Goal: Task Accomplishment & Management: Use online tool/utility

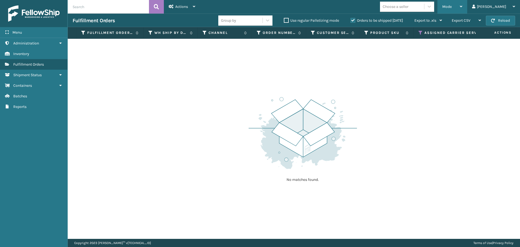
click at [462, 7] on icon at bounding box center [461, 7] width 2 height 4
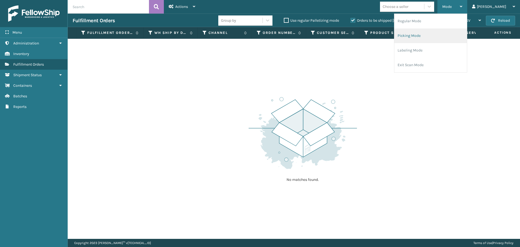
click at [442, 36] on li "Picking Mode" at bounding box center [430, 35] width 73 height 15
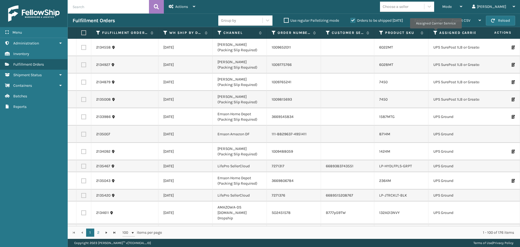
click at [436, 32] on icon at bounding box center [435, 32] width 4 height 5
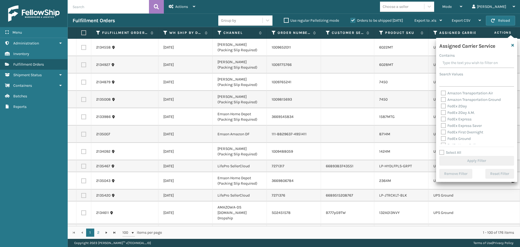
click at [445, 106] on label "FedEx 2Day" at bounding box center [454, 106] width 26 height 5
click at [441, 106] on input "FedEx 2Day" at bounding box center [441, 105] width 0 height 4
checkbox input "true"
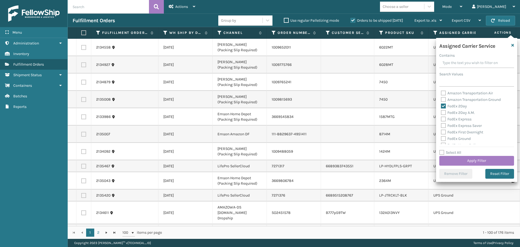
click at [444, 115] on div "FedEx 2Day A.M." at bounding box center [477, 112] width 72 height 7
click at [444, 113] on label "FedEx 2Day A.M." at bounding box center [458, 112] width 34 height 5
click at [441, 113] on input "FedEx 2Day A.M." at bounding box center [441, 111] width 0 height 4
checkbox input "true"
click at [443, 119] on label "FedEx Express" at bounding box center [456, 119] width 31 height 5
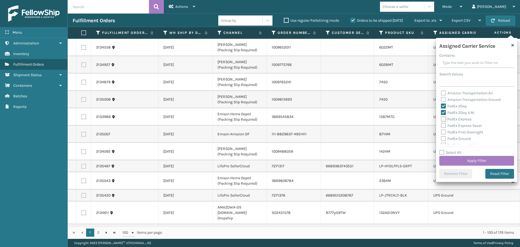
click at [441, 119] on input "FedEx Express" at bounding box center [441, 118] width 0 height 4
checkbox input "true"
click at [443, 126] on label "FedEx Express Saver" at bounding box center [461, 125] width 41 height 5
click at [441, 126] on input "FedEx Express Saver" at bounding box center [441, 124] width 0 height 4
checkbox input "true"
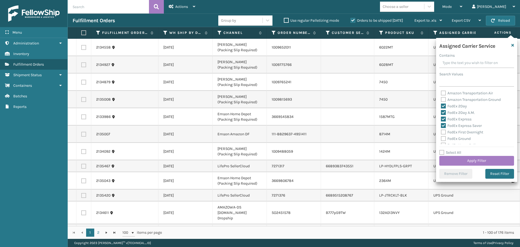
click at [444, 137] on label "FedEx Ground" at bounding box center [456, 138] width 30 height 5
click at [441, 137] on input "FedEx Ground" at bounding box center [441, 137] width 0 height 4
checkbox input "true"
click at [445, 134] on label "FedEx First Overnight" at bounding box center [462, 132] width 42 height 5
click at [441, 132] on input "FedEx First Overnight" at bounding box center [441, 131] width 0 height 4
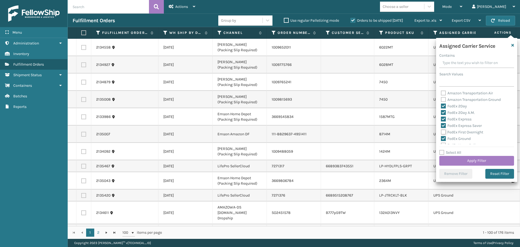
checkbox input "true"
click at [444, 118] on label "FedEx Home Delivery" at bounding box center [462, 118] width 42 height 5
click at [441, 118] on input "FedEx Home Delivery" at bounding box center [441, 117] width 0 height 4
checkbox input "true"
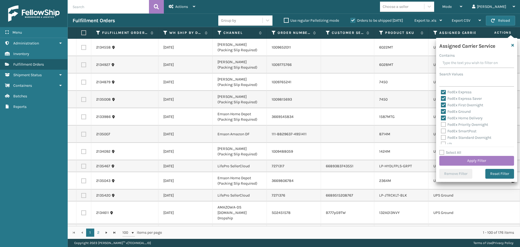
click at [444, 124] on label "FedEx Priority Overnight" at bounding box center [464, 124] width 47 height 5
click at [441, 124] on input "FedEx Priority Overnight" at bounding box center [441, 123] width 0 height 4
checkbox input "true"
click at [443, 131] on label "FedEx SmartPost" at bounding box center [458, 131] width 35 height 5
click at [441, 131] on input "FedEx SmartPost" at bounding box center [441, 130] width 0 height 4
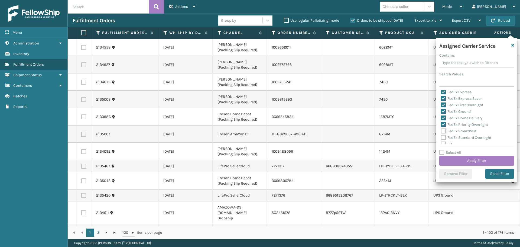
checkbox input "true"
click at [443, 140] on label "FedEx Standard Overnight" at bounding box center [466, 137] width 50 height 5
click at [441, 138] on input "FedEx Standard Overnight" at bounding box center [441, 136] width 0 height 4
checkbox input "true"
click at [470, 162] on button "Apply Filter" at bounding box center [476, 161] width 75 height 10
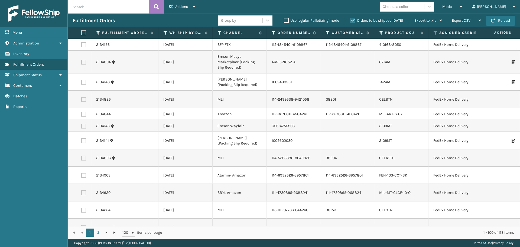
click at [409, 8] on div "Choose a seller" at bounding box center [396, 7] width 26 height 6
type input "emson"
click at [420, 21] on div "Emson" at bounding box center [407, 20] width 54 height 10
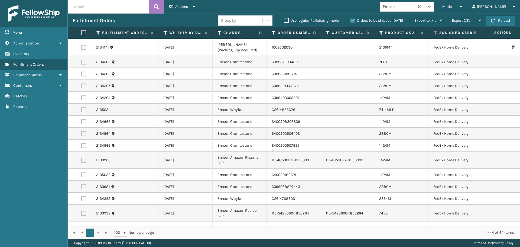
click at [82, 32] on label at bounding box center [82, 32] width 3 height 5
click at [82, 32] on input "checkbox" at bounding box center [81, 33] width 0 height 4
checkbox input "true"
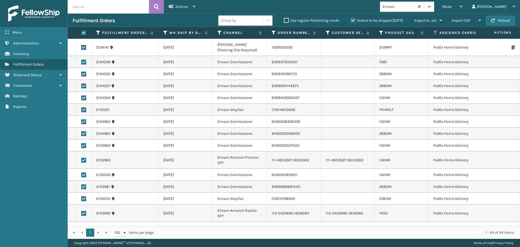
checkbox input "true"
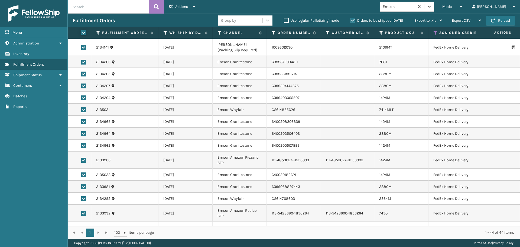
checkbox input "true"
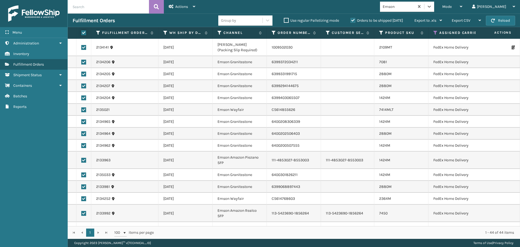
checkbox input "true"
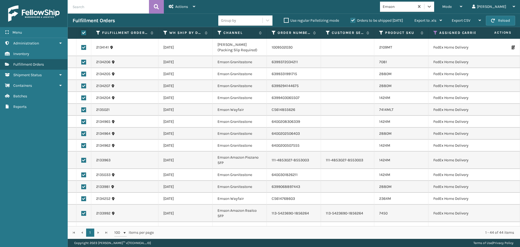
checkbox input "true"
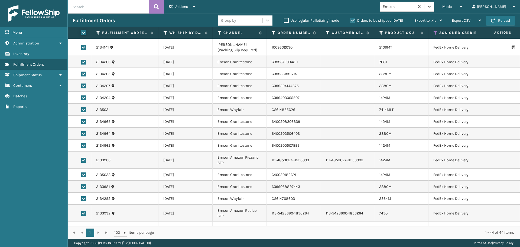
checkbox input "true"
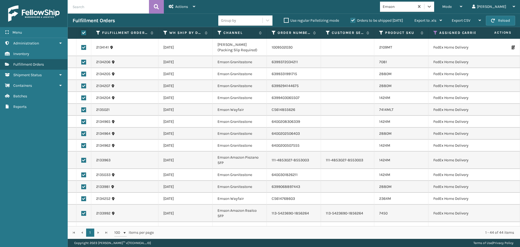
checkbox input "true"
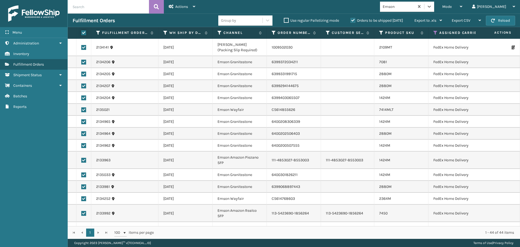
checkbox input "true"
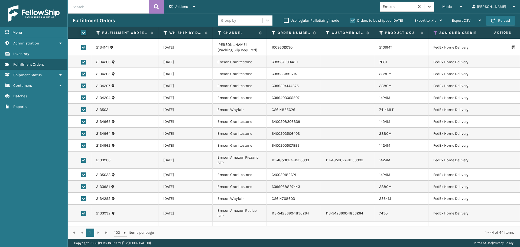
checkbox input "true"
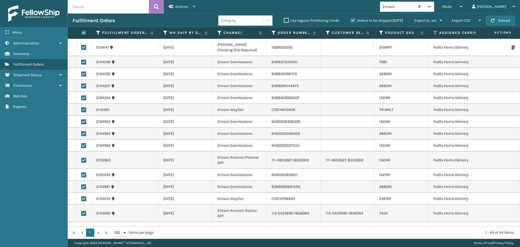
checkbox input "true"
click at [191, 7] on div "Actions" at bounding box center [182, 7] width 27 height 14
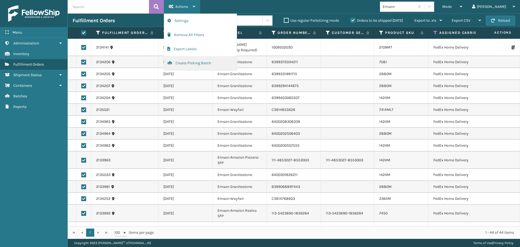
click at [185, 60] on button "Create Picking Batch" at bounding box center [200, 63] width 73 height 14
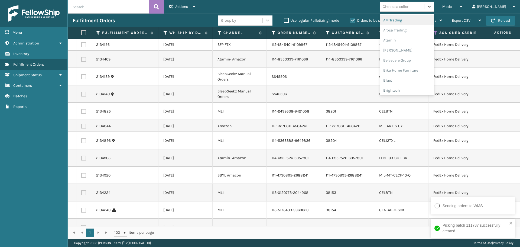
click at [409, 7] on div "Choose a seller" at bounding box center [396, 7] width 26 height 6
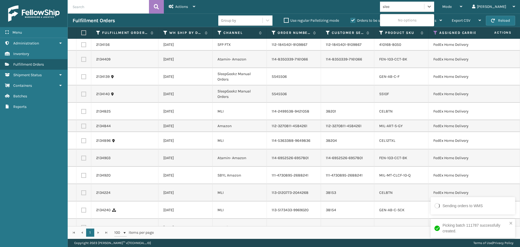
type input "sleep"
click at [422, 19] on div "SleepGeekz" at bounding box center [407, 20] width 54 height 10
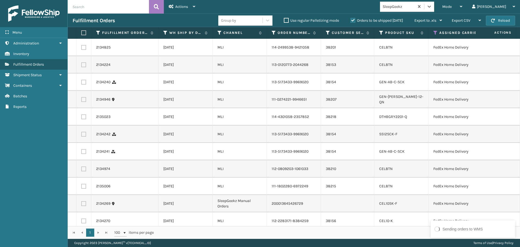
click at [84, 34] on label at bounding box center [82, 32] width 3 height 5
click at [82, 34] on input "checkbox" at bounding box center [81, 33] width 0 height 4
checkbox input "true"
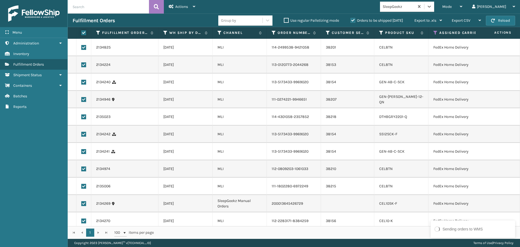
checkbox input "true"
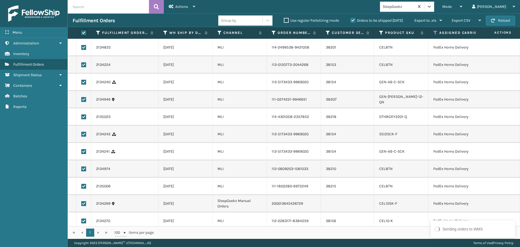
checkbox input "true"
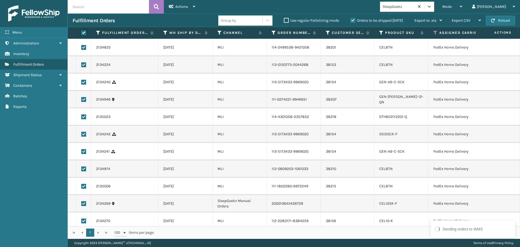
checkbox input "true"
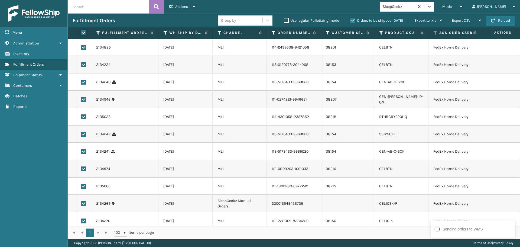
checkbox input "true"
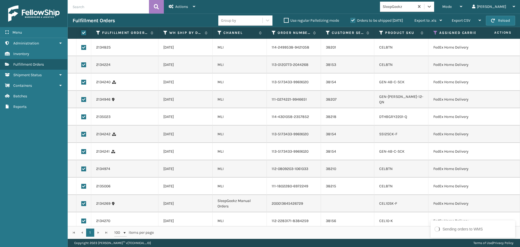
checkbox input "true"
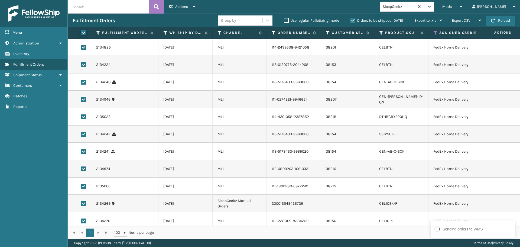
checkbox input "true"
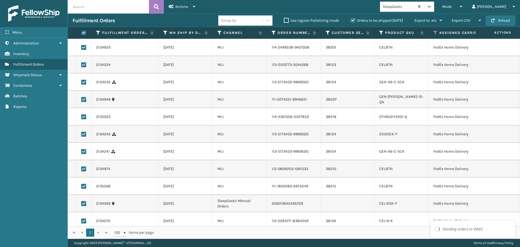
checkbox input "true"
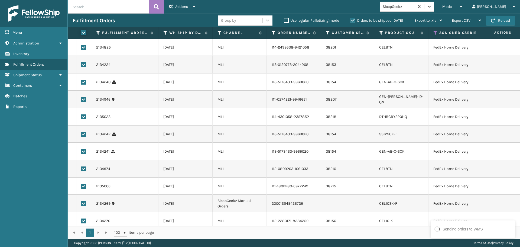
checkbox input "true"
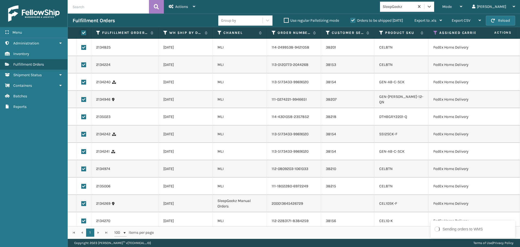
checkbox input "true"
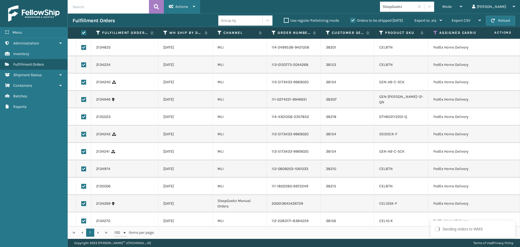
click at [190, 8] on div "Actions" at bounding box center [182, 7] width 27 height 14
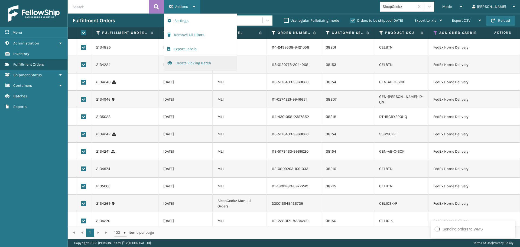
click at [194, 61] on button "Create Picking Batch" at bounding box center [200, 63] width 73 height 14
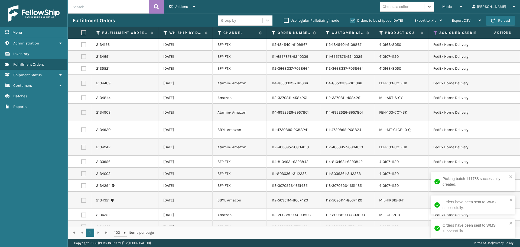
click at [409, 8] on div "Choose a seller" at bounding box center [396, 7] width 26 height 6
type input "foamtex"
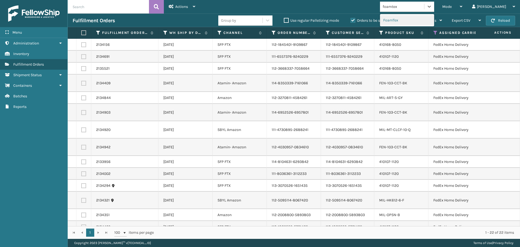
click at [427, 20] on div "FoamTex" at bounding box center [407, 20] width 54 height 10
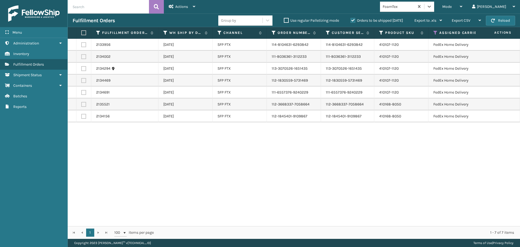
click at [85, 33] on label at bounding box center [82, 32] width 3 height 5
click at [82, 33] on input "checkbox" at bounding box center [81, 33] width 0 height 4
checkbox input "true"
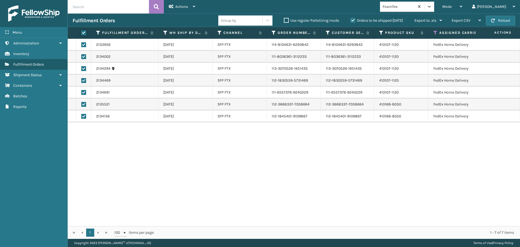
checkbox input "true"
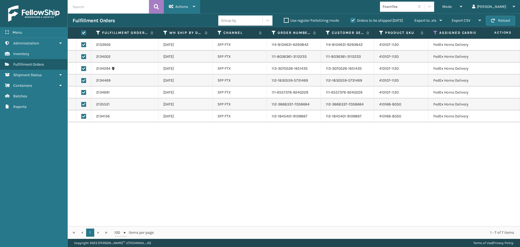
click at [191, 10] on div "Actions" at bounding box center [182, 7] width 27 height 14
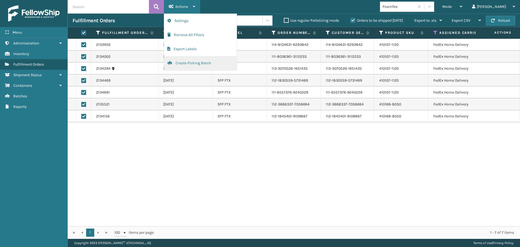
click at [191, 64] on button "Create Picking Batch" at bounding box center [200, 63] width 73 height 14
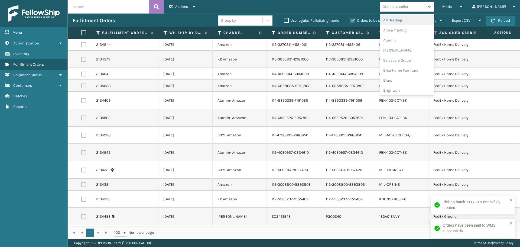
click at [409, 7] on div "Choose a seller" at bounding box center [396, 7] width 26 height 6
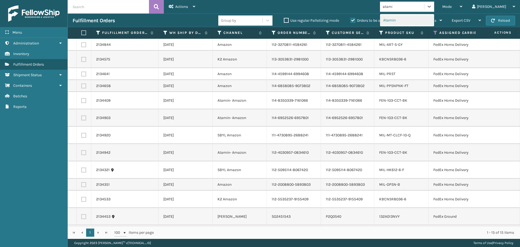
type input "atamin"
click at [420, 19] on div "Atamin" at bounding box center [407, 20] width 54 height 10
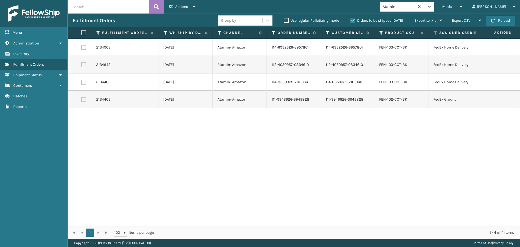
click at [85, 35] on label at bounding box center [82, 32] width 3 height 5
click at [82, 35] on input "checkbox" at bounding box center [81, 33] width 0 height 4
checkbox input "true"
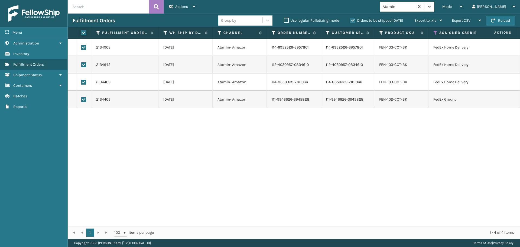
checkbox input "true"
click at [183, 7] on span "Actions" at bounding box center [181, 6] width 13 height 5
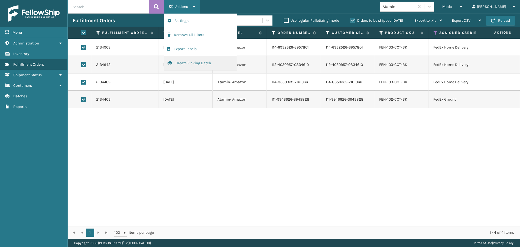
click at [181, 63] on button "Create Picking Batch" at bounding box center [200, 63] width 73 height 14
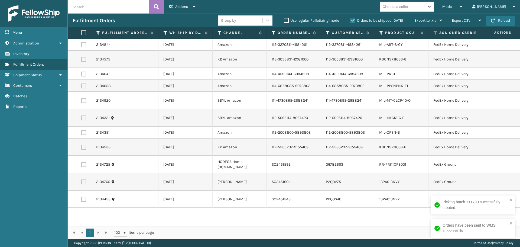
click at [85, 32] on label at bounding box center [82, 32] width 3 height 5
click at [82, 32] on input "checkbox" at bounding box center [81, 33] width 0 height 4
checkbox input "true"
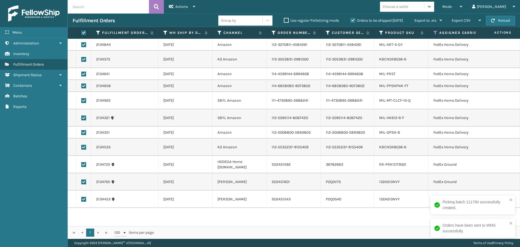
checkbox input "true"
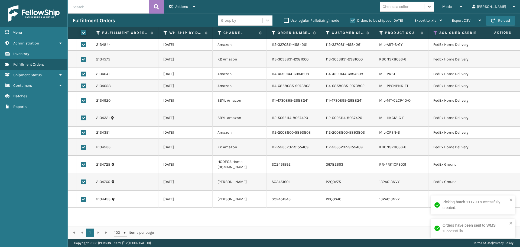
checkbox input "true"
click at [178, 10] on div "Actions" at bounding box center [182, 7] width 27 height 14
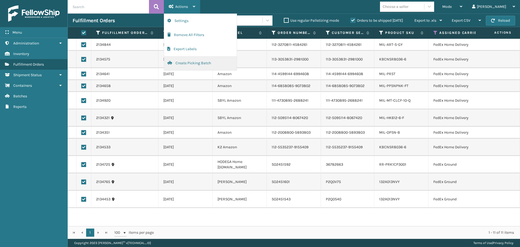
click at [181, 63] on button "Create Picking Batch" at bounding box center [200, 63] width 73 height 14
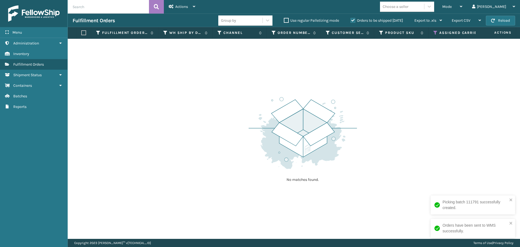
click at [436, 31] on icon at bounding box center [435, 32] width 4 height 5
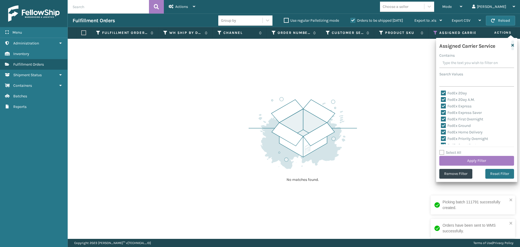
click at [512, 46] on icon "button" at bounding box center [512, 45] width 3 height 4
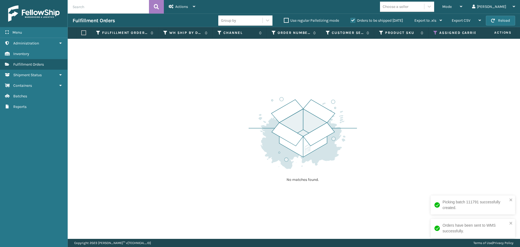
click at [435, 32] on icon at bounding box center [435, 32] width 4 height 5
click at [391, 72] on div "No matches found." at bounding box center [294, 139] width 452 height 200
click at [436, 34] on icon at bounding box center [435, 32] width 4 height 5
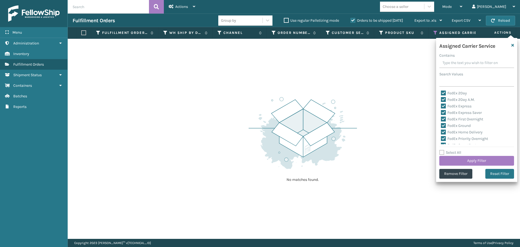
click at [443, 151] on label "Select All" at bounding box center [450, 152] width 22 height 5
click at [443, 150] on input "Select All" at bounding box center [479, 149] width 81 height 1
checkbox input "true"
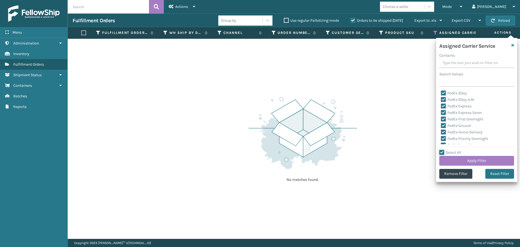
checkbox input "true"
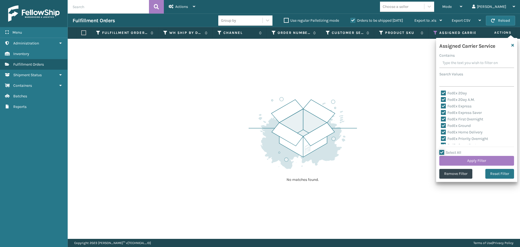
checkbox input "true"
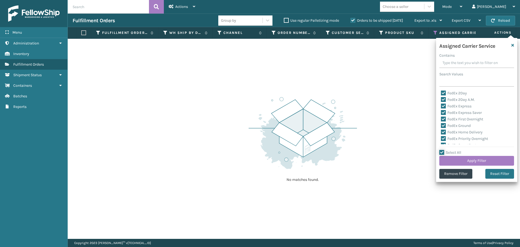
checkbox input "true"
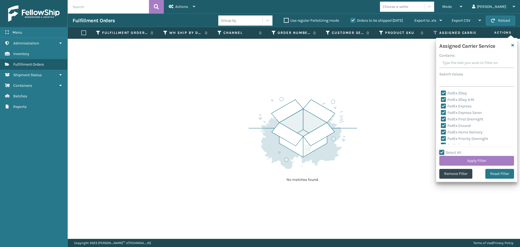
checkbox input "true"
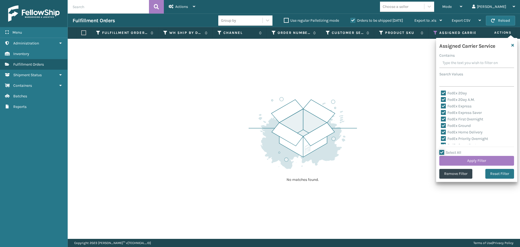
checkbox input "true"
click at [443, 151] on label "Select All" at bounding box center [450, 152] width 22 height 5
click at [443, 150] on input "Select All" at bounding box center [479, 149] width 81 height 1
checkbox input "false"
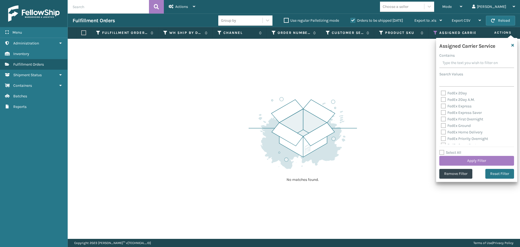
checkbox input "false"
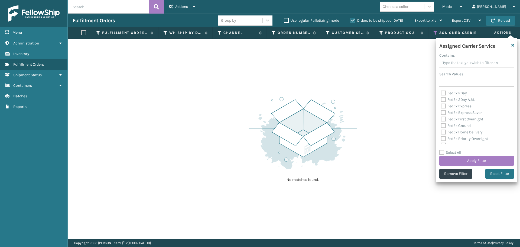
checkbox input "false"
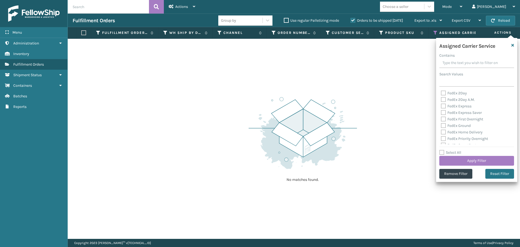
checkbox input "false"
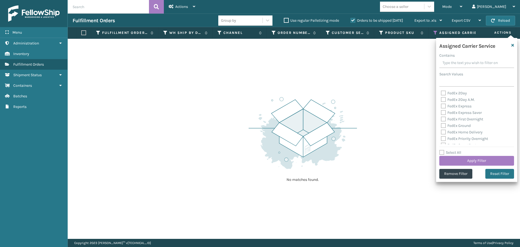
checkbox input "false"
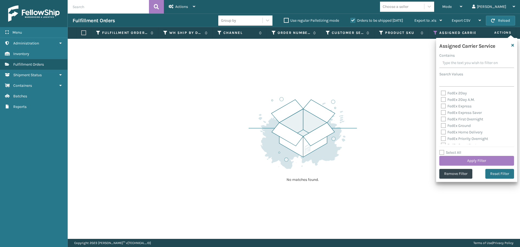
checkbox input "false"
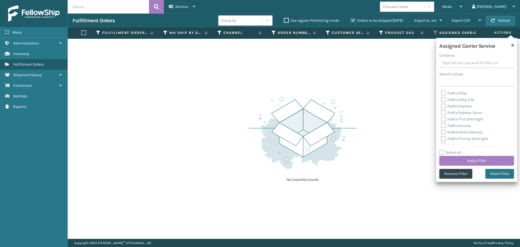
checkbox input "false"
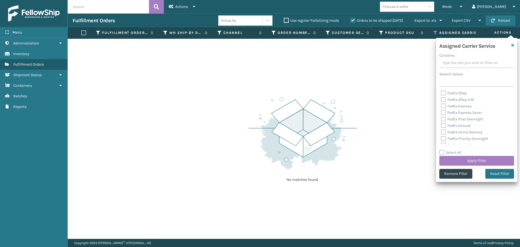
checkbox input "false"
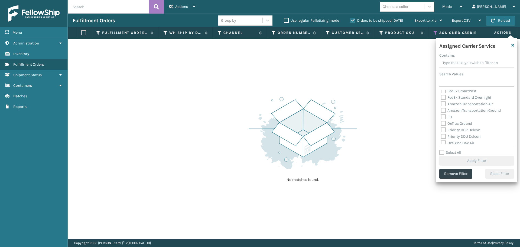
scroll to position [81, 0]
click at [443, 98] on label "OnTrac Ground" at bounding box center [456, 96] width 31 height 5
click at [441, 97] on input "OnTrac Ground" at bounding box center [441, 95] width 0 height 4
checkbox input "true"
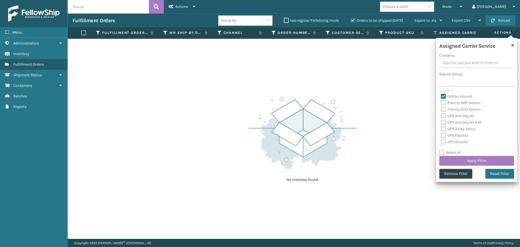
click at [444, 102] on label "Priority DDP Delcon" at bounding box center [460, 103] width 39 height 5
click at [441, 102] on input "Priority DDP Delcon" at bounding box center [441, 102] width 0 height 4
checkbox input "true"
click at [444, 108] on label "Priority DDU Delcon" at bounding box center [461, 109] width 40 height 5
click at [441, 108] on input "Priority DDU Delcon" at bounding box center [441, 108] width 0 height 4
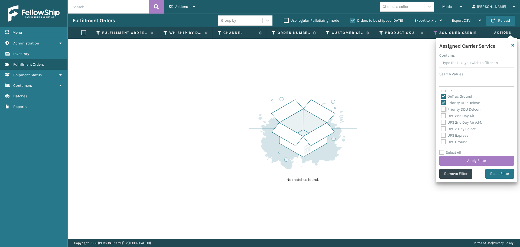
checkbox input "true"
click at [444, 115] on label "UPS 2nd Day Air" at bounding box center [457, 116] width 33 height 5
click at [441, 115] on input "UPS 2nd Day Air" at bounding box center [441, 115] width 0 height 4
checkbox input "true"
click at [443, 122] on label "UPS 2nd Day Air A.M." at bounding box center [461, 122] width 41 height 5
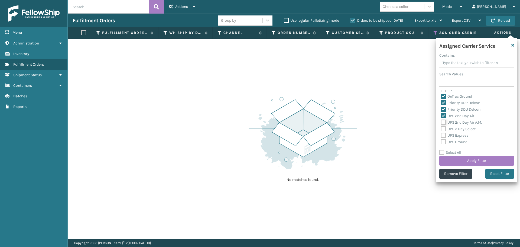
click at [441, 122] on input "UPS 2nd Day Air A.M." at bounding box center [441, 121] width 0 height 4
checkbox input "true"
click at [445, 128] on label "UPS 3 Day Select" at bounding box center [458, 129] width 35 height 5
click at [441, 128] on input "UPS 3 Day Select" at bounding box center [441, 128] width 0 height 4
checkbox input "true"
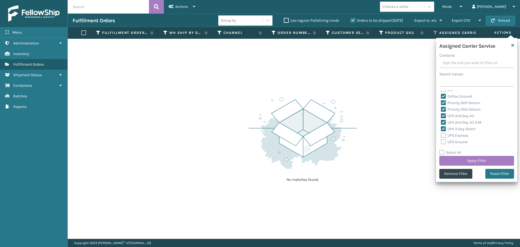
click at [444, 135] on label "UPS Express" at bounding box center [454, 135] width 27 height 5
click at [441, 135] on input "UPS Express" at bounding box center [441, 134] width 0 height 4
click at [444, 140] on label "UPS Ground" at bounding box center [454, 142] width 27 height 5
click at [441, 139] on input "UPS Ground" at bounding box center [441, 141] width 0 height 4
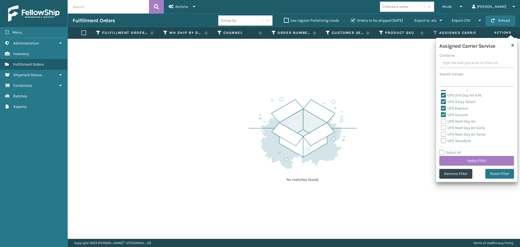
click at [443, 121] on label "UPS Next Day Air" at bounding box center [458, 121] width 35 height 5
click at [441, 121] on input "UPS Next Day Air" at bounding box center [441, 120] width 0 height 4
click at [443, 127] on label "UPS Next Day Air Early" at bounding box center [463, 127] width 44 height 5
click at [441, 127] on input "UPS Next Day Air Early" at bounding box center [441, 127] width 0 height 4
click at [443, 132] on label "UPS Next Day Air Saver" at bounding box center [463, 134] width 45 height 5
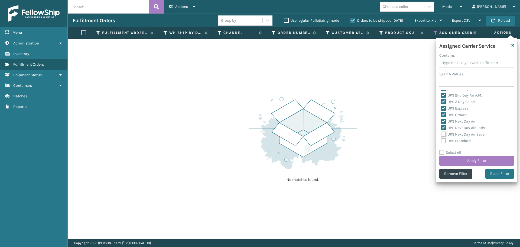
click at [441, 132] on input "UPS Next Day Air Saver" at bounding box center [441, 133] width 0 height 4
click at [445, 139] on label "UPS Standard" at bounding box center [456, 140] width 30 height 5
click at [441, 139] on input "UPS Standard" at bounding box center [441, 140] width 0 height 4
click at [444, 94] on label "UPS SurePost 1LB or Greater" at bounding box center [467, 93] width 53 height 5
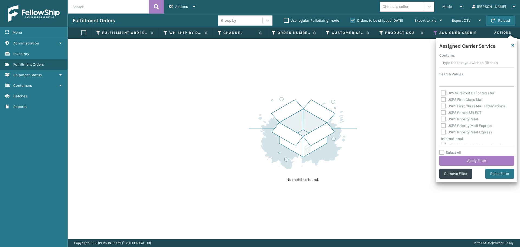
click at [441, 93] on input "UPS SurePost 1LB or Greater" at bounding box center [441, 92] width 0 height 4
click at [443, 100] on label "USPS First Class Mail" at bounding box center [462, 99] width 43 height 5
click at [441, 100] on input "USPS First Class Mail" at bounding box center [441, 98] width 0 height 4
click at [442, 106] on label "USPS First Class Mail International" at bounding box center [474, 106] width 66 height 5
click at [441, 106] on input "USPS First Class Mail International" at bounding box center [441, 105] width 0 height 4
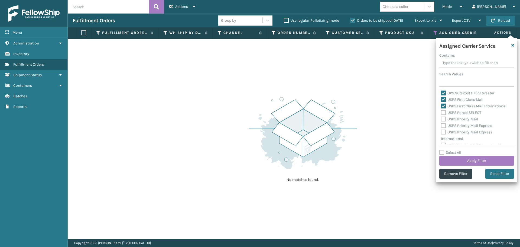
click at [442, 112] on label "USPS Parcel SELECT" at bounding box center [461, 112] width 40 height 5
click at [441, 112] on input "USPS Parcel SELECT" at bounding box center [441, 111] width 0 height 4
click at [442, 119] on label "USPS Priority Mail" at bounding box center [459, 119] width 37 height 5
click at [441, 119] on input "USPS Priority Mail" at bounding box center [441, 118] width 0 height 4
click at [445, 125] on label "USPS Priority Mail Express" at bounding box center [466, 125] width 51 height 5
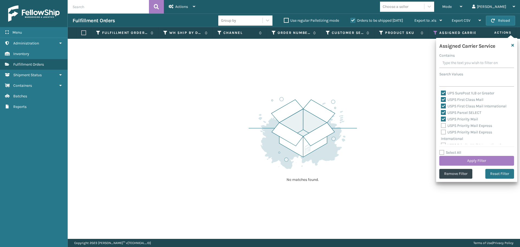
click at [441, 125] on input "USPS Priority Mail Express" at bounding box center [441, 124] width 0 height 4
click at [444, 130] on label "USPS Priority Mail Express International" at bounding box center [466, 135] width 51 height 11
click at [441, 130] on input "USPS Priority Mail Express International" at bounding box center [441, 131] width 0 height 4
click at [442, 140] on label "USPS Priority Mail International" at bounding box center [471, 140] width 60 height 5
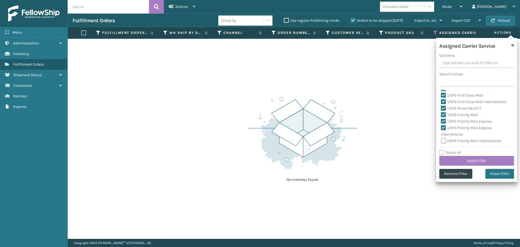
click at [441, 140] on input "USPS Priority Mail International" at bounding box center [441, 140] width 0 height 4
click at [452, 157] on button "Apply Filter" at bounding box center [476, 161] width 75 height 10
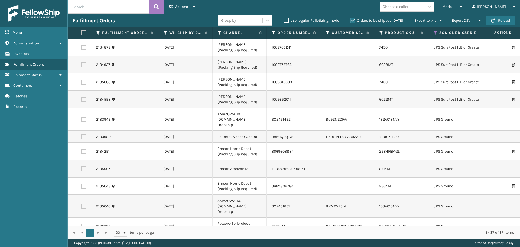
click at [80, 33] on th at bounding box center [83, 33] width 15 height 12
click at [83, 33] on label at bounding box center [82, 32] width 3 height 5
click at [82, 33] on input "checkbox" at bounding box center [81, 33] width 0 height 4
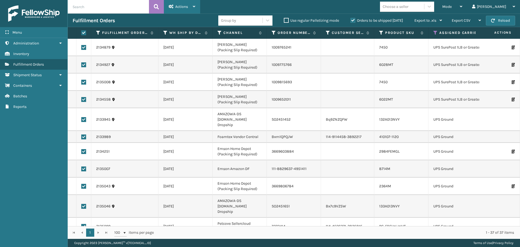
click at [186, 10] on div "Actions" at bounding box center [182, 7] width 27 height 14
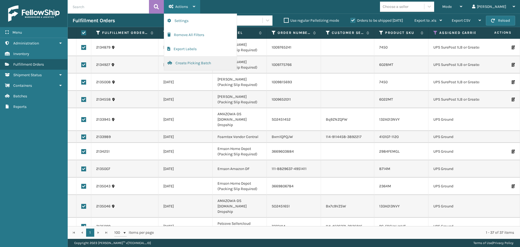
click at [190, 58] on button "Create Picking Batch" at bounding box center [200, 63] width 73 height 14
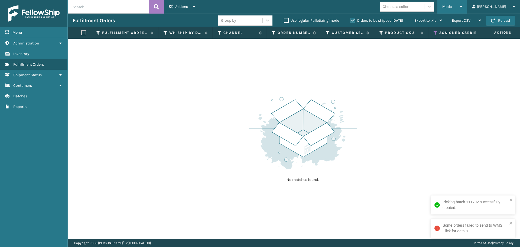
click at [462, 9] on div "Mode" at bounding box center [452, 7] width 20 height 14
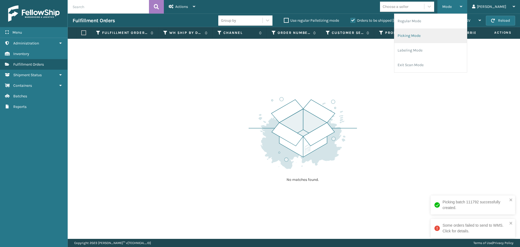
click at [440, 36] on li "Picking Mode" at bounding box center [430, 35] width 73 height 15
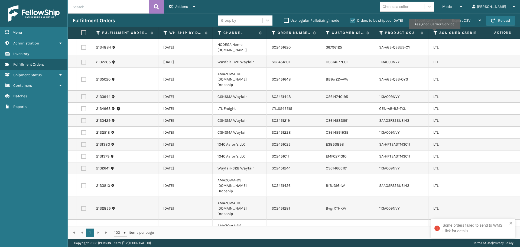
click at [434, 33] on icon at bounding box center [435, 32] width 4 height 5
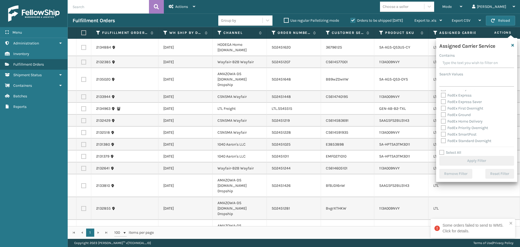
scroll to position [54, 0]
click at [444, 115] on label "LTL" at bounding box center [447, 117] width 12 height 5
click at [441, 115] on input "LTL" at bounding box center [441, 116] width 0 height 4
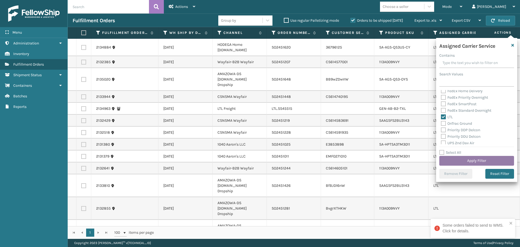
click at [450, 159] on button "Apply Filter" at bounding box center [476, 161] width 75 height 10
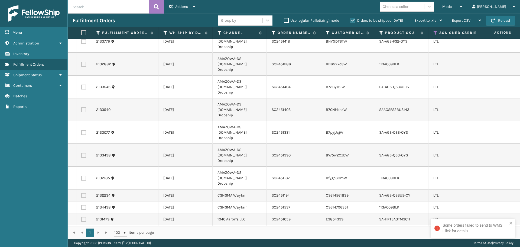
scroll to position [203, 0]
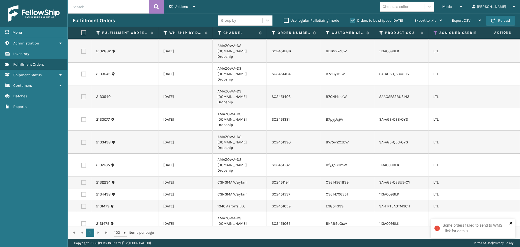
click at [511, 223] on icon "close" at bounding box center [511, 223] width 3 height 3
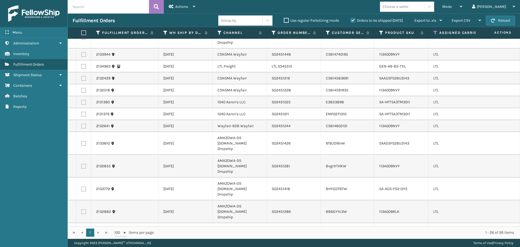
scroll to position [0, 0]
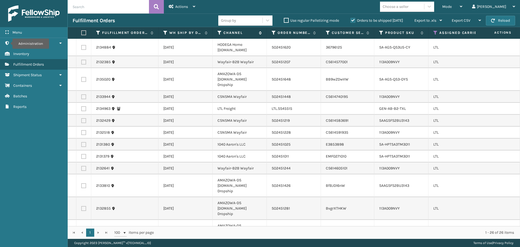
click at [247, 31] on label "Channel" at bounding box center [239, 32] width 33 height 5
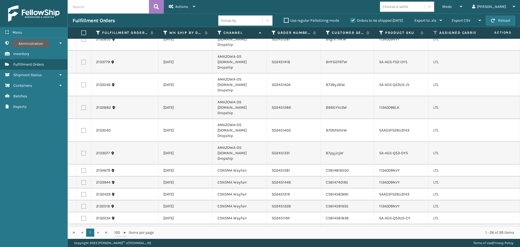
scroll to position [163, 0]
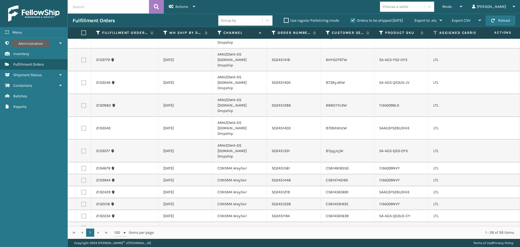
click at [83, 166] on label at bounding box center [83, 168] width 5 height 5
click at [82, 166] on input "checkbox" at bounding box center [81, 168] width 0 height 4
click at [83, 178] on label at bounding box center [83, 180] width 5 height 5
click at [82, 178] on input "checkbox" at bounding box center [81, 180] width 0 height 4
click at [84, 190] on label at bounding box center [83, 192] width 5 height 5
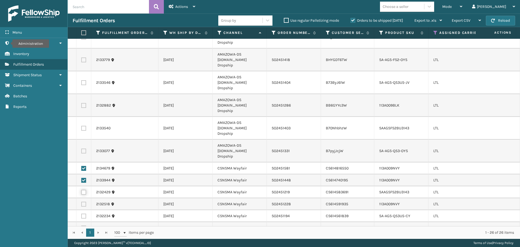
click at [82, 190] on input "checkbox" at bounding box center [81, 192] width 0 height 4
click at [85, 202] on label at bounding box center [83, 204] width 5 height 5
click at [82, 202] on input "checkbox" at bounding box center [81, 204] width 0 height 4
click at [83, 213] on label at bounding box center [83, 215] width 5 height 5
click at [82, 213] on input "checkbox" at bounding box center [81, 215] width 0 height 4
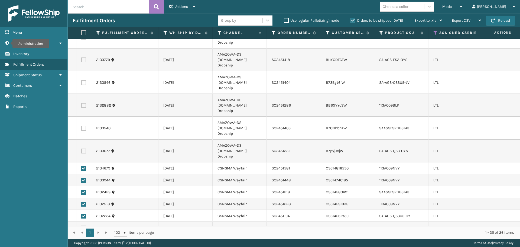
click at [85, 225] on label at bounding box center [83, 227] width 5 height 5
click at [82, 225] on input "checkbox" at bounding box center [81, 227] width 0 height 4
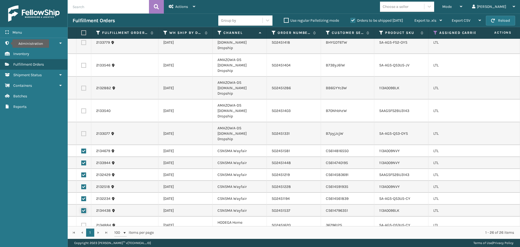
scroll to position [203, 0]
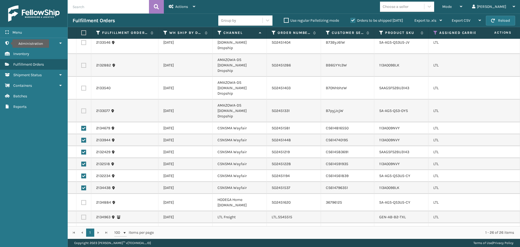
click at [188, 5] on div "Actions" at bounding box center [182, 7] width 27 height 14
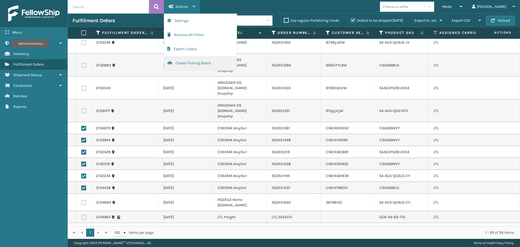
click at [189, 63] on button "Create Picking Batch" at bounding box center [200, 63] width 73 height 14
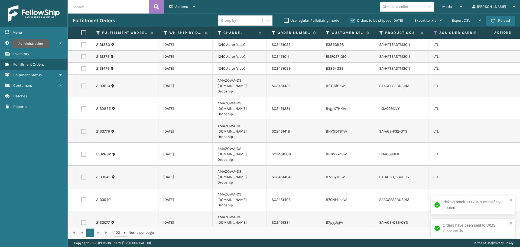
click at [85, 45] on label at bounding box center [83, 44] width 5 height 5
click at [82, 45] on input "checkbox" at bounding box center [81, 44] width 0 height 4
click at [85, 58] on label at bounding box center [83, 56] width 5 height 5
click at [82, 58] on input "checkbox" at bounding box center [81, 56] width 0 height 4
click at [83, 68] on label at bounding box center [83, 68] width 5 height 5
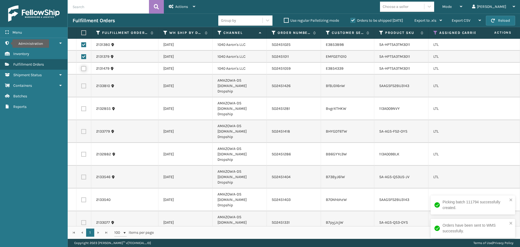
click at [82, 68] on input "checkbox" at bounding box center [81, 68] width 0 height 4
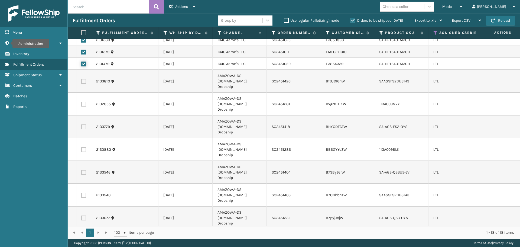
scroll to position [0, 0]
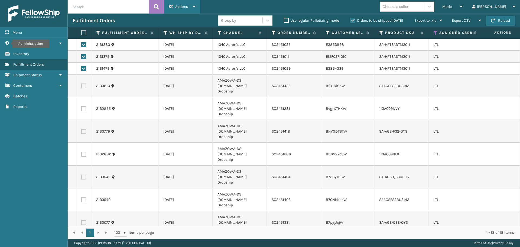
click at [184, 4] on div "Actions" at bounding box center [182, 7] width 27 height 14
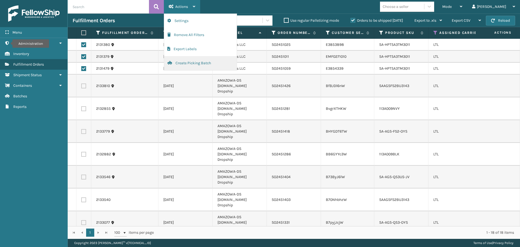
click at [195, 62] on button "Create Picking Batch" at bounding box center [200, 63] width 73 height 14
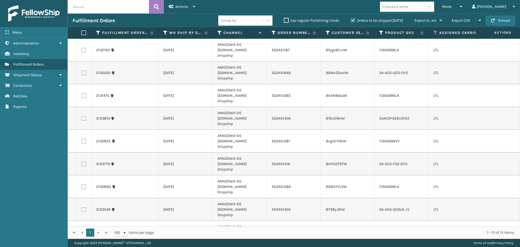
click at [83, 48] on label at bounding box center [83, 50] width 5 height 5
click at [82, 48] on input "checkbox" at bounding box center [81, 50] width 0 height 4
click at [83, 70] on label at bounding box center [83, 72] width 5 height 5
click at [82, 70] on input "checkbox" at bounding box center [81, 72] width 0 height 4
click at [83, 93] on label at bounding box center [83, 95] width 5 height 5
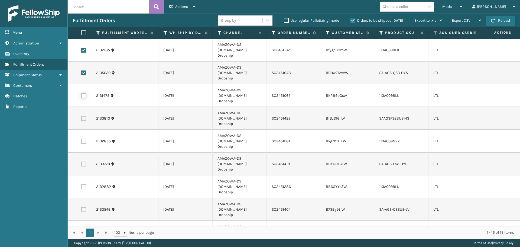
click at [82, 93] on input "checkbox" at bounding box center [81, 95] width 0 height 4
click at [84, 116] on label at bounding box center [83, 118] width 5 height 5
click at [82, 116] on input "checkbox" at bounding box center [81, 118] width 0 height 4
click at [84, 139] on label at bounding box center [83, 141] width 5 height 5
click at [82, 139] on input "checkbox" at bounding box center [81, 141] width 0 height 4
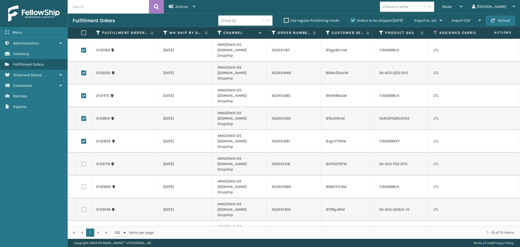
drag, startPoint x: 83, startPoint y: 135, endPoint x: 88, endPoint y: 147, distance: 13.6
click at [83, 161] on label at bounding box center [83, 163] width 5 height 5
click at [82, 161] on input "checkbox" at bounding box center [81, 163] width 0 height 4
click at [84, 184] on label at bounding box center [83, 186] width 5 height 5
click at [82, 184] on input "checkbox" at bounding box center [81, 186] width 0 height 4
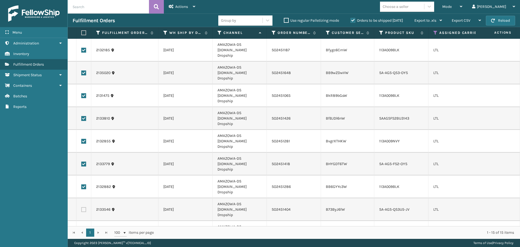
click at [84, 207] on label at bounding box center [83, 209] width 5 height 5
click at [82, 207] on input "checkbox" at bounding box center [81, 209] width 0 height 4
click at [83, 230] on label at bounding box center [83, 232] width 5 height 5
click at [82, 230] on input "checkbox" at bounding box center [81, 232] width 0 height 4
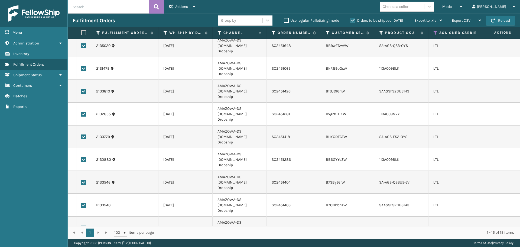
click at [83, 247] on label at bounding box center [83, 250] width 5 height 5
click at [82, 247] on input "checkbox" at bounding box center [81, 250] width 0 height 4
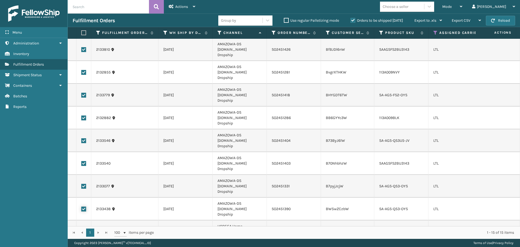
scroll to position [72, 0]
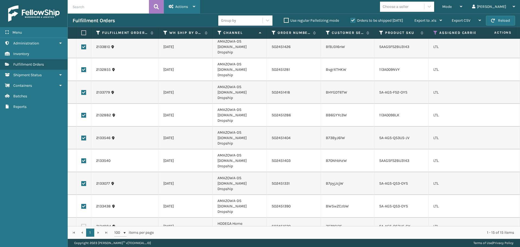
click at [189, 6] on div "Actions" at bounding box center [182, 7] width 27 height 14
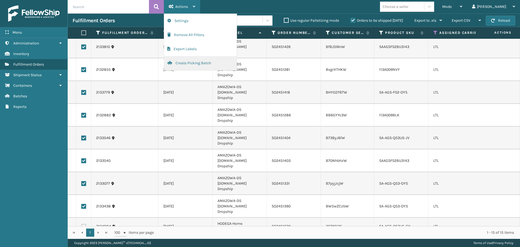
click at [193, 61] on button "Create Picking Batch" at bounding box center [200, 63] width 73 height 14
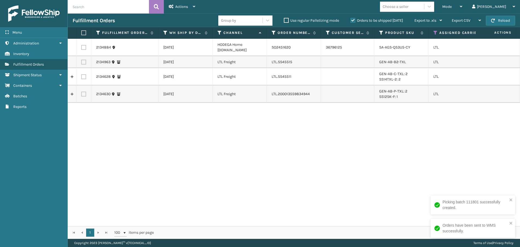
click at [83, 48] on label at bounding box center [83, 47] width 5 height 5
click at [82, 48] on input "checkbox" at bounding box center [81, 47] width 0 height 4
click at [186, 11] on div "Actions" at bounding box center [182, 7] width 27 height 14
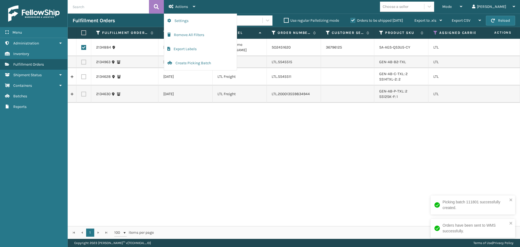
click at [271, 139] on div "2134884 [DATE] HODEGA Home [DOMAIN_NAME] SO2451620 36796125 SA-AGS-QS3U5-CY LTL…" at bounding box center [294, 132] width 452 height 187
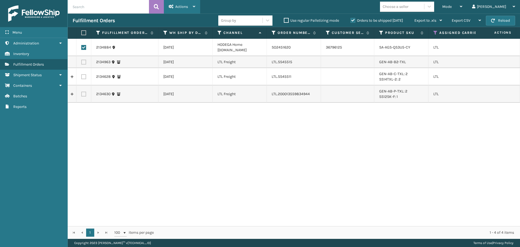
click at [183, 8] on span "Actions" at bounding box center [181, 6] width 13 height 5
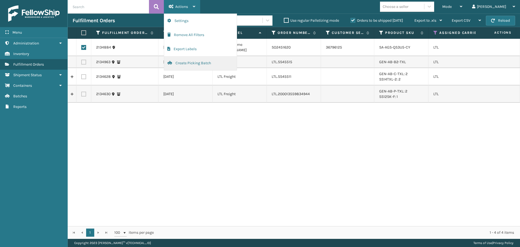
click at [196, 64] on button "Create Picking Batch" at bounding box center [200, 63] width 73 height 14
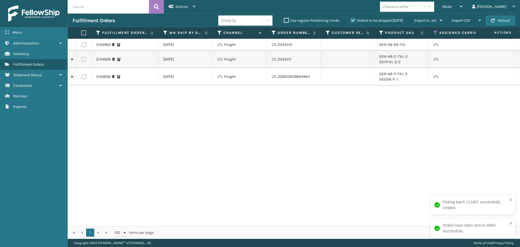
click at [434, 33] on icon at bounding box center [435, 32] width 4 height 5
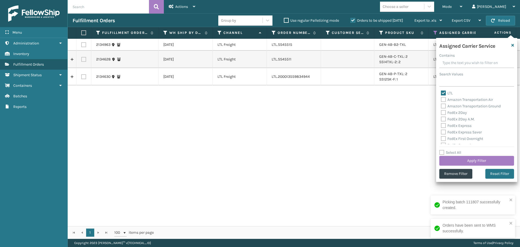
click at [444, 93] on label "LTL" at bounding box center [447, 93] width 12 height 5
click at [441, 93] on input "LTL" at bounding box center [441, 92] width 0 height 4
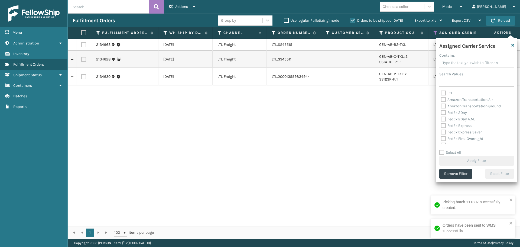
click at [445, 99] on label "Amazon Transportation Air" at bounding box center [467, 99] width 52 height 5
click at [441, 99] on input "Amazon Transportation Air" at bounding box center [441, 98] width 0 height 4
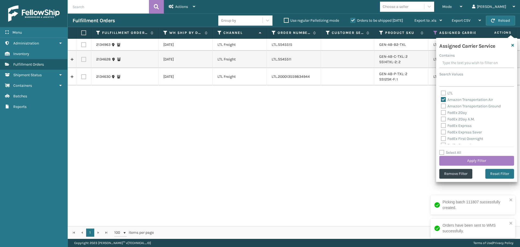
click at [443, 105] on label "Amazon Transportation Ground" at bounding box center [471, 106] width 60 height 5
click at [441, 105] on input "Amazon Transportation Ground" at bounding box center [441, 105] width 0 height 4
click at [462, 166] on div "Assigned Carrier Service Contains Search Values LTL Amazon Transportation Air A…" at bounding box center [476, 110] width 81 height 144
click at [462, 162] on button "Apply Filter" at bounding box center [476, 161] width 75 height 10
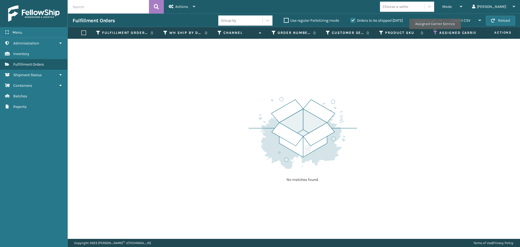
click at [435, 33] on icon at bounding box center [435, 32] width 4 height 5
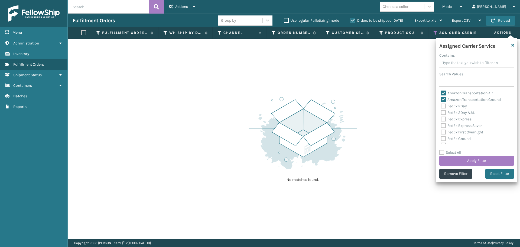
click at [445, 94] on label "Amazon Transportation Air" at bounding box center [467, 93] width 52 height 5
click at [441, 93] on input "Amazon Transportation Air" at bounding box center [441, 92] width 0 height 4
click at [443, 100] on label "Amazon Transportation Ground" at bounding box center [471, 99] width 60 height 5
click at [441, 100] on input "Amazon Transportation Ground" at bounding box center [441, 98] width 0 height 4
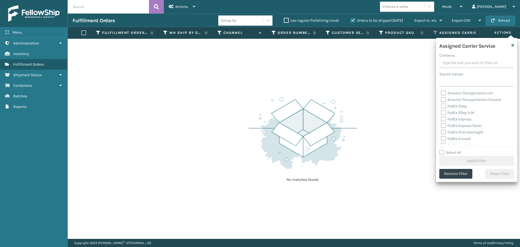
click at [443, 105] on label "FedEx 2Day" at bounding box center [454, 106] width 26 height 5
click at [441, 105] on input "FedEx 2Day" at bounding box center [441, 105] width 0 height 4
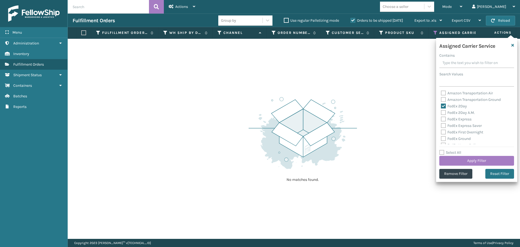
click at [443, 112] on label "FedEx 2Day A.M." at bounding box center [458, 112] width 34 height 5
click at [441, 112] on input "FedEx 2Day A.M." at bounding box center [441, 111] width 0 height 4
click at [443, 118] on label "FedEx Express" at bounding box center [456, 119] width 31 height 5
click at [441, 118] on input "FedEx Express" at bounding box center [441, 118] width 0 height 4
click at [442, 125] on label "FedEx Express Saver" at bounding box center [461, 125] width 41 height 5
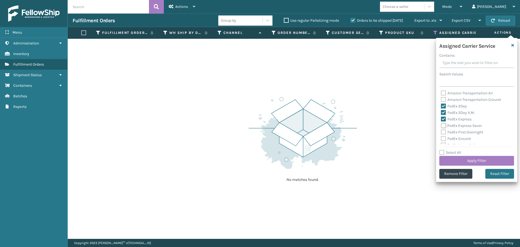
click at [441, 125] on input "FedEx Express Saver" at bounding box center [441, 124] width 0 height 4
click at [442, 132] on label "FedEx First Overnight" at bounding box center [462, 132] width 42 height 5
click at [441, 132] on input "FedEx First Overnight" at bounding box center [441, 131] width 0 height 4
click at [442, 141] on label "FedEx Ground" at bounding box center [456, 138] width 30 height 5
click at [441, 139] on input "FedEx Ground" at bounding box center [441, 137] width 0 height 4
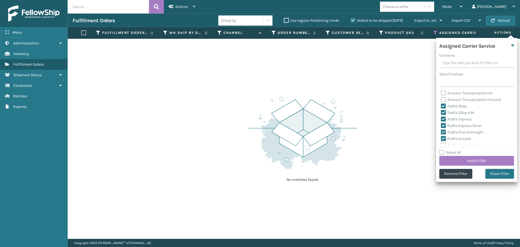
scroll to position [27, 0]
click at [444, 118] on label "FedEx Home Delivery" at bounding box center [462, 118] width 42 height 5
click at [441, 118] on input "FedEx Home Delivery" at bounding box center [441, 117] width 0 height 4
click at [443, 124] on label "FedEx Priority Overnight" at bounding box center [464, 124] width 47 height 5
click at [441, 124] on input "FedEx Priority Overnight" at bounding box center [441, 123] width 0 height 4
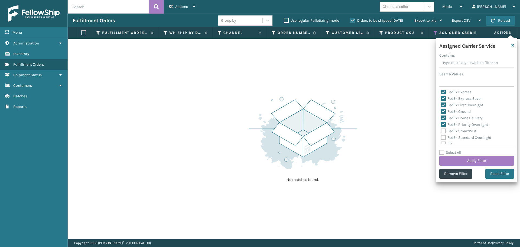
click at [443, 130] on label "FedEx SmartPost" at bounding box center [458, 131] width 35 height 5
click at [441, 130] on input "FedEx SmartPost" at bounding box center [441, 130] width 0 height 4
click at [443, 138] on label "FedEx Standard Overnight" at bounding box center [466, 137] width 50 height 5
click at [441, 138] on input "FedEx Standard Overnight" at bounding box center [441, 136] width 0 height 4
click at [466, 158] on button "Apply Filter" at bounding box center [476, 161] width 75 height 10
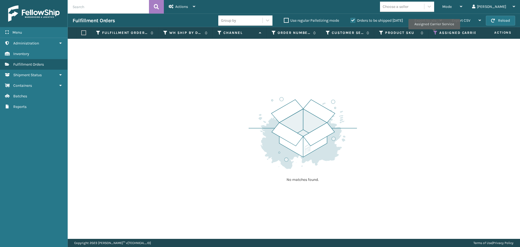
click at [434, 33] on icon at bounding box center [435, 32] width 4 height 5
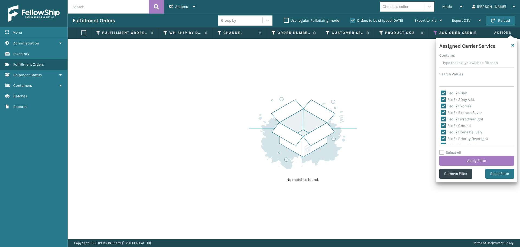
click at [444, 94] on label "FedEx 2Day" at bounding box center [454, 93] width 26 height 5
click at [441, 93] on input "FedEx 2Day" at bounding box center [441, 92] width 0 height 4
click at [442, 98] on label "FedEx 2Day A.M." at bounding box center [458, 99] width 34 height 5
click at [441, 98] on input "FedEx 2Day A.M." at bounding box center [441, 98] width 0 height 4
click at [442, 107] on label "FedEx Express" at bounding box center [456, 106] width 31 height 5
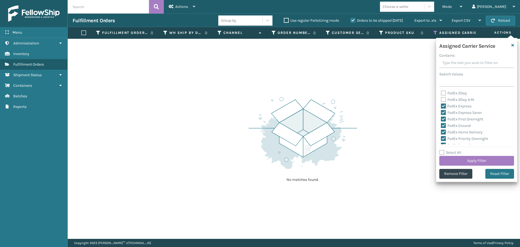
click at [441, 106] on input "FedEx Express" at bounding box center [441, 105] width 0 height 4
click at [443, 115] on label "FedEx Express Saver" at bounding box center [461, 112] width 41 height 5
click at [441, 113] on input "FedEx Express Saver" at bounding box center [441, 111] width 0 height 4
click at [443, 120] on label "FedEx First Overnight" at bounding box center [462, 119] width 42 height 5
click at [441, 119] on input "FedEx First Overnight" at bounding box center [441, 118] width 0 height 4
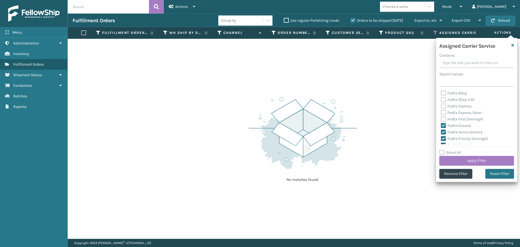
click at [443, 126] on label "FedEx Ground" at bounding box center [456, 125] width 30 height 5
click at [441, 126] on input "FedEx Ground" at bounding box center [441, 124] width 0 height 4
click at [443, 132] on label "FedEx Home Delivery" at bounding box center [462, 132] width 42 height 5
click at [441, 132] on input "FedEx Home Delivery" at bounding box center [441, 131] width 0 height 4
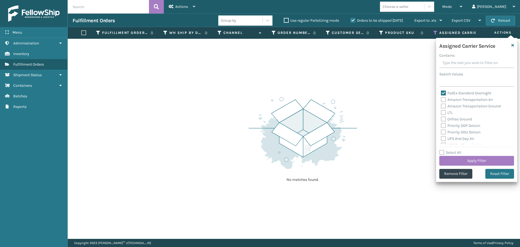
click at [445, 93] on label "FedEx Standard Overnight" at bounding box center [466, 93] width 50 height 5
click at [441, 93] on input "FedEx Standard Overnight" at bounding box center [441, 92] width 0 height 4
click at [443, 137] on div "FedEx Priority Overnight" at bounding box center [477, 134] width 72 height 7
click at [443, 140] on label "FedEx SmartPost" at bounding box center [458, 140] width 35 height 5
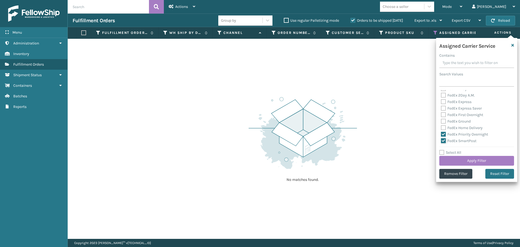
click at [441, 140] on input "FedEx SmartPost" at bounding box center [441, 140] width 0 height 4
click at [444, 133] on label "FedEx Priority Overnight" at bounding box center [464, 134] width 47 height 5
click at [441, 133] on input "FedEx Priority Overnight" at bounding box center [441, 133] width 0 height 4
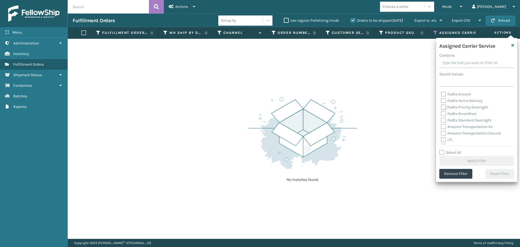
scroll to position [59, 0]
click at [442, 121] on label "OnTrac Ground" at bounding box center [456, 119] width 31 height 5
click at [441, 119] on input "OnTrac Ground" at bounding box center [441, 118] width 0 height 4
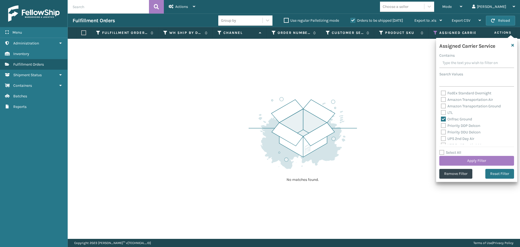
click at [442, 127] on label "Priority DDP Delcon" at bounding box center [460, 125] width 39 height 5
click at [441, 126] on input "Priority DDP Delcon" at bounding box center [441, 124] width 0 height 4
click at [442, 132] on label "Priority DDU Delcon" at bounding box center [461, 132] width 40 height 5
click at [441, 132] on input "Priority DDU Delcon" at bounding box center [441, 131] width 0 height 4
click at [443, 139] on label "UPS 2nd Day Air" at bounding box center [457, 138] width 33 height 5
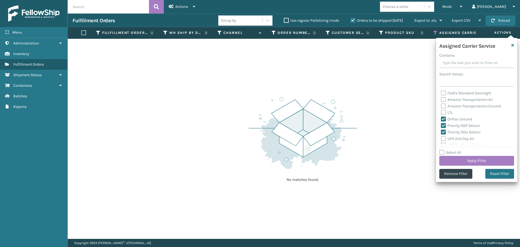
click at [441, 139] on input "UPS 2nd Day Air" at bounding box center [441, 137] width 0 height 4
click at [444, 92] on label "UPS 2nd Day Air A.M." at bounding box center [461, 91] width 41 height 5
click at [441, 91] on input "UPS 2nd Day Air A.M." at bounding box center [441, 90] width 0 height 4
click at [444, 98] on label "UPS 3 Day Select" at bounding box center [458, 99] width 35 height 5
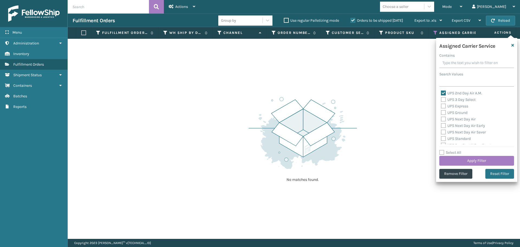
click at [441, 98] on input "UPS 3 Day Select" at bounding box center [441, 98] width 0 height 4
click at [444, 107] on label "UPS Express" at bounding box center [454, 106] width 27 height 5
click at [441, 106] on input "UPS Express" at bounding box center [441, 105] width 0 height 4
click at [443, 112] on label "UPS Ground" at bounding box center [454, 112] width 27 height 5
click at [441, 112] on input "UPS Ground" at bounding box center [441, 111] width 0 height 4
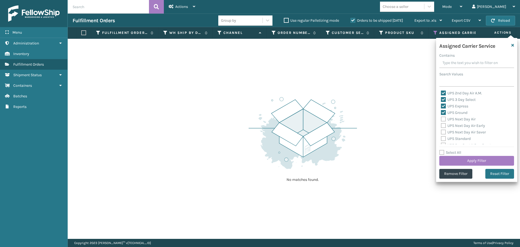
click at [442, 119] on label "UPS Next Day Air" at bounding box center [458, 119] width 35 height 5
click at [441, 119] on input "UPS Next Day Air" at bounding box center [441, 118] width 0 height 4
click at [443, 126] on label "UPS Next Day Air Early" at bounding box center [463, 125] width 44 height 5
click at [441, 126] on input "UPS Next Day Air Early" at bounding box center [441, 124] width 0 height 4
click at [443, 131] on label "UPS Next Day Air Saver" at bounding box center [463, 132] width 45 height 5
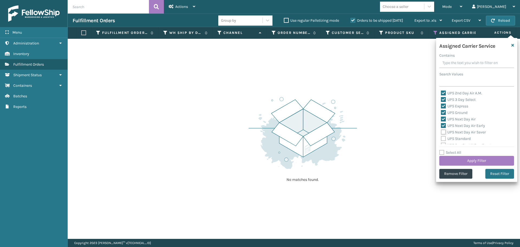
click at [441, 131] on input "UPS Next Day Air Saver" at bounding box center [441, 131] width 0 height 4
click at [443, 138] on label "UPS Standard" at bounding box center [456, 138] width 30 height 5
click at [441, 138] on input "UPS Standard" at bounding box center [441, 137] width 0 height 4
click at [445, 119] on label "UPS SurePost 1LB or Greater" at bounding box center [467, 118] width 53 height 5
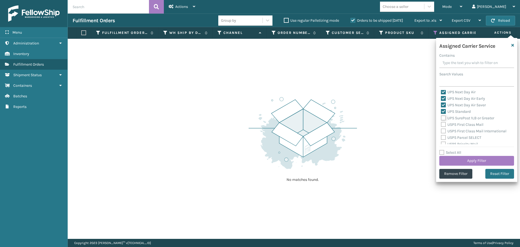
click at [441, 118] on input "UPS SurePost 1LB or Greater" at bounding box center [441, 117] width 0 height 4
click at [444, 124] on label "USPS First Class Mail" at bounding box center [462, 124] width 43 height 5
click at [441, 124] on input "USPS First Class Mail" at bounding box center [441, 123] width 0 height 4
click at [444, 129] on label "USPS First Class Mail International" at bounding box center [474, 131] width 66 height 5
click at [441, 129] on input "USPS First Class Mail International" at bounding box center [441, 130] width 0 height 4
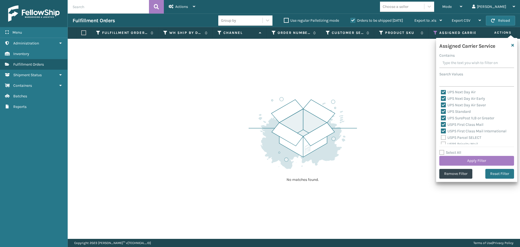
click at [444, 136] on label "USPS Parcel SELECT" at bounding box center [461, 137] width 40 height 5
click at [441, 136] on input "USPS Parcel SELECT" at bounding box center [441, 136] width 0 height 4
click at [445, 118] on label "USPS Priority Mail" at bounding box center [459, 117] width 37 height 5
click at [441, 117] on input "USPS Priority Mail" at bounding box center [441, 116] width 0 height 4
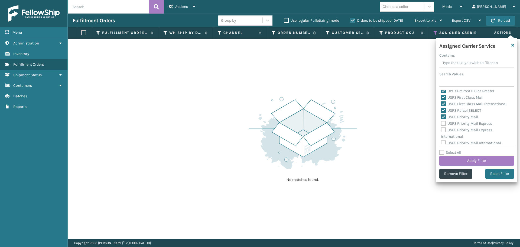
click at [442, 123] on label "USPS Priority Mail Express" at bounding box center [466, 123] width 51 height 5
click at [441, 123] on input "USPS Priority Mail Express" at bounding box center [441, 122] width 0 height 4
click at [443, 130] on label "USPS Priority Mail Express International" at bounding box center [466, 133] width 51 height 11
click at [441, 130] on input "USPS Priority Mail Express International" at bounding box center [441, 129] width 0 height 4
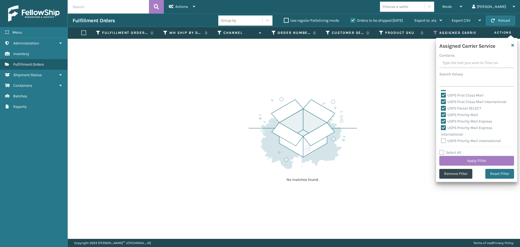
click at [445, 140] on label "USPS Priority Mail International" at bounding box center [471, 140] width 60 height 5
click at [441, 140] on input "USPS Priority Mail International" at bounding box center [441, 140] width 0 height 4
click at [455, 160] on button "Apply Filter" at bounding box center [476, 161] width 75 height 10
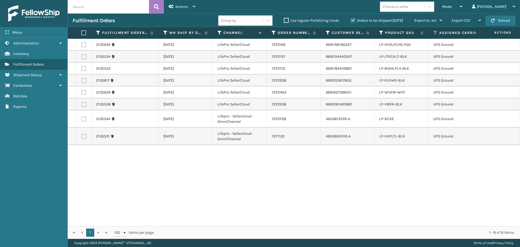
click at [85, 32] on label at bounding box center [82, 32] width 3 height 5
click at [82, 32] on input "checkbox" at bounding box center [81, 33] width 0 height 4
click at [188, 10] on div "Actions" at bounding box center [182, 7] width 27 height 14
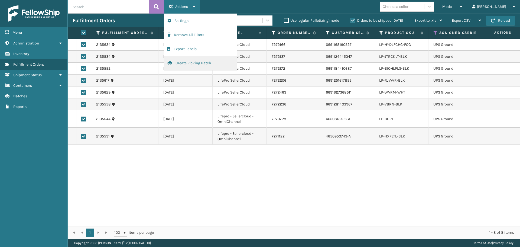
click at [206, 64] on button "Create Picking Batch" at bounding box center [200, 63] width 73 height 14
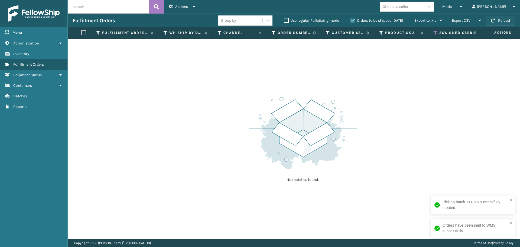
click at [514, 21] on button "Reload" at bounding box center [500, 21] width 29 height 10
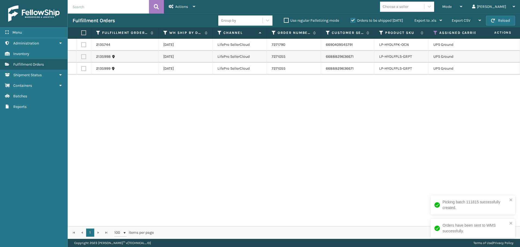
click at [514, 21] on button "Reload" at bounding box center [500, 21] width 29 height 10
click at [501, 19] on button "Reload" at bounding box center [500, 21] width 29 height 10
click at [83, 32] on label at bounding box center [82, 32] width 3 height 5
click at [82, 32] on input "checkbox" at bounding box center [81, 33] width 0 height 4
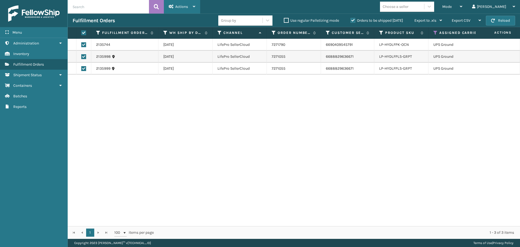
click at [189, 9] on div "Actions" at bounding box center [182, 7] width 27 height 14
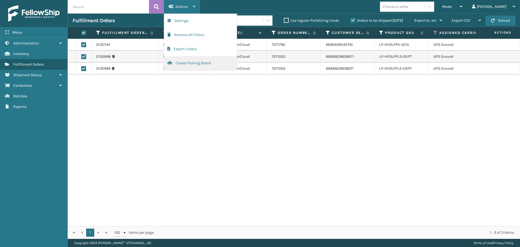
click at [189, 65] on button "Create Picking Batch" at bounding box center [200, 63] width 73 height 14
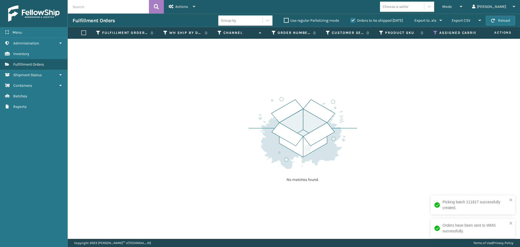
click at [436, 30] on th "Assigned Carrier Service" at bounding box center [476, 33] width 94 height 12
click at [436, 32] on icon at bounding box center [435, 32] width 4 height 5
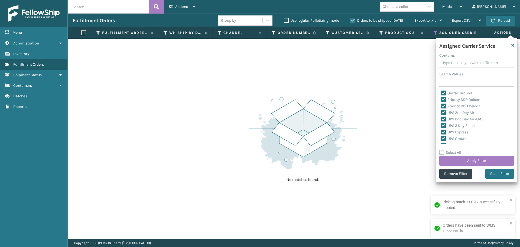
click at [442, 151] on label "Select All" at bounding box center [450, 152] width 22 height 5
click at [442, 150] on input "Select All" at bounding box center [479, 149] width 81 height 1
click at [442, 151] on label "Select All" at bounding box center [450, 152] width 22 height 5
click at [442, 150] on input "Select All" at bounding box center [479, 149] width 81 height 1
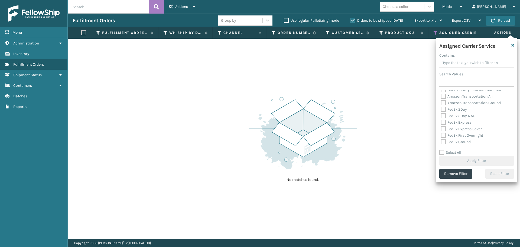
scroll to position [135, 0]
click at [443, 109] on label "FedEx 2Day" at bounding box center [454, 107] width 26 height 5
click at [441, 108] on input "FedEx 2Day" at bounding box center [441, 106] width 0 height 4
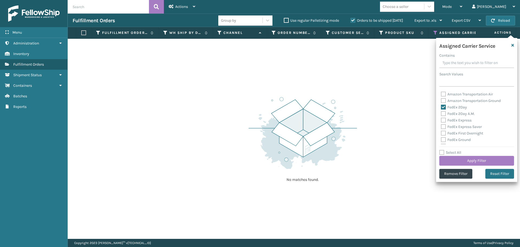
click at [443, 113] on label "FedEx 2Day A.M." at bounding box center [458, 113] width 34 height 5
click at [441, 113] on input "FedEx 2Day A.M." at bounding box center [441, 113] width 0 height 4
click at [442, 121] on label "FedEx Express" at bounding box center [456, 120] width 31 height 5
click at [441, 121] on input "FedEx Express" at bounding box center [441, 119] width 0 height 4
click at [442, 127] on label "FedEx Express Saver" at bounding box center [461, 126] width 41 height 5
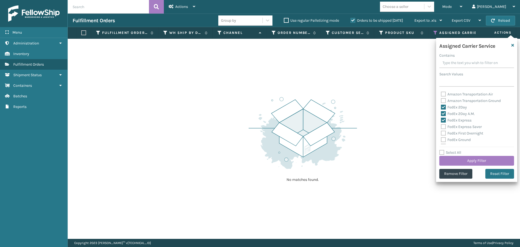
click at [441, 127] on input "FedEx Express Saver" at bounding box center [441, 126] width 0 height 4
click at [443, 132] on label "FedEx First Overnight" at bounding box center [462, 133] width 42 height 5
click at [441, 132] on input "FedEx First Overnight" at bounding box center [441, 132] width 0 height 4
click at [443, 138] on label "FedEx Ground" at bounding box center [456, 139] width 30 height 5
click at [441, 138] on input "FedEx Ground" at bounding box center [441, 139] width 0 height 4
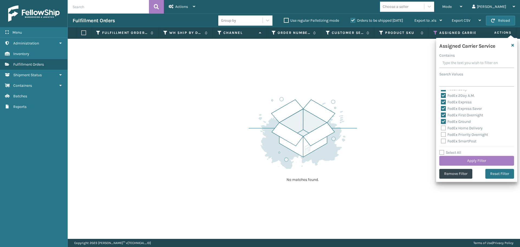
scroll to position [163, 0]
click at [444, 117] on label "FedEx Home Delivery" at bounding box center [462, 119] width 42 height 5
click at [441, 117] on input "FedEx Home Delivery" at bounding box center [441, 118] width 0 height 4
click at [443, 125] on label "FedEx Priority Overnight" at bounding box center [464, 125] width 47 height 5
click at [441, 125] on input "FedEx Priority Overnight" at bounding box center [441, 124] width 0 height 4
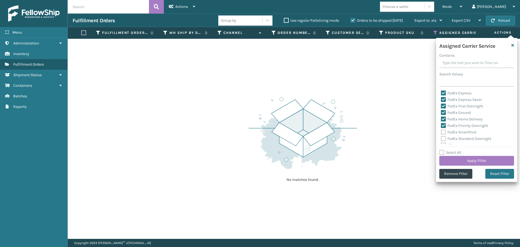
click at [443, 130] on label "FedEx SmartPost" at bounding box center [458, 132] width 35 height 5
click at [441, 130] on input "FedEx SmartPost" at bounding box center [441, 131] width 0 height 4
click at [443, 138] on label "FedEx Standard Overnight" at bounding box center [466, 138] width 50 height 5
click at [441, 138] on input "FedEx Standard Overnight" at bounding box center [441, 137] width 0 height 4
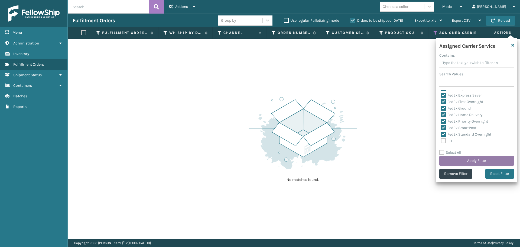
click at [453, 162] on button "Apply Filter" at bounding box center [476, 161] width 75 height 10
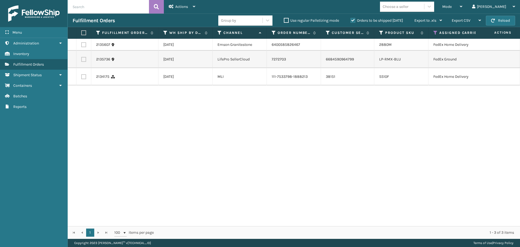
click at [82, 35] on th at bounding box center [83, 33] width 15 height 12
click at [82, 33] on label at bounding box center [82, 32] width 3 height 5
click at [82, 33] on input "checkbox" at bounding box center [81, 33] width 0 height 4
click at [181, 9] on span "Actions" at bounding box center [181, 6] width 13 height 5
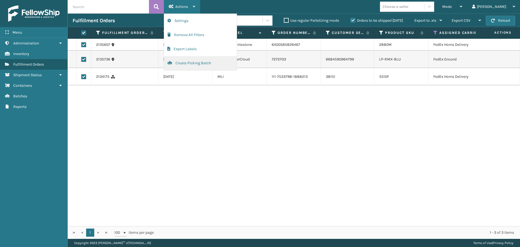
click at [188, 65] on button "Create Picking Batch" at bounding box center [200, 63] width 73 height 14
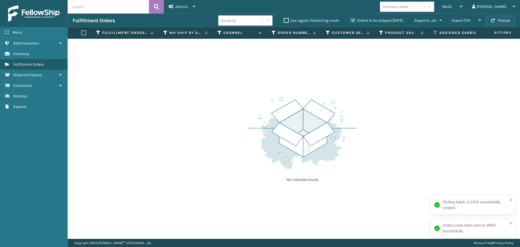
click at [513, 22] on button "Reload" at bounding box center [500, 21] width 29 height 10
click at [435, 34] on icon at bounding box center [435, 32] width 4 height 5
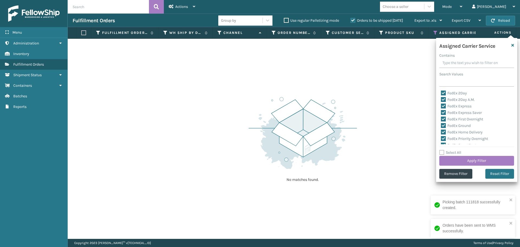
click at [443, 152] on label "Select All" at bounding box center [450, 152] width 22 height 5
click at [443, 150] on input "Select All" at bounding box center [479, 149] width 81 height 1
click at [443, 152] on label "Select All" at bounding box center [450, 152] width 22 height 5
click at [443, 150] on input "Select All" at bounding box center [479, 149] width 81 height 1
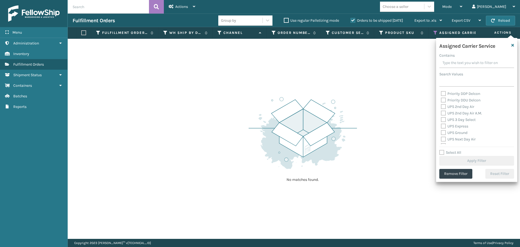
scroll to position [81, 0]
click at [446, 97] on label "OnTrac Ground" at bounding box center [456, 96] width 31 height 5
click at [441, 97] on input "OnTrac Ground" at bounding box center [441, 95] width 0 height 4
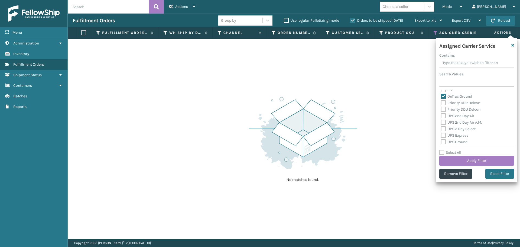
drag, startPoint x: 443, startPoint y: 104, endPoint x: 443, endPoint y: 112, distance: 7.6
click at [443, 104] on label "Priority DDP Delcon" at bounding box center [460, 103] width 39 height 5
click at [441, 103] on input "Priority DDP Delcon" at bounding box center [441, 102] width 0 height 4
click at [443, 110] on label "Priority DDU Delcon" at bounding box center [461, 109] width 40 height 5
click at [441, 110] on input "Priority DDU Delcon" at bounding box center [441, 108] width 0 height 4
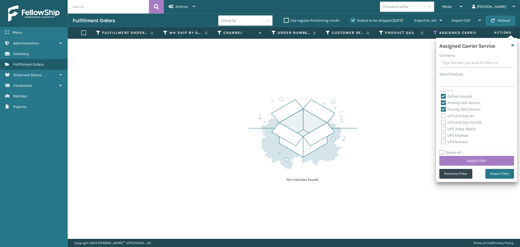
click at [444, 117] on label "UPS 2nd Day Air" at bounding box center [457, 116] width 33 height 5
click at [441, 116] on input "UPS 2nd Day Air" at bounding box center [441, 115] width 0 height 4
click at [443, 123] on label "UPS 2nd Day Air A.M." at bounding box center [461, 122] width 41 height 5
click at [441, 123] on input "UPS 2nd Day Air A.M." at bounding box center [441, 121] width 0 height 4
click at [443, 129] on label "UPS 3 Day Select" at bounding box center [458, 129] width 35 height 5
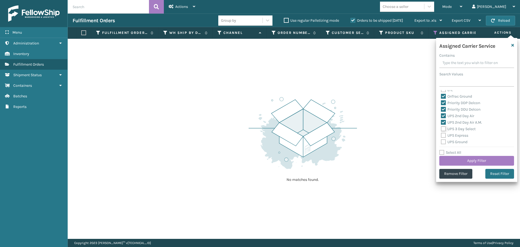
click at [441, 129] on input "UPS 3 Day Select" at bounding box center [441, 128] width 0 height 4
click at [443, 137] on label "UPS Express" at bounding box center [454, 135] width 27 height 5
click at [441, 136] on input "UPS Express" at bounding box center [441, 134] width 0 height 4
click at [443, 142] on label "UPS Ground" at bounding box center [454, 142] width 27 height 5
click at [441, 142] on input "UPS Ground" at bounding box center [441, 141] width 0 height 4
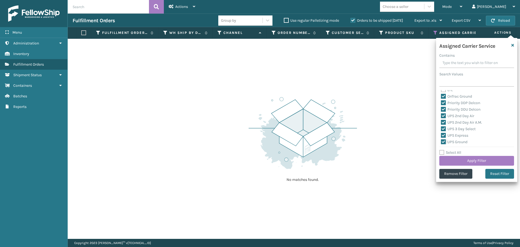
scroll to position [108, 0]
click at [440, 120] on div "FedEx 2Day FedEx 2Day A.M. FedEx Express FedEx Express Saver FedEx First Overni…" at bounding box center [476, 117] width 75 height 54
click at [442, 121] on label "UPS Next Day Air" at bounding box center [458, 121] width 35 height 5
click at [441, 121] on input "UPS Next Day Air" at bounding box center [441, 120] width 0 height 4
click at [442, 127] on label "UPS Next Day Air Early" at bounding box center [463, 127] width 44 height 5
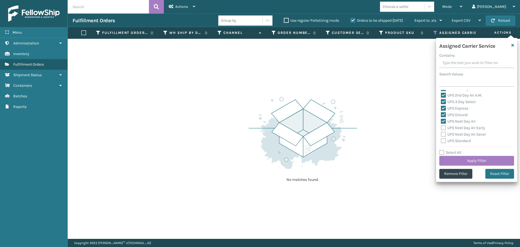
click at [441, 127] on input "UPS Next Day Air Early" at bounding box center [441, 127] width 0 height 4
click at [443, 135] on label "UPS Next Day Air Saver" at bounding box center [463, 134] width 45 height 5
click at [441, 135] on input "UPS Next Day Air Saver" at bounding box center [441, 133] width 0 height 4
click at [444, 140] on label "UPS Standard" at bounding box center [456, 140] width 30 height 5
click at [441, 140] on input "UPS Standard" at bounding box center [441, 140] width 0 height 4
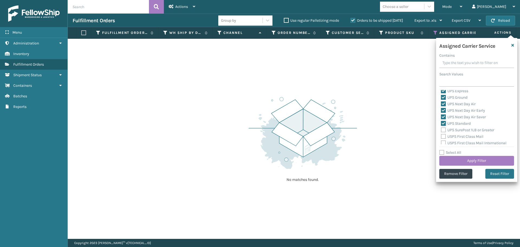
scroll to position [135, 0]
click at [444, 120] on label "UPS SurePost 1LB or Greater" at bounding box center [467, 120] width 53 height 5
click at [441, 120] on input "UPS SurePost 1LB or Greater" at bounding box center [441, 119] width 0 height 4
click at [444, 128] on label "USPS First Class Mail" at bounding box center [462, 126] width 43 height 5
click at [441, 127] on input "USPS First Class Mail" at bounding box center [441, 126] width 0 height 4
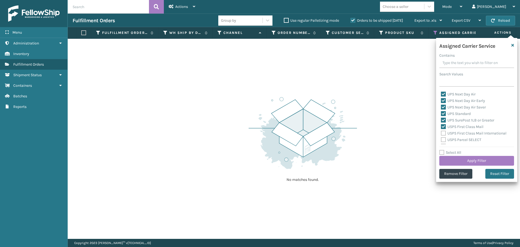
click at [444, 134] on label "USPS First Class Mail International" at bounding box center [474, 133] width 66 height 5
click at [441, 134] on input "USPS First Class Mail International" at bounding box center [441, 132] width 0 height 4
click at [444, 141] on label "USPS Parcel SELECT" at bounding box center [461, 139] width 40 height 5
click at [441, 140] on input "USPS Parcel SELECT" at bounding box center [441, 139] width 0 height 4
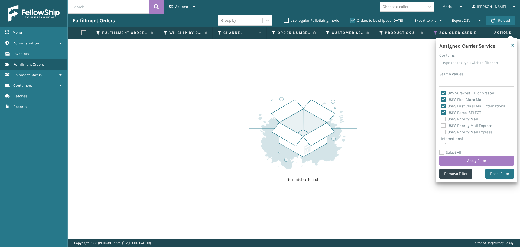
click at [443, 119] on label "USPS Priority Mail" at bounding box center [459, 119] width 37 height 5
click at [441, 119] on input "USPS Priority Mail" at bounding box center [441, 118] width 0 height 4
click at [443, 125] on label "USPS Priority Mail Express" at bounding box center [466, 125] width 51 height 5
click at [441, 125] on input "USPS Priority Mail Express" at bounding box center [441, 124] width 0 height 4
click at [443, 131] on label "USPS Priority Mail Express International" at bounding box center [466, 135] width 51 height 11
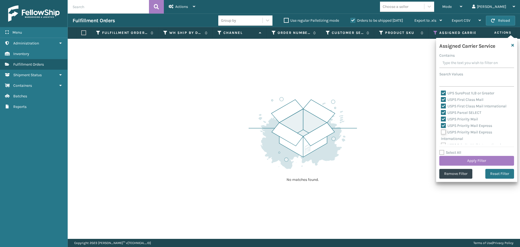
click at [441, 131] on input "USPS Priority Mail Express International" at bounding box center [441, 131] width 0 height 4
click at [445, 138] on label "USPS Priority Mail International" at bounding box center [471, 140] width 60 height 5
click at [441, 138] on input "USPS Priority Mail International" at bounding box center [441, 140] width 0 height 4
click at [450, 159] on button "Apply Filter" at bounding box center [476, 161] width 75 height 10
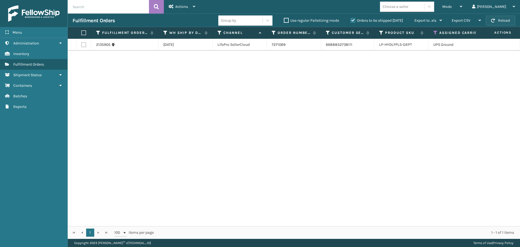
click at [496, 19] on button "Reload" at bounding box center [500, 21] width 29 height 10
click at [492, 19] on span "button" at bounding box center [493, 21] width 4 height 4
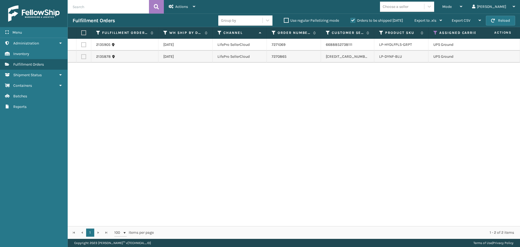
click at [492, 19] on span "button" at bounding box center [493, 21] width 4 height 4
click at [82, 33] on label at bounding box center [82, 32] width 3 height 5
click at [82, 33] on input "checkbox" at bounding box center [81, 33] width 0 height 4
click at [192, 6] on div "Actions" at bounding box center [182, 7] width 27 height 14
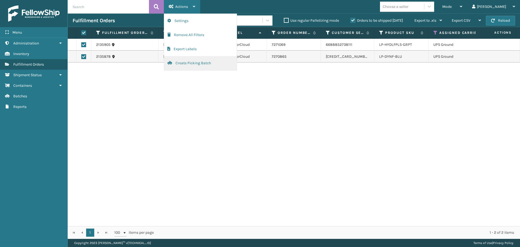
click at [192, 59] on button "Create Picking Batch" at bounding box center [200, 63] width 73 height 14
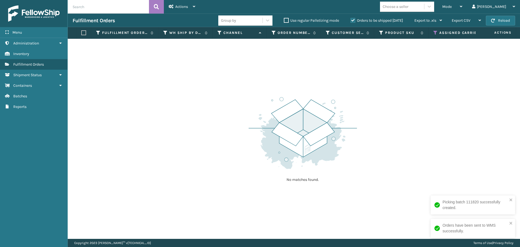
click at [435, 32] on icon at bounding box center [435, 32] width 4 height 5
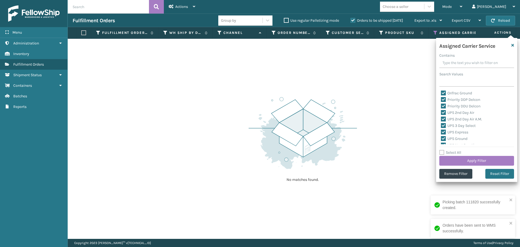
click at [441, 154] on label "Select All" at bounding box center [450, 152] width 22 height 5
click at [441, 150] on input "Select All" at bounding box center [479, 149] width 81 height 1
click at [441, 154] on label "Select All" at bounding box center [450, 152] width 22 height 5
click at [441, 150] on input "Select All" at bounding box center [479, 149] width 81 height 1
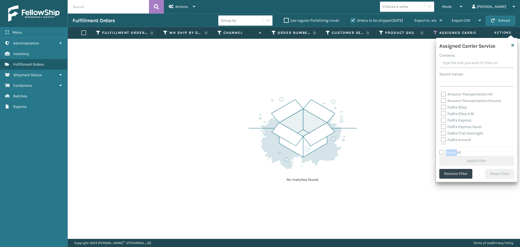
scroll to position [108, 0]
click at [443, 122] on label "Amazon Transportation Air" at bounding box center [467, 121] width 52 height 5
click at [441, 122] on input "Amazon Transportation Air" at bounding box center [441, 120] width 0 height 4
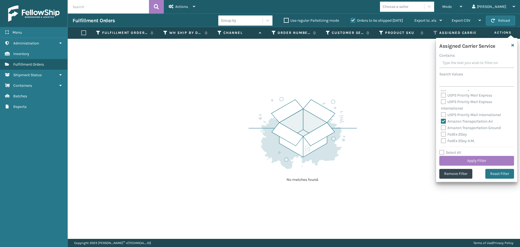
click at [443, 126] on label "Amazon Transportation Ground" at bounding box center [471, 127] width 60 height 5
click at [441, 126] on input "Amazon Transportation Ground" at bounding box center [441, 127] width 0 height 4
click at [452, 159] on button "Apply Filter" at bounding box center [476, 161] width 75 height 10
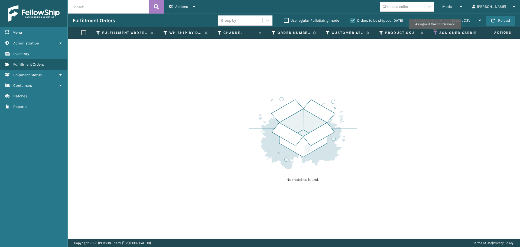
click at [435, 32] on icon at bounding box center [435, 32] width 4 height 5
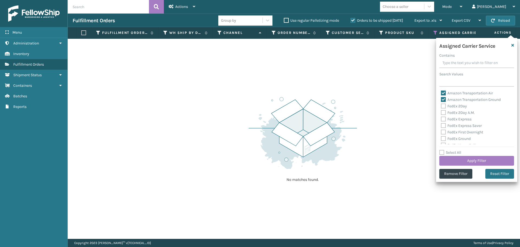
click at [445, 93] on label "Amazon Transportation Air" at bounding box center [467, 93] width 52 height 5
click at [441, 93] on input "Amazon Transportation Air" at bounding box center [441, 92] width 0 height 4
click at [443, 98] on label "Amazon Transportation Ground" at bounding box center [471, 99] width 60 height 5
click at [441, 98] on input "Amazon Transportation Ground" at bounding box center [441, 98] width 0 height 4
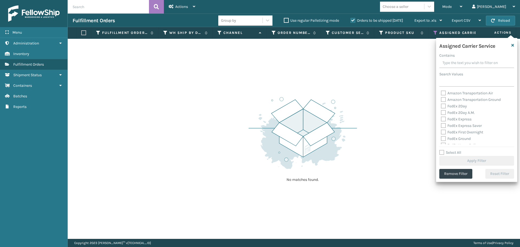
click at [443, 105] on label "FedEx 2Day" at bounding box center [454, 106] width 26 height 5
click at [441, 105] on input "FedEx 2Day" at bounding box center [441, 105] width 0 height 4
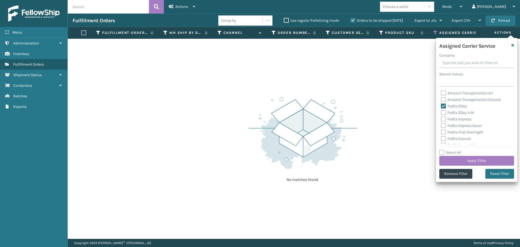
click at [444, 112] on label "FedEx 2Day A.M." at bounding box center [458, 112] width 34 height 5
click at [441, 112] on input "FedEx 2Day A.M." at bounding box center [441, 111] width 0 height 4
click at [444, 119] on label "FedEx Express" at bounding box center [456, 119] width 31 height 5
click at [441, 119] on input "FedEx Express" at bounding box center [441, 118] width 0 height 4
click at [443, 127] on label "FedEx Express Saver" at bounding box center [461, 125] width 41 height 5
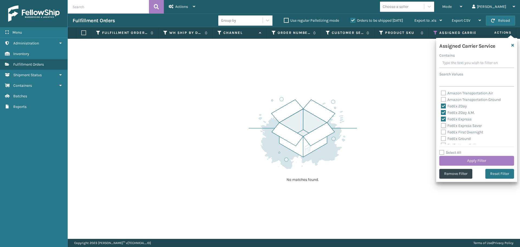
click at [441, 126] on input "FedEx Express Saver" at bounding box center [441, 124] width 0 height 4
click at [443, 132] on label "FedEx First Overnight" at bounding box center [462, 132] width 42 height 5
click at [441, 132] on input "FedEx First Overnight" at bounding box center [441, 131] width 0 height 4
click at [443, 139] on label "FedEx Ground" at bounding box center [456, 138] width 30 height 5
click at [441, 139] on input "FedEx Ground" at bounding box center [441, 137] width 0 height 4
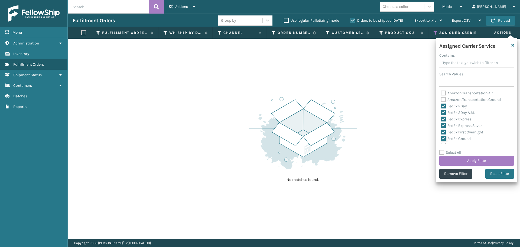
scroll to position [27, 0]
click at [443, 117] on label "FedEx Home Delivery" at bounding box center [462, 118] width 42 height 5
click at [441, 117] on input "FedEx Home Delivery" at bounding box center [441, 117] width 0 height 4
click at [443, 124] on label "FedEx Priority Overnight" at bounding box center [464, 124] width 47 height 5
click at [441, 124] on input "FedEx Priority Overnight" at bounding box center [441, 123] width 0 height 4
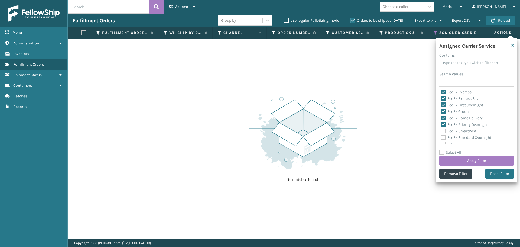
click at [443, 130] on label "FedEx SmartPost" at bounding box center [458, 131] width 35 height 5
click at [441, 130] on input "FedEx SmartPost" at bounding box center [441, 130] width 0 height 4
click at [443, 137] on label "FedEx Standard Overnight" at bounding box center [466, 137] width 50 height 5
click at [441, 137] on input "FedEx Standard Overnight" at bounding box center [441, 136] width 0 height 4
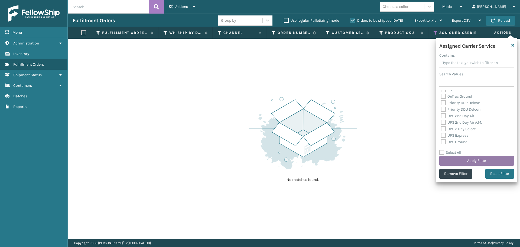
click at [481, 164] on button "Apply Filter" at bounding box center [476, 161] width 75 height 10
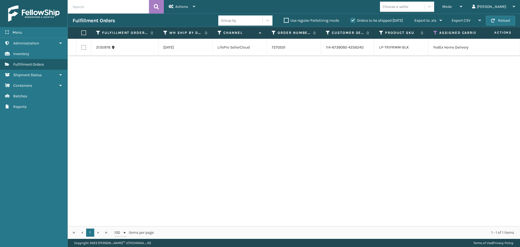
click at [85, 32] on label at bounding box center [82, 32] width 3 height 5
click at [82, 32] on input "checkbox" at bounding box center [81, 33] width 0 height 4
click at [196, 6] on div "Actions Settings Remove All Filters Export Labels Create Picking Batch" at bounding box center [182, 7] width 36 height 14
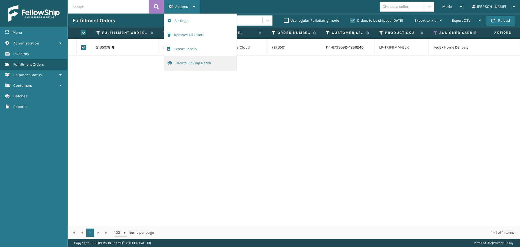
click at [197, 58] on button "Create Picking Batch" at bounding box center [200, 63] width 73 height 14
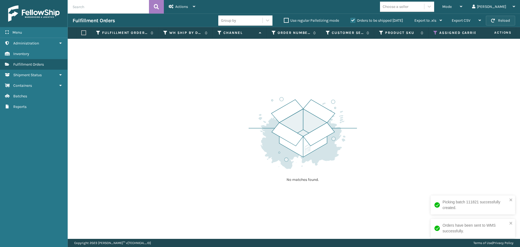
click at [499, 18] on button "Reload" at bounding box center [500, 21] width 29 height 10
click at [500, 18] on button "Reload" at bounding box center [500, 21] width 29 height 10
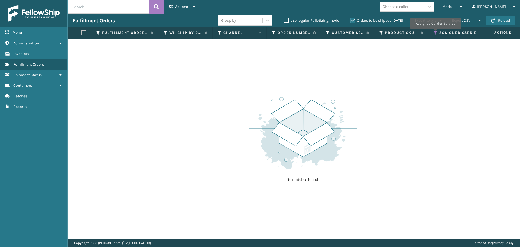
click at [435, 33] on icon at bounding box center [435, 32] width 4 height 5
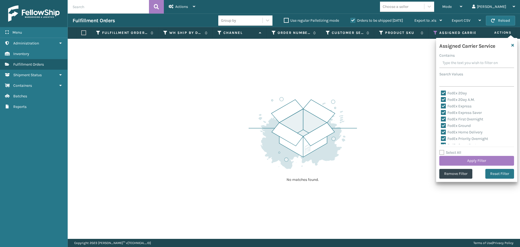
click at [442, 152] on label "Select All" at bounding box center [450, 152] width 22 height 5
click at [442, 150] on input "Select All" at bounding box center [479, 149] width 81 height 1
click at [442, 152] on label "Select All" at bounding box center [450, 152] width 22 height 5
click at [442, 150] on input "Select All" at bounding box center [479, 149] width 81 height 1
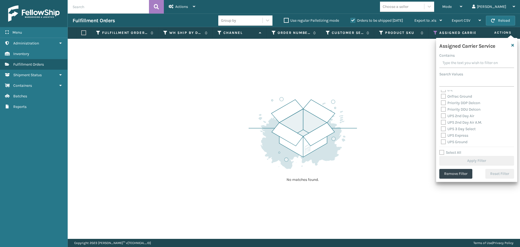
scroll to position [54, 0]
click at [445, 124] on label "OnTrac Ground" at bounding box center [456, 123] width 31 height 5
click at [441, 124] on input "OnTrac Ground" at bounding box center [441, 122] width 0 height 4
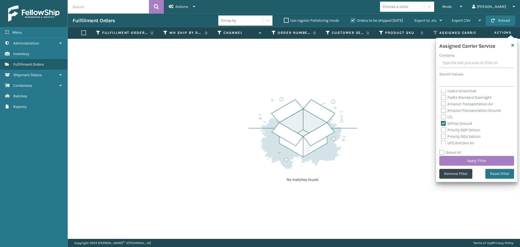
click at [443, 131] on label "Priority DDP Delcon" at bounding box center [460, 130] width 39 height 5
click at [441, 130] on input "Priority DDP Delcon" at bounding box center [441, 129] width 0 height 4
click at [443, 135] on label "Priority DDU Delcon" at bounding box center [461, 136] width 40 height 5
click at [441, 135] on input "Priority DDU Delcon" at bounding box center [441, 135] width 0 height 4
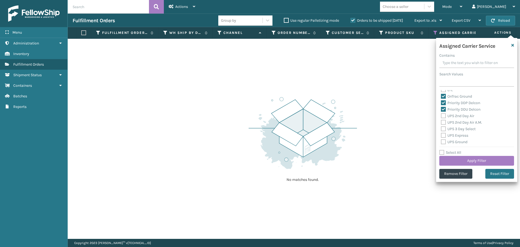
click at [445, 116] on label "UPS 2nd Day Air" at bounding box center [457, 116] width 33 height 5
click at [441, 116] on input "UPS 2nd Day Air" at bounding box center [441, 115] width 0 height 4
click at [443, 123] on label "UPS 2nd Day Air A.M." at bounding box center [461, 122] width 41 height 5
click at [441, 123] on input "UPS 2nd Day Air A.M." at bounding box center [441, 121] width 0 height 4
click at [443, 129] on label "UPS 3 Day Select" at bounding box center [458, 129] width 35 height 5
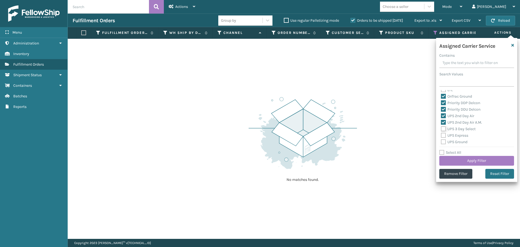
click at [441, 129] on input "UPS 3 Day Select" at bounding box center [441, 128] width 0 height 4
click at [443, 134] on label "UPS Express" at bounding box center [454, 135] width 27 height 5
click at [441, 134] on input "UPS Express" at bounding box center [441, 134] width 0 height 4
click at [443, 141] on label "UPS Ground" at bounding box center [454, 142] width 27 height 5
click at [441, 141] on input "UPS Ground" at bounding box center [441, 141] width 0 height 4
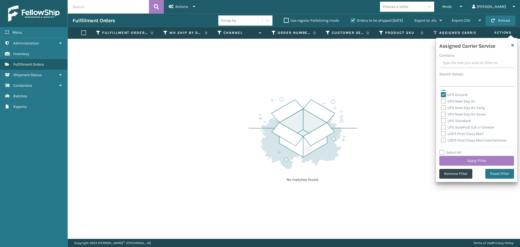
scroll to position [135, 0]
click at [445, 93] on label "UPS Next Day Air" at bounding box center [458, 94] width 35 height 5
click at [441, 93] on input "UPS Next Day Air" at bounding box center [441, 93] width 0 height 4
click at [444, 102] on label "UPS Next Day Air Early" at bounding box center [463, 100] width 44 height 5
click at [441, 101] on input "UPS Next Day Air Early" at bounding box center [441, 100] width 0 height 4
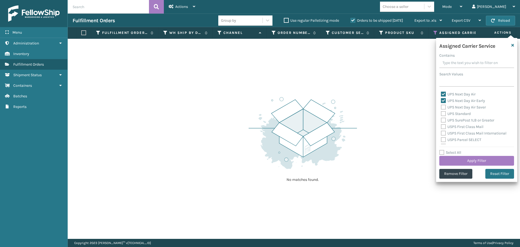
click at [444, 109] on label "UPS Next Day Air Saver" at bounding box center [463, 107] width 45 height 5
click at [441, 108] on input "UPS Next Day Air Saver" at bounding box center [441, 106] width 0 height 4
click at [444, 114] on label "UPS Standard" at bounding box center [456, 113] width 30 height 5
click at [441, 114] on input "UPS Standard" at bounding box center [441, 113] width 0 height 4
click at [444, 118] on label "UPS SurePost 1LB or Greater" at bounding box center [467, 120] width 53 height 5
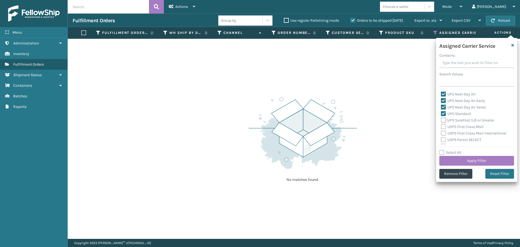
click at [441, 118] on input "UPS SurePost 1LB or Greater" at bounding box center [441, 119] width 0 height 4
click at [444, 127] on label "USPS First Class Mail" at bounding box center [462, 126] width 43 height 5
click at [441, 127] on input "USPS First Class Mail" at bounding box center [441, 126] width 0 height 4
click at [444, 131] on label "USPS First Class Mail International" at bounding box center [474, 133] width 66 height 5
click at [441, 131] on input "USPS First Class Mail International" at bounding box center [441, 132] width 0 height 4
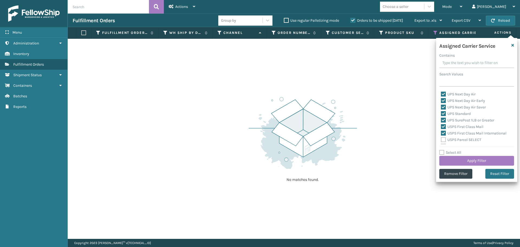
click at [444, 139] on label "USPS Parcel SELECT" at bounding box center [461, 139] width 40 height 5
click at [441, 139] on input "USPS Parcel SELECT" at bounding box center [441, 139] width 0 height 4
click at [444, 119] on label "USPS Priority Mail" at bounding box center [459, 119] width 37 height 5
click at [441, 119] on input "USPS Priority Mail" at bounding box center [441, 118] width 0 height 4
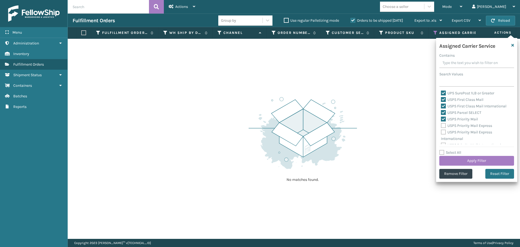
click at [443, 125] on label "USPS Priority Mail Express" at bounding box center [466, 125] width 51 height 5
click at [441, 125] on input "USPS Priority Mail Express" at bounding box center [441, 124] width 0 height 4
click at [443, 129] on div "USPS Priority Mail Express International" at bounding box center [477, 135] width 72 height 13
click at [443, 130] on div "USPS Priority Mail Express International" at bounding box center [477, 135] width 72 height 13
click at [443, 131] on label "USPS Priority Mail Express International" at bounding box center [466, 135] width 51 height 11
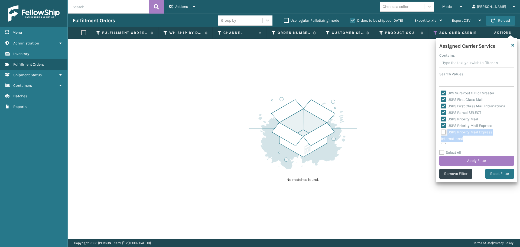
click at [441, 131] on input "USPS Priority Mail Express International" at bounding box center [441, 131] width 0 height 4
click at [444, 142] on label "USPS Priority Mail International" at bounding box center [471, 140] width 60 height 5
click at [441, 141] on input "USPS Priority Mail International" at bounding box center [441, 140] width 0 height 4
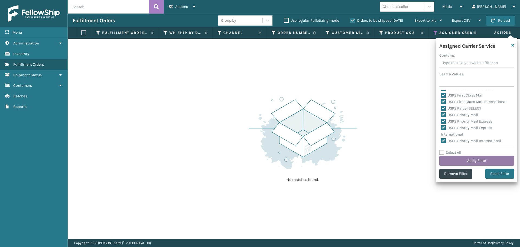
click at [447, 162] on button "Apply Filter" at bounding box center [476, 161] width 75 height 10
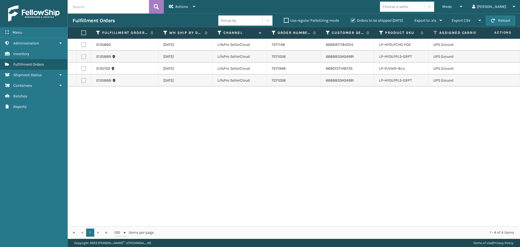
click at [81, 32] on th at bounding box center [83, 33] width 15 height 12
click at [85, 34] on label at bounding box center [82, 32] width 3 height 5
click at [82, 34] on input "checkbox" at bounding box center [81, 33] width 0 height 4
click at [187, 8] on span "Actions" at bounding box center [181, 6] width 13 height 5
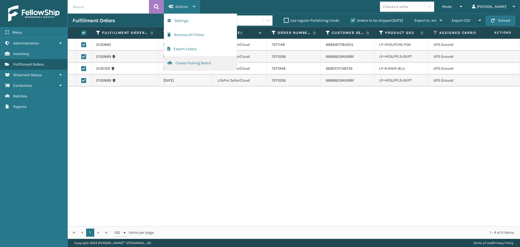
click at [197, 59] on button "Create Picking Batch" at bounding box center [200, 63] width 73 height 14
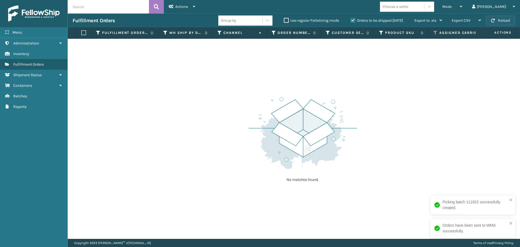
click at [505, 23] on button "Reload" at bounding box center [500, 21] width 29 height 10
click at [491, 19] on button "Reload" at bounding box center [500, 21] width 29 height 10
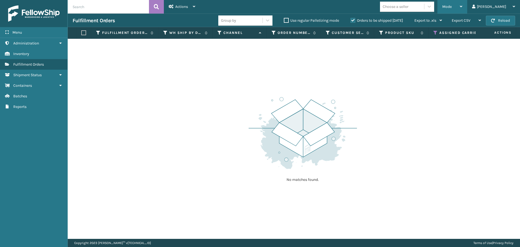
click at [462, 7] on div "Mode" at bounding box center [452, 7] width 20 height 14
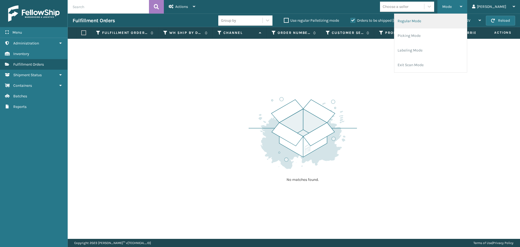
click at [465, 17] on li "Regular Mode" at bounding box center [430, 21] width 73 height 15
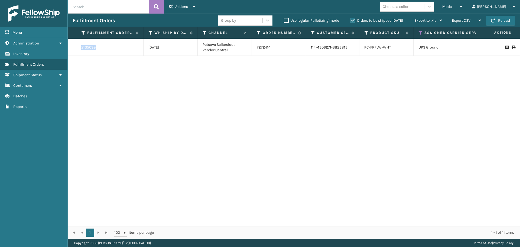
drag, startPoint x: 100, startPoint y: 48, endPoint x: 79, endPoint y: 49, distance: 21.1
click at [79, 49] on td "2135099" at bounding box center [109, 47] width 67 height 17
copy link "2135099"
drag, startPoint x: 392, startPoint y: 46, endPoint x: 361, endPoint y: 47, distance: 30.6
click at [361, 47] on td "PC-FRFLW-WHT" at bounding box center [386, 47] width 54 height 17
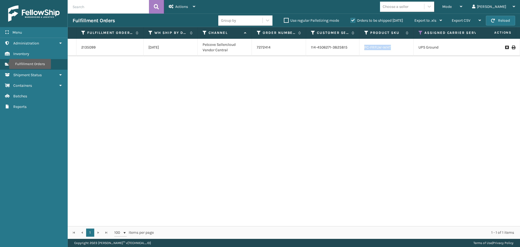
copy link "PC-FRFLW-WHT"
drag, startPoint x: 98, startPoint y: 48, endPoint x: 81, endPoint y: 48, distance: 17.6
click at [81, 48] on td "2135099" at bounding box center [109, 47] width 67 height 17
copy link "2135099"
click at [267, 48] on td "7272414" at bounding box center [279, 47] width 54 height 17
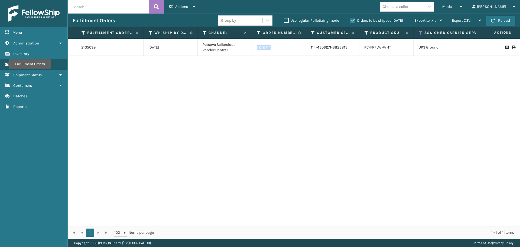
click at [267, 48] on td "7272414" at bounding box center [279, 47] width 54 height 17
copy td "7272414"
click at [337, 48] on td "114-4506271-3825815" at bounding box center [332, 47] width 53 height 17
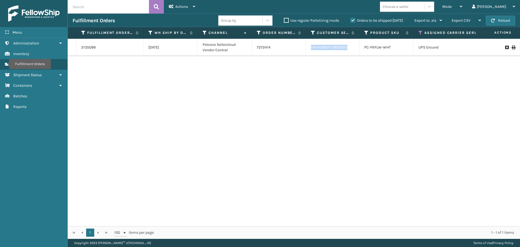
copy td "114-4506271-3825815"
drag, startPoint x: 392, startPoint y: 47, endPoint x: 362, endPoint y: 48, distance: 29.6
click at [362, 48] on td "PC-FRFLW-WHT" at bounding box center [386, 47] width 54 height 17
copy link "PC-FRFLW-WHT"
click at [496, 20] on button "Reload" at bounding box center [500, 21] width 29 height 10
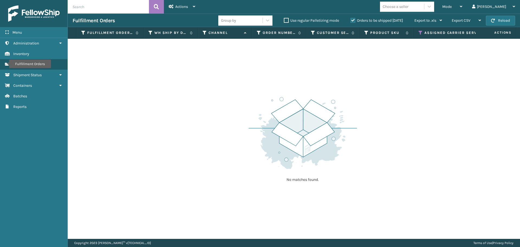
click at [497, 20] on button "Reload" at bounding box center [500, 21] width 29 height 10
click at [494, 22] on span "button" at bounding box center [493, 21] width 4 height 4
click at [419, 33] on icon at bounding box center [421, 32] width 4 height 5
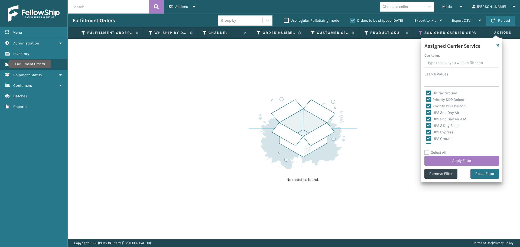
click at [425, 151] on label "Select All" at bounding box center [435, 152] width 22 height 5
click at [425, 150] on input "Select All" at bounding box center [464, 149] width 81 height 1
click at [425, 151] on label "Select All" at bounding box center [435, 152] width 22 height 5
click at [425, 150] on input "Select All" at bounding box center [464, 149] width 81 height 1
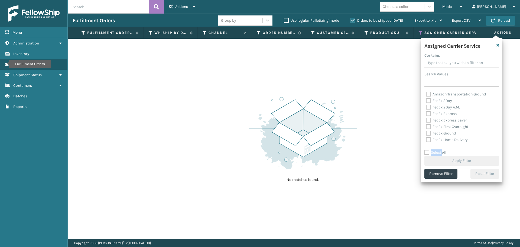
scroll to position [108, 0]
click at [428, 122] on label "Amazon Transportation Air" at bounding box center [452, 121] width 52 height 5
click at [426, 122] on input "Amazon Transportation Air" at bounding box center [426, 120] width 0 height 4
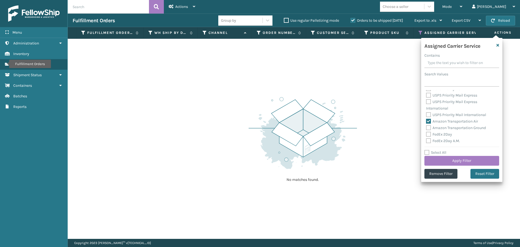
click at [428, 128] on label "Amazon Transportation Ground" at bounding box center [456, 127] width 60 height 5
click at [426, 128] on input "Amazon Transportation Ground" at bounding box center [426, 127] width 0 height 4
click at [437, 158] on button "Apply Filter" at bounding box center [461, 161] width 75 height 10
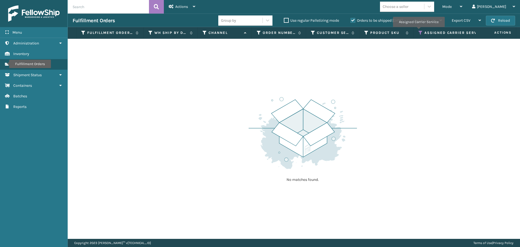
click at [420, 31] on icon at bounding box center [421, 32] width 4 height 5
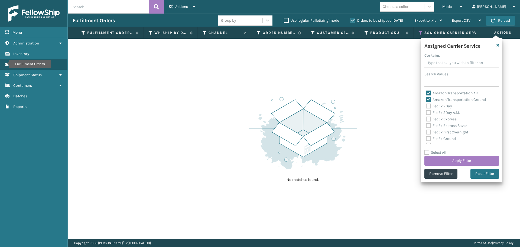
click at [429, 91] on label "Amazon Transportation Air" at bounding box center [452, 93] width 52 height 5
click at [426, 91] on input "Amazon Transportation Air" at bounding box center [426, 92] width 0 height 4
click at [429, 99] on label "Amazon Transportation Ground" at bounding box center [456, 99] width 60 height 5
click at [426, 99] on input "Amazon Transportation Ground" at bounding box center [426, 98] width 0 height 4
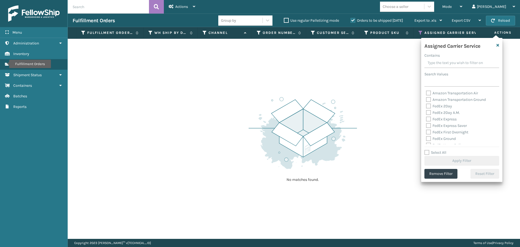
click at [430, 109] on div "FedEx 2Day" at bounding box center [462, 106] width 72 height 7
click at [429, 105] on label "FedEx 2Day" at bounding box center [439, 106] width 26 height 5
click at [426, 105] on input "FedEx 2Day" at bounding box center [426, 105] width 0 height 4
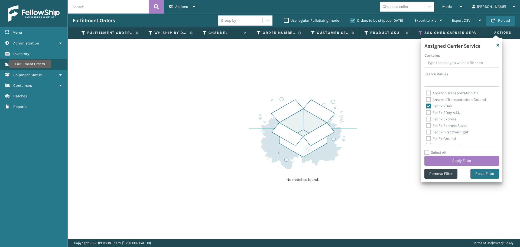
click at [429, 112] on label "FedEx 2Day A.M." at bounding box center [443, 112] width 34 height 5
click at [426, 112] on input "FedEx 2Day A.M." at bounding box center [426, 111] width 0 height 4
click at [427, 119] on label "FedEx Express" at bounding box center [441, 119] width 31 height 5
click at [426, 119] on input "FedEx Express" at bounding box center [426, 118] width 0 height 4
click at [429, 125] on label "FedEx Express Saver" at bounding box center [446, 125] width 41 height 5
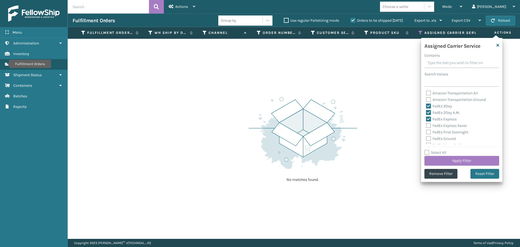
click at [426, 125] on input "FedEx Express Saver" at bounding box center [426, 124] width 0 height 4
click at [429, 132] on label "FedEx First Overnight" at bounding box center [447, 132] width 42 height 5
click at [426, 132] on input "FedEx First Overnight" at bounding box center [426, 131] width 0 height 4
click at [429, 140] on label "FedEx Ground" at bounding box center [441, 138] width 30 height 5
click at [426, 139] on input "FedEx Ground" at bounding box center [426, 137] width 0 height 4
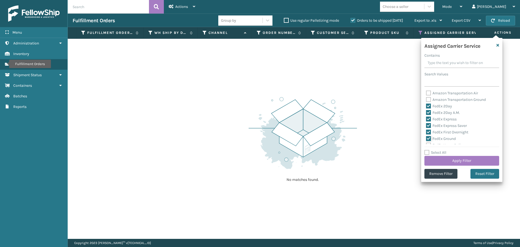
scroll to position [27, 0]
click at [431, 119] on label "FedEx Home Delivery" at bounding box center [447, 118] width 42 height 5
click at [426, 118] on input "FedEx Home Delivery" at bounding box center [426, 117] width 0 height 4
click at [430, 124] on label "FedEx Priority Overnight" at bounding box center [449, 124] width 47 height 5
click at [426, 124] on input "FedEx Priority Overnight" at bounding box center [426, 123] width 0 height 4
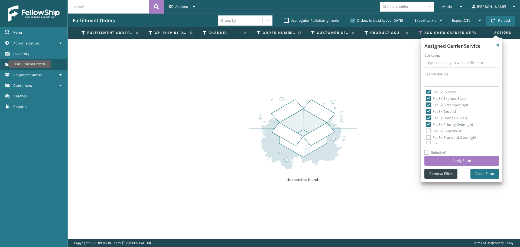
click at [429, 131] on label "FedEx SmartPost" at bounding box center [443, 131] width 35 height 5
click at [426, 131] on input "FedEx SmartPost" at bounding box center [426, 130] width 0 height 4
click at [429, 137] on label "FedEx Standard Overnight" at bounding box center [451, 137] width 50 height 5
click at [426, 137] on input "FedEx Standard Overnight" at bounding box center [426, 136] width 0 height 4
click at [442, 158] on button "Apply Filter" at bounding box center [461, 161] width 75 height 10
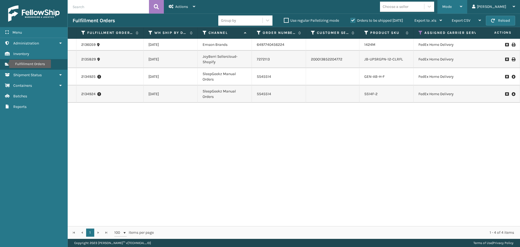
click at [462, 6] on icon at bounding box center [461, 7] width 2 height 4
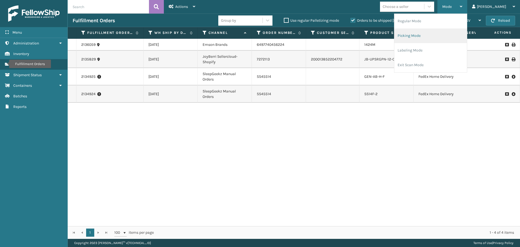
click at [440, 35] on li "Picking Mode" at bounding box center [430, 35] width 73 height 15
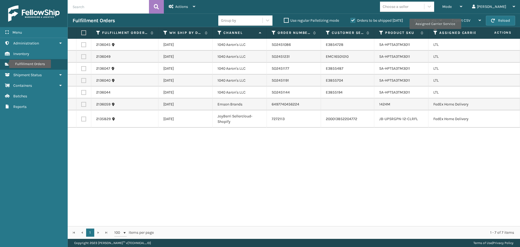
click at [435, 33] on icon at bounding box center [435, 32] width 4 height 5
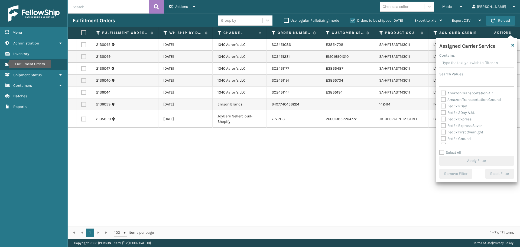
click at [443, 106] on label "FedEx 2Day" at bounding box center [454, 106] width 26 height 5
click at [441, 106] on input "FedEx 2Day" at bounding box center [441, 105] width 0 height 4
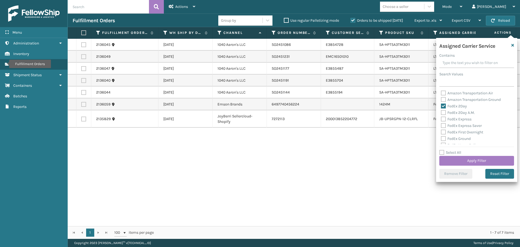
click at [443, 114] on label "FedEx 2Day A.M." at bounding box center [458, 112] width 34 height 5
click at [441, 113] on input "FedEx 2Day A.M." at bounding box center [441, 111] width 0 height 4
click at [443, 120] on label "FedEx Express" at bounding box center [456, 119] width 31 height 5
click at [441, 119] on input "FedEx Express" at bounding box center [441, 118] width 0 height 4
click at [443, 128] on div "FedEx Express Saver" at bounding box center [477, 125] width 72 height 7
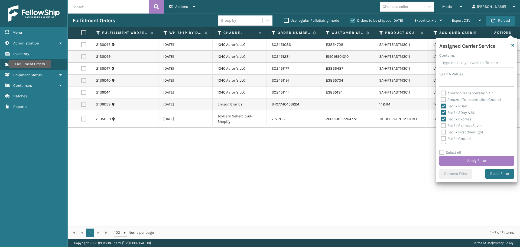
click at [445, 125] on label "FedEx Express Saver" at bounding box center [461, 125] width 41 height 5
click at [441, 125] on input "FedEx Express Saver" at bounding box center [441, 124] width 0 height 4
click at [445, 130] on label "FedEx First Overnight" at bounding box center [462, 132] width 42 height 5
click at [441, 130] on input "FedEx First Overnight" at bounding box center [441, 131] width 0 height 4
click at [444, 137] on label "FedEx Ground" at bounding box center [456, 138] width 30 height 5
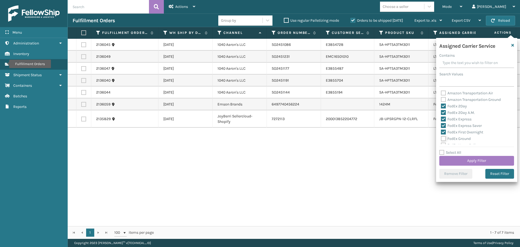
click at [441, 137] on input "FedEx Ground" at bounding box center [441, 137] width 0 height 4
click at [446, 118] on label "FedEx Home Delivery" at bounding box center [462, 118] width 42 height 5
click at [441, 118] on input "FedEx Home Delivery" at bounding box center [441, 117] width 0 height 4
click at [444, 123] on label "FedEx Priority Overnight" at bounding box center [464, 124] width 47 height 5
click at [441, 123] on input "FedEx Priority Overnight" at bounding box center [441, 123] width 0 height 4
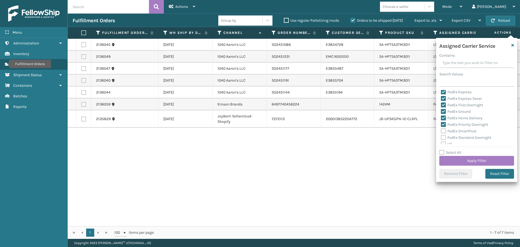
click at [443, 131] on label "FedEx SmartPost" at bounding box center [458, 131] width 35 height 5
click at [441, 131] on input "FedEx SmartPost" at bounding box center [441, 130] width 0 height 4
drag, startPoint x: 444, startPoint y: 136, endPoint x: 451, endPoint y: 149, distance: 14.8
click at [444, 136] on label "FedEx Standard Overnight" at bounding box center [466, 137] width 50 height 5
click at [441, 136] on input "FedEx Standard Overnight" at bounding box center [441, 136] width 0 height 4
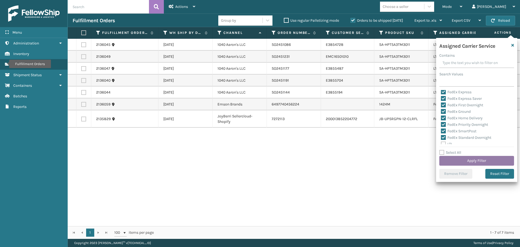
click at [455, 158] on button "Apply Filter" at bounding box center [476, 161] width 75 height 10
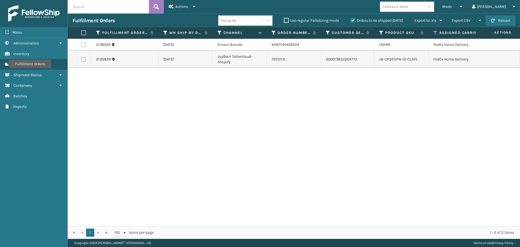
click at [86, 33] on th at bounding box center [83, 33] width 15 height 12
click at [84, 33] on label at bounding box center [82, 32] width 3 height 5
click at [82, 33] on input "checkbox" at bounding box center [81, 33] width 0 height 4
click at [185, 5] on span "Actions" at bounding box center [181, 6] width 13 height 5
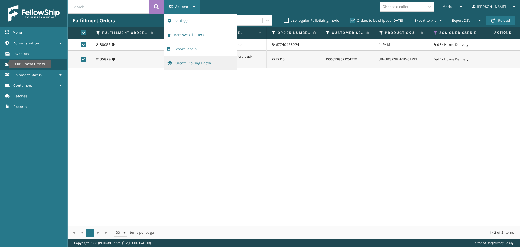
click at [190, 62] on button "Create Picking Batch" at bounding box center [200, 63] width 73 height 14
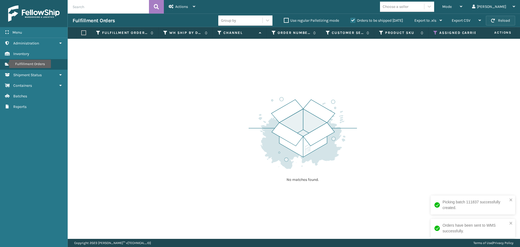
click at [496, 16] on button "Reload" at bounding box center [500, 21] width 29 height 10
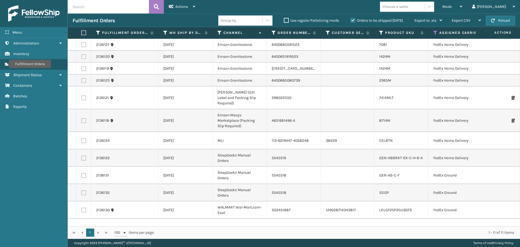
scroll to position [13, 0]
click at [85, 32] on label at bounding box center [82, 32] width 3 height 5
click at [82, 32] on input "checkbox" at bounding box center [81, 33] width 0 height 4
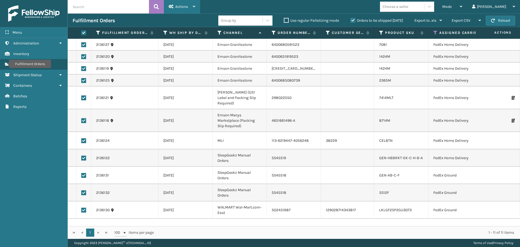
click at [189, 8] on div "Actions" at bounding box center [182, 7] width 27 height 14
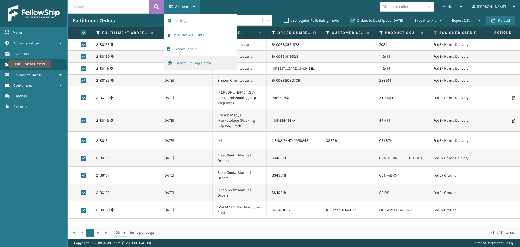
click at [190, 61] on button "Create Picking Batch" at bounding box center [200, 63] width 73 height 14
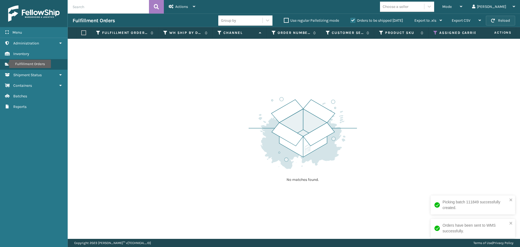
click at [501, 21] on button "Reload" at bounding box center [500, 21] width 29 height 10
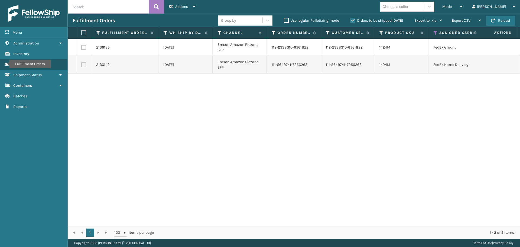
click at [82, 33] on label at bounding box center [82, 32] width 3 height 5
click at [82, 33] on input "checkbox" at bounding box center [81, 33] width 0 height 4
click at [178, 9] on div "Actions" at bounding box center [182, 7] width 27 height 14
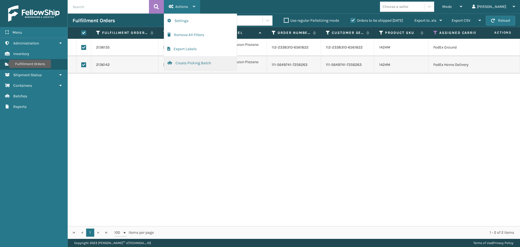
click at [190, 66] on button "Create Picking Batch" at bounding box center [200, 63] width 73 height 14
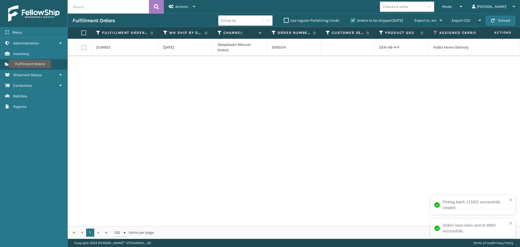
click at [82, 33] on label at bounding box center [82, 32] width 3 height 5
click at [82, 33] on input "checkbox" at bounding box center [81, 33] width 0 height 4
click at [177, 4] on div "Actions" at bounding box center [182, 7] width 27 height 14
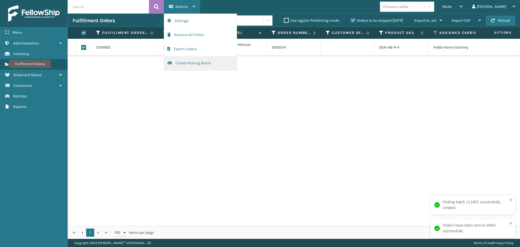
click at [198, 63] on button "Create Picking Batch" at bounding box center [200, 63] width 73 height 14
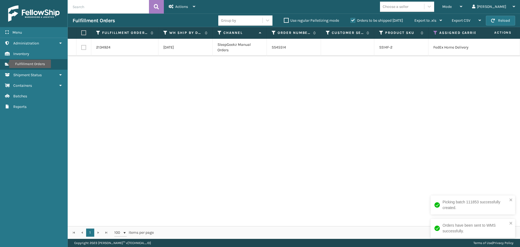
click at [79, 32] on th at bounding box center [83, 33] width 15 height 12
click at [497, 24] on button "Reload" at bounding box center [500, 21] width 29 height 10
click at [497, 21] on button "Reload" at bounding box center [500, 21] width 29 height 10
click at [85, 33] on label at bounding box center [82, 32] width 3 height 5
click at [82, 33] on input "checkbox" at bounding box center [81, 33] width 0 height 4
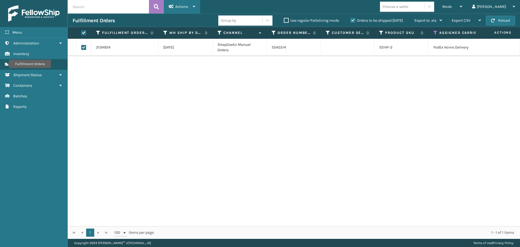
click at [191, 3] on div "Actions" at bounding box center [182, 7] width 27 height 14
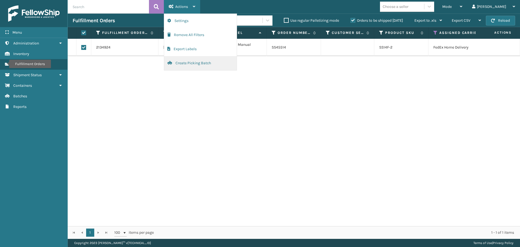
click at [193, 62] on button "Create Picking Batch" at bounding box center [200, 63] width 73 height 14
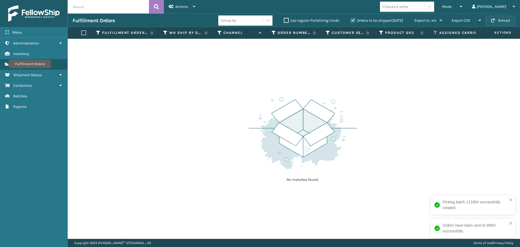
click at [502, 22] on button "Reload" at bounding box center [500, 21] width 29 height 10
click at [435, 34] on icon at bounding box center [435, 32] width 4 height 5
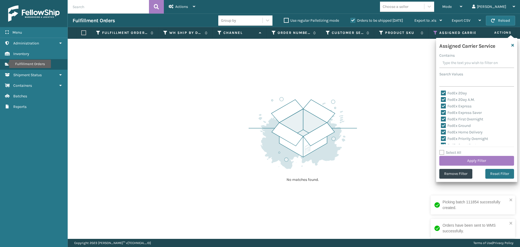
click at [442, 151] on label "Select All" at bounding box center [450, 152] width 22 height 5
click at [442, 150] on input "Select All" at bounding box center [479, 149] width 81 height 1
click at [443, 151] on label "Select All" at bounding box center [450, 152] width 22 height 5
click at [443, 150] on input "Select All" at bounding box center [479, 149] width 81 height 1
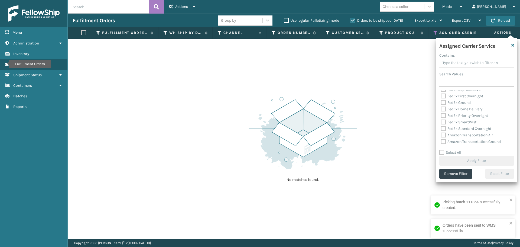
scroll to position [54, 0]
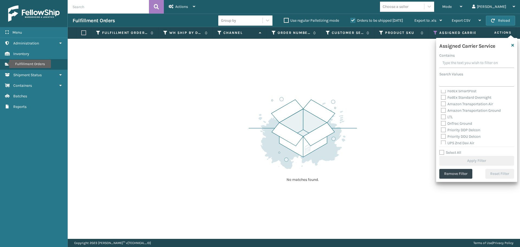
click at [444, 106] on label "Amazon Transportation Air" at bounding box center [467, 104] width 52 height 5
click at [441, 104] on input "Amazon Transportation Air" at bounding box center [441, 103] width 0 height 4
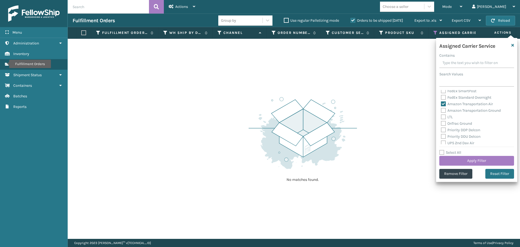
click at [444, 109] on label "Amazon Transportation Ground" at bounding box center [471, 110] width 60 height 5
click at [441, 109] on input "Amazon Transportation Ground" at bounding box center [441, 109] width 0 height 4
click at [456, 158] on button "Apply Filter" at bounding box center [476, 161] width 75 height 10
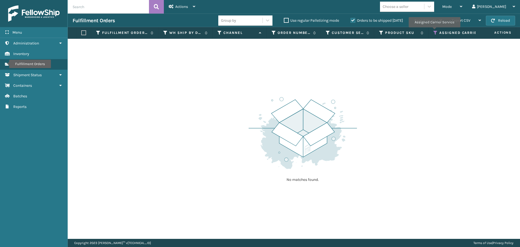
click at [434, 31] on icon at bounding box center [435, 32] width 4 height 5
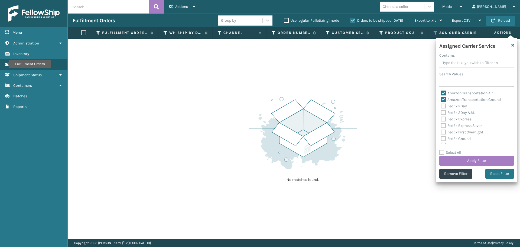
click at [442, 91] on label "Amazon Transportation Air" at bounding box center [467, 93] width 52 height 5
click at [441, 90] on input "Amazon Transportation Air" at bounding box center [441, 92] width 0 height 4
click at [442, 99] on label "Amazon Transportation Ground" at bounding box center [471, 99] width 60 height 5
click at [441, 99] on input "Amazon Transportation Ground" at bounding box center [441, 98] width 0 height 4
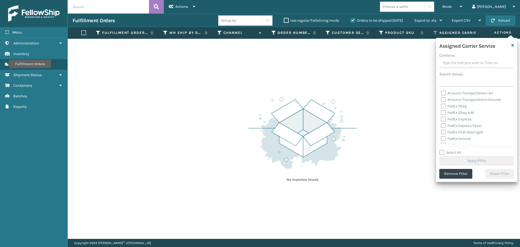
click at [445, 108] on label "FedEx 2Day" at bounding box center [454, 106] width 26 height 5
click at [441, 106] on input "FedEx 2Day" at bounding box center [441, 105] width 0 height 4
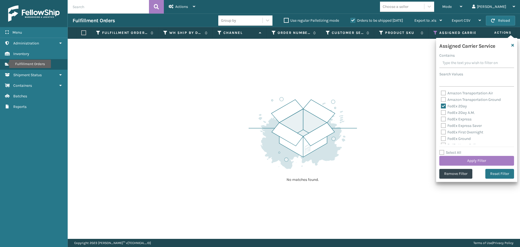
click at [444, 112] on label "FedEx 2Day A.M." at bounding box center [458, 112] width 34 height 5
click at [441, 112] on input "FedEx 2Day A.M." at bounding box center [441, 111] width 0 height 4
click at [444, 119] on label "FedEx Express" at bounding box center [456, 119] width 31 height 5
click at [441, 119] on input "FedEx Express" at bounding box center [441, 118] width 0 height 4
click at [443, 126] on label "FedEx Express Saver" at bounding box center [461, 125] width 41 height 5
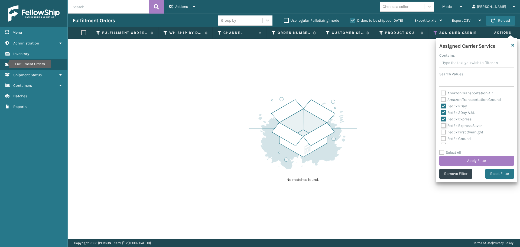
click at [441, 126] on input "FedEx Express Saver" at bounding box center [441, 124] width 0 height 4
click at [444, 130] on label "FedEx First Overnight" at bounding box center [462, 132] width 42 height 5
click at [441, 130] on input "FedEx First Overnight" at bounding box center [441, 131] width 0 height 4
click at [444, 139] on label "FedEx Ground" at bounding box center [456, 138] width 30 height 5
click at [441, 139] on input "FedEx Ground" at bounding box center [441, 137] width 0 height 4
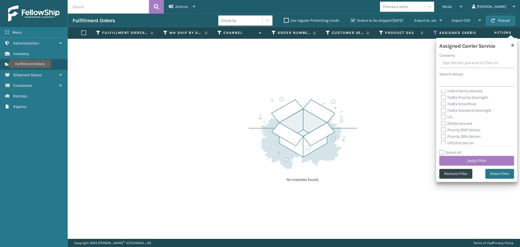
scroll to position [27, 0]
click at [444, 118] on label "FedEx Home Delivery" at bounding box center [462, 118] width 42 height 5
click at [441, 118] on input "FedEx Home Delivery" at bounding box center [441, 117] width 0 height 4
click at [444, 125] on label "FedEx Priority Overnight" at bounding box center [464, 124] width 47 height 5
click at [441, 125] on input "FedEx Priority Overnight" at bounding box center [441, 123] width 0 height 4
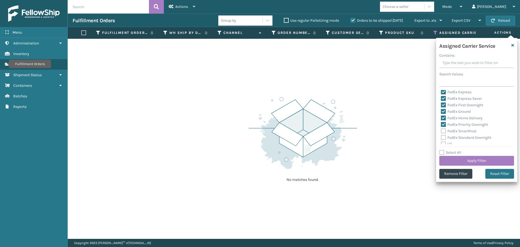
click at [443, 132] on label "FedEx SmartPost" at bounding box center [458, 131] width 35 height 5
click at [441, 131] on input "FedEx SmartPost" at bounding box center [441, 130] width 0 height 4
click at [442, 139] on label "FedEx Standard Overnight" at bounding box center [466, 137] width 50 height 5
click at [441, 138] on input "FedEx Standard Overnight" at bounding box center [441, 136] width 0 height 4
click at [454, 158] on button "Apply Filter" at bounding box center [476, 161] width 75 height 10
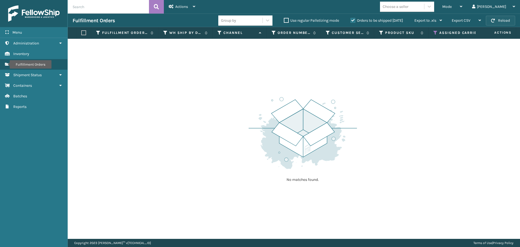
click at [507, 18] on button "Reload" at bounding box center [500, 21] width 29 height 10
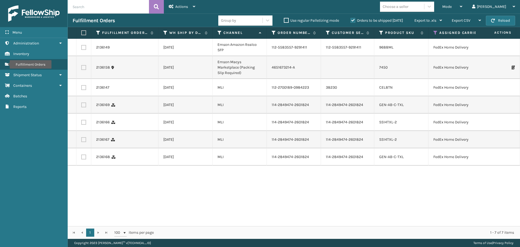
click at [85, 34] on label at bounding box center [82, 32] width 3 height 5
click at [82, 34] on input "checkbox" at bounding box center [81, 33] width 0 height 4
click at [183, 5] on span "Actions" at bounding box center [181, 6] width 13 height 5
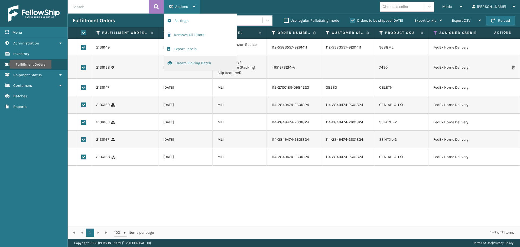
click at [198, 63] on button "Create Picking Batch" at bounding box center [200, 63] width 73 height 14
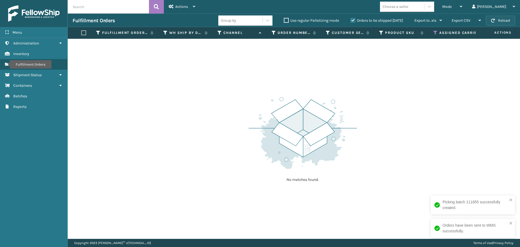
click at [502, 18] on button "Reload" at bounding box center [500, 21] width 29 height 10
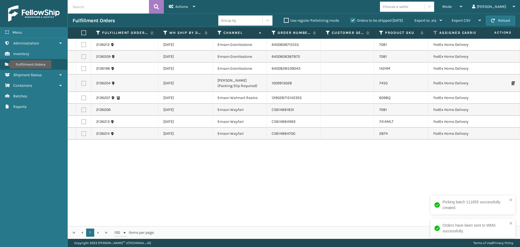
click at [83, 33] on label at bounding box center [82, 32] width 3 height 5
click at [82, 33] on input "checkbox" at bounding box center [81, 33] width 0 height 4
click at [181, 8] on span "Actions" at bounding box center [181, 6] width 13 height 5
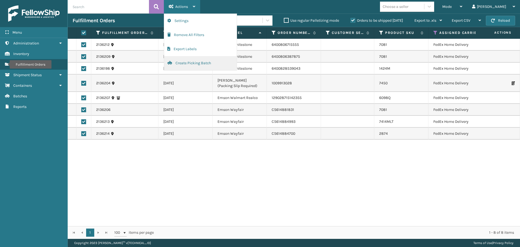
click at [186, 63] on button "Create Picking Batch" at bounding box center [200, 63] width 73 height 14
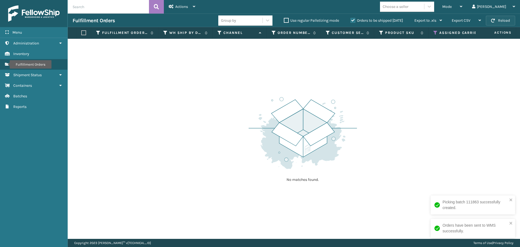
click at [507, 19] on button "Reload" at bounding box center [500, 21] width 29 height 10
click at [433, 34] on th "Assigned Carrier Service" at bounding box center [476, 33] width 94 height 12
click at [437, 31] on icon at bounding box center [435, 32] width 4 height 5
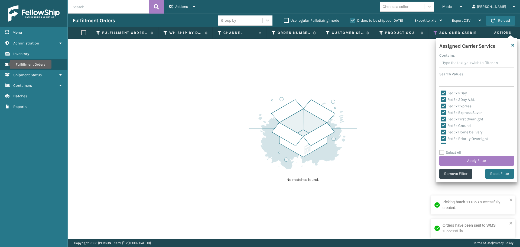
click at [441, 154] on label "Select All" at bounding box center [450, 152] width 22 height 5
click at [441, 150] on input "Select All" at bounding box center [479, 149] width 81 height 1
click at [441, 154] on label "Select All" at bounding box center [450, 152] width 22 height 5
click at [441, 150] on input "Select All" at bounding box center [479, 149] width 81 height 1
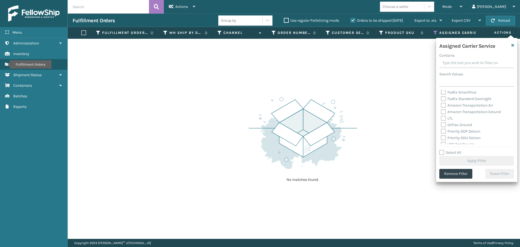
scroll to position [54, 0]
click at [443, 122] on label "OnTrac Ground" at bounding box center [456, 123] width 31 height 5
click at [441, 122] on input "OnTrac Ground" at bounding box center [441, 122] width 0 height 4
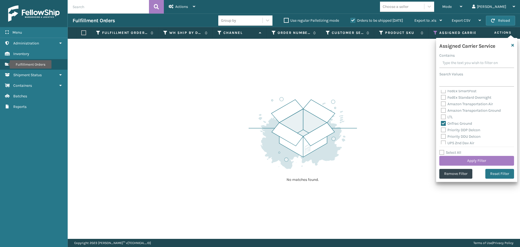
click at [443, 130] on label "Priority DDP Delcon" at bounding box center [460, 130] width 39 height 5
click at [441, 130] on input "Priority DDP Delcon" at bounding box center [441, 129] width 0 height 4
click at [444, 136] on label "Priority DDU Delcon" at bounding box center [461, 136] width 40 height 5
click at [441, 136] on input "Priority DDU Delcon" at bounding box center [441, 135] width 0 height 4
click at [444, 142] on label "UPS 2nd Day Air" at bounding box center [457, 143] width 33 height 5
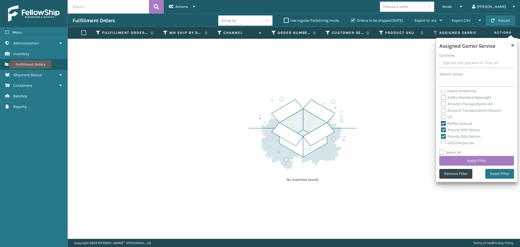
click at [441, 142] on input "UPS 2nd Day Air" at bounding box center [441, 142] width 0 height 4
click at [443, 121] on label "UPS 2nd Day Air A.M." at bounding box center [461, 122] width 41 height 5
click at [441, 121] on input "UPS 2nd Day Air A.M." at bounding box center [441, 121] width 0 height 4
click at [443, 128] on label "UPS 3 Day Select" at bounding box center [458, 129] width 35 height 5
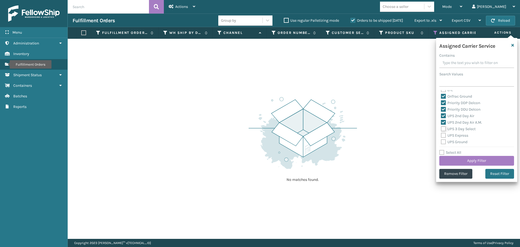
click at [441, 128] on input "UPS 3 Day Select" at bounding box center [441, 128] width 0 height 4
click at [442, 137] on label "UPS Express" at bounding box center [454, 135] width 27 height 5
click at [441, 136] on input "UPS Express" at bounding box center [441, 134] width 0 height 4
click at [444, 141] on label "UPS Ground" at bounding box center [454, 142] width 27 height 5
click at [441, 141] on input "UPS Ground" at bounding box center [441, 141] width 0 height 4
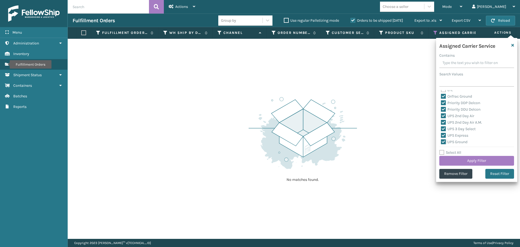
scroll to position [108, 0]
click at [444, 122] on label "UPS Next Day Air" at bounding box center [458, 121] width 35 height 5
click at [441, 122] on input "UPS Next Day Air" at bounding box center [441, 120] width 0 height 4
click at [444, 127] on label "UPS Next Day Air Early" at bounding box center [463, 127] width 44 height 5
click at [441, 127] on input "UPS Next Day Air Early" at bounding box center [441, 127] width 0 height 4
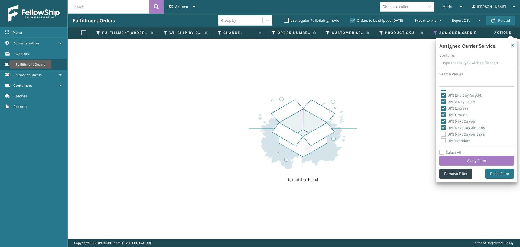
drag, startPoint x: 442, startPoint y: 132, endPoint x: 444, endPoint y: 140, distance: 7.6
click at [442, 133] on label "UPS Next Day Air Saver" at bounding box center [463, 134] width 45 height 5
click at [441, 133] on input "UPS Next Day Air Saver" at bounding box center [441, 133] width 0 height 4
click at [444, 142] on label "UPS Standard" at bounding box center [456, 140] width 30 height 5
click at [441, 141] on input "UPS Standard" at bounding box center [441, 140] width 0 height 4
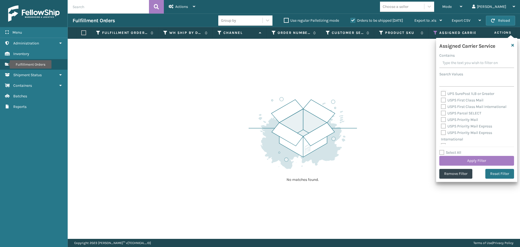
scroll to position [163, 0]
click at [445, 93] on label "UPS SurePost 1LB or Greater" at bounding box center [467, 93] width 53 height 5
click at [441, 93] on input "UPS SurePost 1LB or Greater" at bounding box center [441, 92] width 0 height 4
drag, startPoint x: 446, startPoint y: 100, endPoint x: 443, endPoint y: 103, distance: 3.9
click at [446, 101] on label "USPS First Class Mail" at bounding box center [462, 99] width 43 height 5
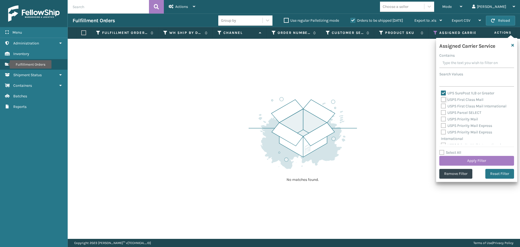
click at [441, 100] on input "USPS First Class Mail" at bounding box center [441, 98] width 0 height 4
drag, startPoint x: 443, startPoint y: 106, endPoint x: 443, endPoint y: 109, distance: 3.1
click at [443, 107] on label "USPS First Class Mail International" at bounding box center [474, 106] width 66 height 5
click at [441, 106] on input "USPS First Class Mail International" at bounding box center [441, 105] width 0 height 4
click at [443, 113] on label "USPS Parcel SELECT" at bounding box center [461, 112] width 40 height 5
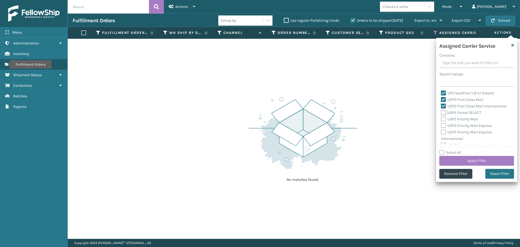
click at [441, 113] on input "USPS Parcel SELECT" at bounding box center [441, 111] width 0 height 4
click at [443, 118] on label "USPS Priority Mail" at bounding box center [459, 119] width 37 height 5
click at [441, 118] on input "USPS Priority Mail" at bounding box center [441, 118] width 0 height 4
click at [443, 125] on label "USPS Priority Mail Express" at bounding box center [466, 125] width 51 height 5
click at [441, 125] on input "USPS Priority Mail Express" at bounding box center [441, 124] width 0 height 4
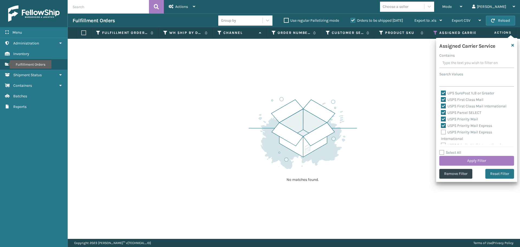
click at [443, 132] on label "USPS Priority Mail Express International" at bounding box center [466, 135] width 51 height 11
click at [441, 132] on input "USPS Priority Mail Express International" at bounding box center [441, 131] width 0 height 4
click at [444, 139] on label "USPS Priority Mail International" at bounding box center [471, 140] width 60 height 5
click at [441, 139] on input "USPS Priority Mail International" at bounding box center [441, 140] width 0 height 4
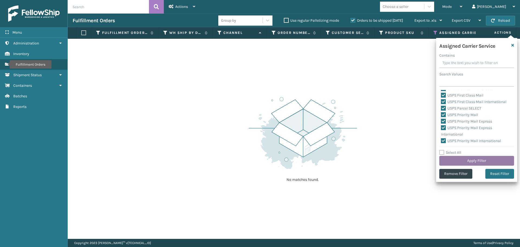
click at [452, 161] on button "Apply Filter" at bounding box center [476, 161] width 75 height 10
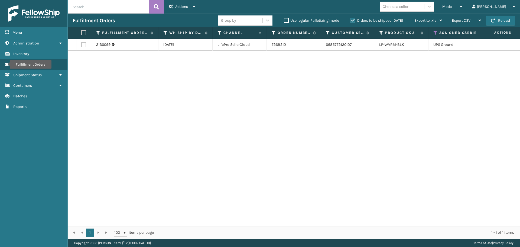
click at [84, 35] on label at bounding box center [82, 32] width 3 height 5
click at [82, 35] on input "checkbox" at bounding box center [81, 33] width 0 height 4
click at [188, 9] on div "Actions" at bounding box center [182, 7] width 27 height 14
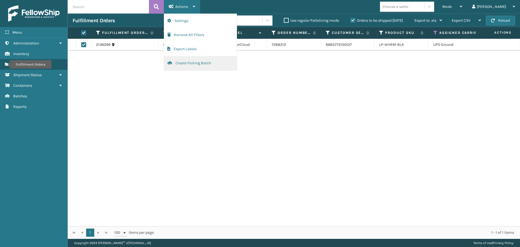
click at [196, 61] on button "Create Picking Batch" at bounding box center [200, 63] width 73 height 14
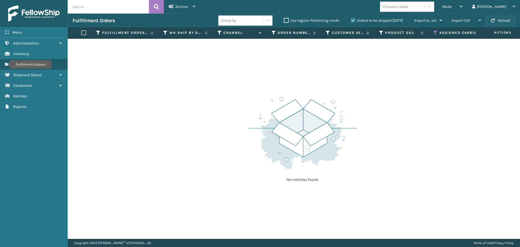
click at [495, 23] on button "Reload" at bounding box center [500, 21] width 29 height 10
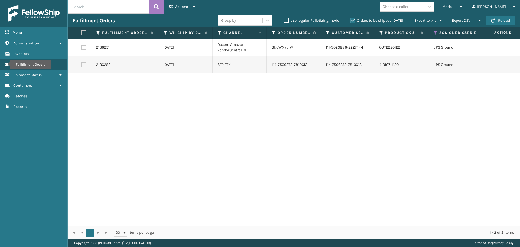
click at [82, 33] on label at bounding box center [82, 32] width 3 height 5
click at [82, 33] on input "checkbox" at bounding box center [81, 33] width 0 height 4
click at [182, 7] on span "Actions" at bounding box center [181, 6] width 13 height 5
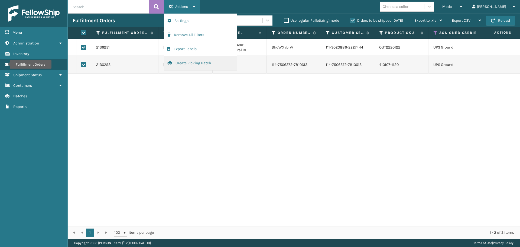
click at [192, 63] on button "Create Picking Batch" at bounding box center [200, 63] width 73 height 14
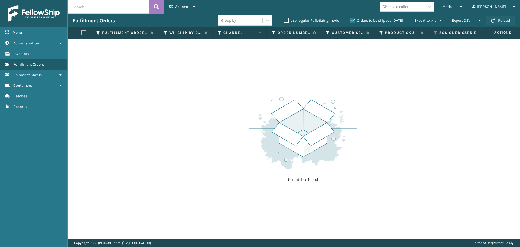
click at [495, 18] on button "Reload" at bounding box center [500, 21] width 29 height 10
click at [435, 33] on icon at bounding box center [435, 32] width 4 height 5
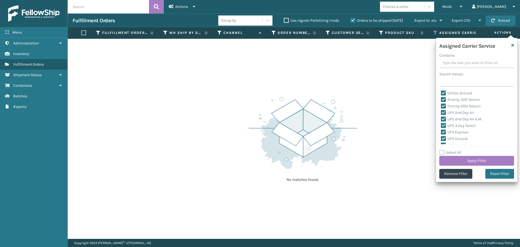
click at [444, 152] on label "Select All" at bounding box center [450, 152] width 22 height 5
click at [444, 150] on input "Select All" at bounding box center [479, 149] width 81 height 1
click at [444, 151] on label "Select All" at bounding box center [450, 152] width 22 height 5
click at [444, 150] on input "Select All" at bounding box center [479, 149] width 81 height 1
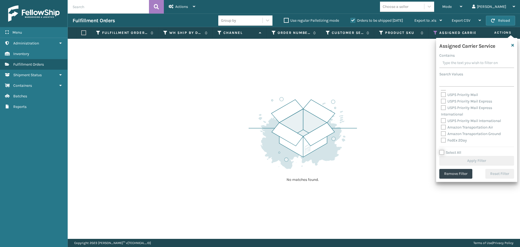
scroll to position [108, 0]
click at [443, 122] on label "Amazon Transportation Air" at bounding box center [467, 121] width 52 height 5
click at [441, 122] on input "Amazon Transportation Air" at bounding box center [441, 120] width 0 height 4
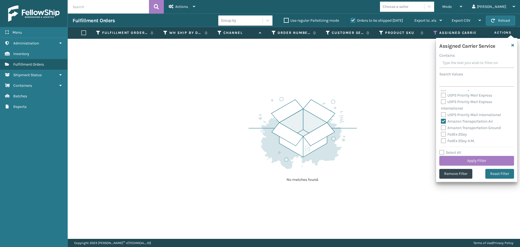
click at [443, 125] on label "Amazon Transportation Ground" at bounding box center [471, 127] width 60 height 5
click at [441, 125] on input "Amazon Transportation Ground" at bounding box center [441, 127] width 0 height 4
click at [457, 157] on button "Apply Filter" at bounding box center [476, 161] width 75 height 10
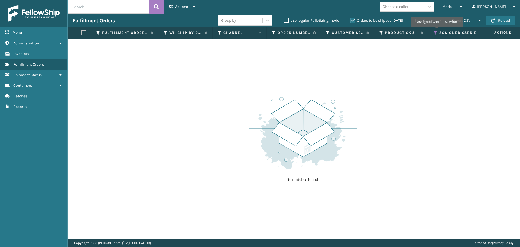
click at [437, 31] on icon at bounding box center [435, 32] width 4 height 5
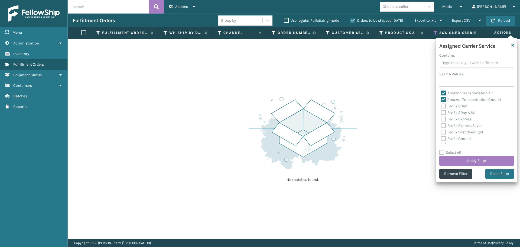
click at [445, 93] on label "Amazon Transportation Air" at bounding box center [467, 93] width 52 height 5
click at [441, 93] on input "Amazon Transportation Air" at bounding box center [441, 92] width 0 height 4
click at [445, 99] on label "Amazon Transportation Ground" at bounding box center [471, 99] width 60 height 5
click at [441, 99] on input "Amazon Transportation Ground" at bounding box center [441, 98] width 0 height 4
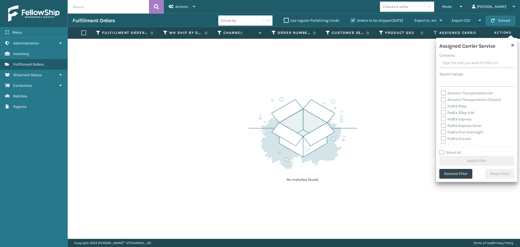
click at [444, 106] on label "FedEx 2Day" at bounding box center [454, 106] width 26 height 5
click at [441, 106] on input "FedEx 2Day" at bounding box center [441, 105] width 0 height 4
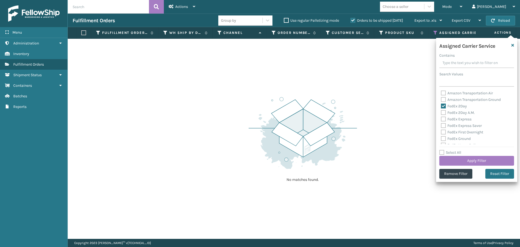
click at [444, 113] on label "FedEx 2Day A.M." at bounding box center [458, 112] width 34 height 5
click at [441, 113] on input "FedEx 2Day A.M." at bounding box center [441, 111] width 0 height 4
click at [444, 120] on label "FedEx Express" at bounding box center [456, 119] width 31 height 5
click at [441, 119] on input "FedEx Express" at bounding box center [441, 118] width 0 height 4
click at [442, 125] on label "FedEx Express Saver" at bounding box center [461, 125] width 41 height 5
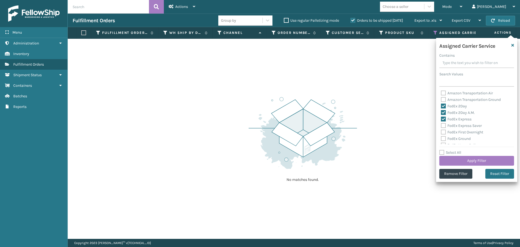
click at [441, 125] on input "FedEx Express Saver" at bounding box center [441, 124] width 0 height 4
drag, startPoint x: 443, startPoint y: 133, endPoint x: 440, endPoint y: 139, distance: 6.5
click at [443, 133] on label "FedEx First Overnight" at bounding box center [462, 132] width 42 height 5
click at [441, 132] on input "FedEx First Overnight" at bounding box center [441, 131] width 0 height 4
click at [440, 140] on div "Amazon Transportation Air Amazon Transportation Ground FedEx 2Day FedEx 2Day A.…" at bounding box center [476, 117] width 75 height 54
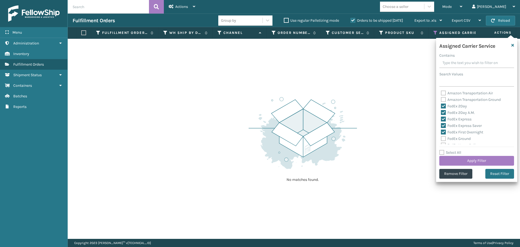
click at [442, 140] on label "FedEx Ground" at bounding box center [456, 138] width 30 height 5
click at [441, 139] on input "FedEx Ground" at bounding box center [441, 137] width 0 height 4
click at [443, 119] on label "FedEx Home Delivery" at bounding box center [462, 118] width 42 height 5
click at [441, 118] on input "FedEx Home Delivery" at bounding box center [441, 117] width 0 height 4
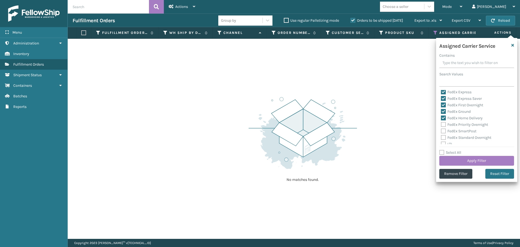
click at [443, 127] on label "FedEx Priority Overnight" at bounding box center [464, 124] width 47 height 5
click at [441, 125] on input "FedEx Priority Overnight" at bounding box center [441, 123] width 0 height 4
click at [443, 131] on label "FedEx SmartPost" at bounding box center [458, 131] width 35 height 5
click at [441, 131] on input "FedEx SmartPost" at bounding box center [441, 130] width 0 height 4
click at [443, 139] on label "FedEx Standard Overnight" at bounding box center [466, 137] width 50 height 5
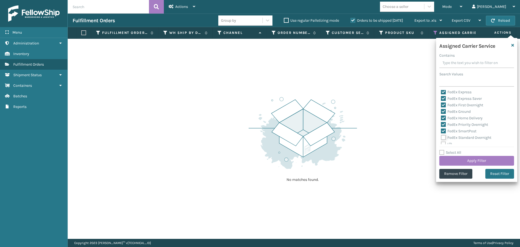
click at [441, 138] on input "FedEx Standard Overnight" at bounding box center [441, 136] width 0 height 4
click at [458, 158] on button "Apply Filter" at bounding box center [476, 161] width 75 height 10
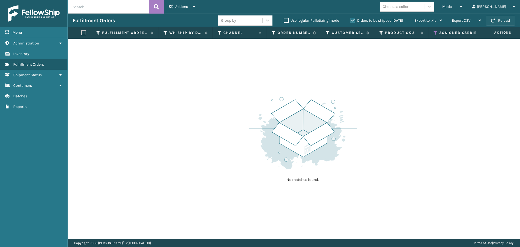
click at [505, 21] on button "Reload" at bounding box center [500, 21] width 29 height 10
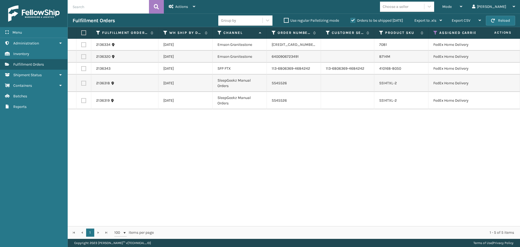
click at [85, 32] on label at bounding box center [82, 32] width 3 height 5
click at [82, 32] on input "checkbox" at bounding box center [81, 33] width 0 height 4
click at [193, 7] on icon at bounding box center [194, 7] width 2 height 4
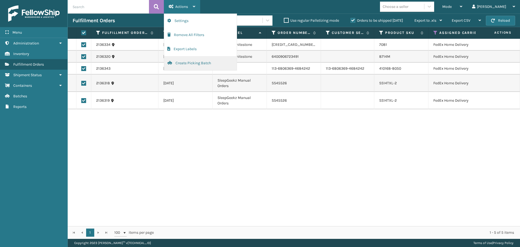
click at [189, 62] on button "Create Picking Batch" at bounding box center [200, 63] width 73 height 14
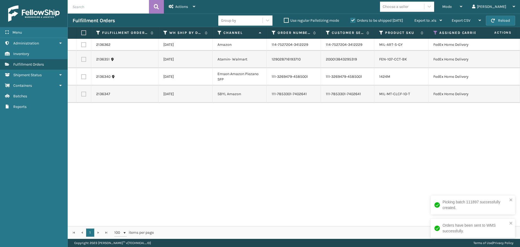
click at [85, 31] on label at bounding box center [82, 32] width 3 height 5
click at [82, 31] on input "checkbox" at bounding box center [81, 33] width 0 height 4
click at [179, 7] on span "Actions" at bounding box center [181, 6] width 13 height 5
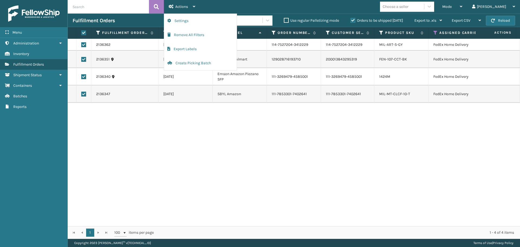
click at [223, 4] on div "Mode Regular Mode Picking Mode Labeling Mode Exit Scan Mode Choose a seller [PE…" at bounding box center [360, 7] width 320 height 14
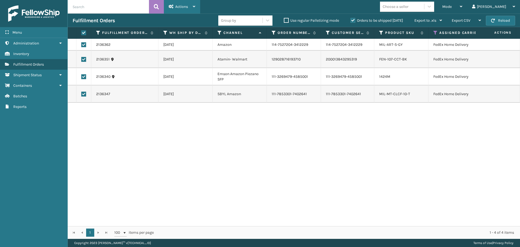
click at [180, 8] on span "Actions" at bounding box center [181, 6] width 13 height 5
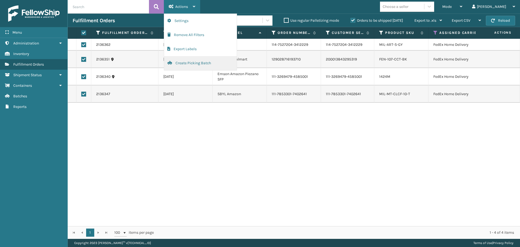
click at [190, 61] on button "Create Picking Batch" at bounding box center [200, 63] width 73 height 14
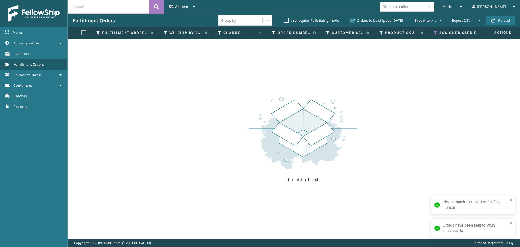
click at [433, 33] on th "Assigned Carrier Service" at bounding box center [476, 33] width 94 height 12
click at [435, 32] on icon at bounding box center [435, 32] width 4 height 5
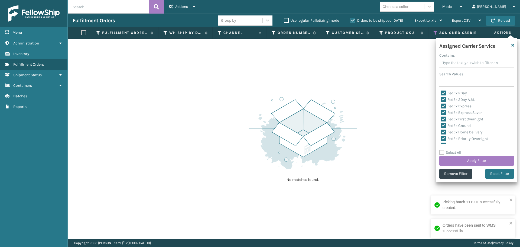
click at [442, 152] on label "Select All" at bounding box center [450, 152] width 22 height 5
click at [442, 150] on input "Select All" at bounding box center [479, 149] width 81 height 1
click at [442, 152] on label "Select All" at bounding box center [450, 152] width 22 height 5
click at [442, 150] on input "Select All" at bounding box center [479, 149] width 81 height 1
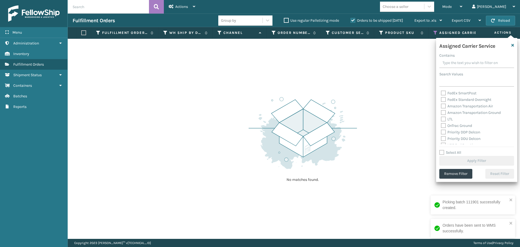
scroll to position [81, 0]
click at [443, 98] on label "OnTrac Ground" at bounding box center [456, 96] width 31 height 5
click at [441, 97] on input "OnTrac Ground" at bounding box center [441, 95] width 0 height 4
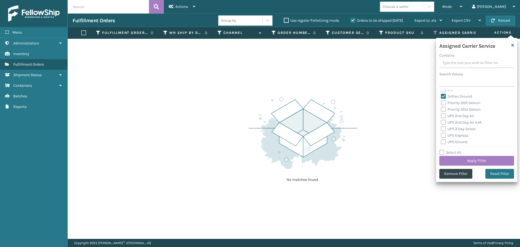
click at [443, 103] on label "Priority DDP Delcon" at bounding box center [460, 103] width 39 height 5
click at [441, 103] on input "Priority DDP Delcon" at bounding box center [441, 102] width 0 height 4
click at [443, 112] on div "Priority DDU Delcon" at bounding box center [477, 109] width 72 height 7
click at [443, 109] on label "Priority DDU Delcon" at bounding box center [461, 109] width 40 height 5
click at [441, 109] on input "Priority DDU Delcon" at bounding box center [441, 108] width 0 height 4
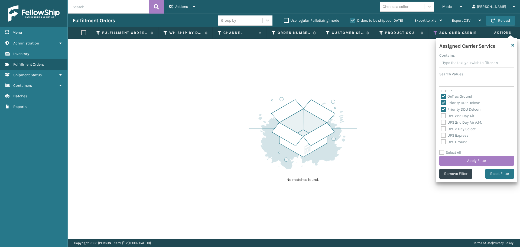
click at [443, 114] on label "UPS 2nd Day Air" at bounding box center [457, 116] width 33 height 5
click at [441, 114] on input "UPS 2nd Day Air" at bounding box center [441, 115] width 0 height 4
click at [445, 122] on label "UPS 2nd Day Air A.M." at bounding box center [461, 122] width 41 height 5
click at [441, 122] on input "UPS 2nd Day Air A.M." at bounding box center [441, 121] width 0 height 4
click at [443, 127] on label "UPS 3 Day Select" at bounding box center [458, 129] width 35 height 5
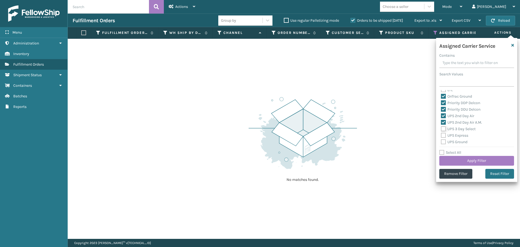
click at [441, 127] on input "UPS 3 Day Select" at bounding box center [441, 128] width 0 height 4
click at [443, 136] on label "UPS Express" at bounding box center [454, 135] width 27 height 5
click at [441, 136] on input "UPS Express" at bounding box center [441, 134] width 0 height 4
click at [444, 141] on label "UPS Ground" at bounding box center [454, 142] width 27 height 5
click at [441, 141] on input "UPS Ground" at bounding box center [441, 141] width 0 height 4
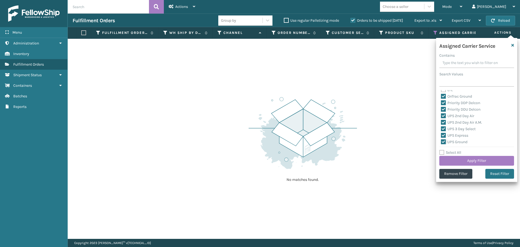
scroll to position [108, 0]
click at [445, 122] on label "UPS Next Day Air" at bounding box center [458, 121] width 35 height 5
click at [441, 122] on input "UPS Next Day Air" at bounding box center [441, 120] width 0 height 4
click at [444, 128] on label "UPS Next Day Air Early" at bounding box center [463, 127] width 44 height 5
click at [441, 128] on input "UPS Next Day Air Early" at bounding box center [441, 127] width 0 height 4
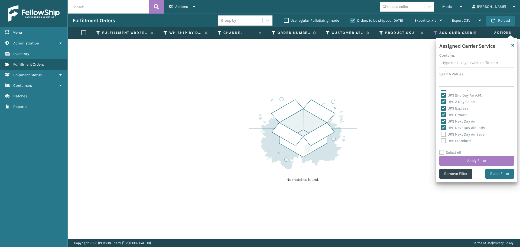
drag, startPoint x: 443, startPoint y: 135, endPoint x: 443, endPoint y: 140, distance: 4.9
click at [443, 135] on label "UPS Next Day Air Saver" at bounding box center [463, 134] width 45 height 5
click at [441, 135] on input "UPS Next Day Air Saver" at bounding box center [441, 133] width 0 height 4
click at [443, 140] on label "UPS Standard" at bounding box center [456, 140] width 30 height 5
click at [441, 140] on input "UPS Standard" at bounding box center [441, 140] width 0 height 4
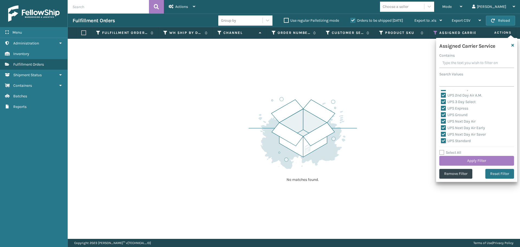
scroll to position [163, 0]
click at [443, 91] on label "UPS SurePost 1LB or Greater" at bounding box center [467, 93] width 53 height 5
click at [441, 90] on input "UPS SurePost 1LB or Greater" at bounding box center [441, 92] width 0 height 4
click at [444, 102] on div "USPS First Class Mail" at bounding box center [477, 99] width 72 height 7
click at [445, 99] on label "USPS First Class Mail" at bounding box center [462, 99] width 43 height 5
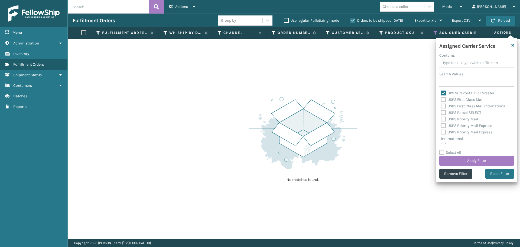
click at [441, 99] on input "USPS First Class Mail" at bounding box center [441, 98] width 0 height 4
click at [445, 107] on label "USPS First Class Mail International" at bounding box center [474, 106] width 66 height 5
click at [441, 106] on input "USPS First Class Mail International" at bounding box center [441, 105] width 0 height 4
click at [443, 113] on label "USPS Parcel SELECT" at bounding box center [461, 112] width 40 height 5
click at [441, 113] on input "USPS Parcel SELECT" at bounding box center [441, 111] width 0 height 4
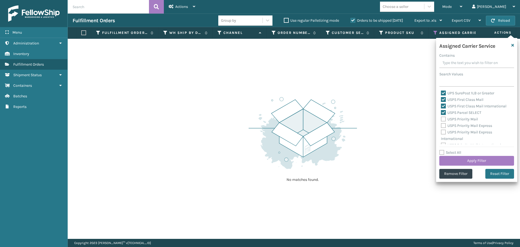
click at [443, 119] on label "USPS Priority Mail" at bounding box center [459, 119] width 37 height 5
click at [441, 119] on input "USPS Priority Mail" at bounding box center [441, 118] width 0 height 4
click at [443, 124] on label "USPS Priority Mail Express" at bounding box center [466, 125] width 51 height 5
click at [441, 124] on input "USPS Priority Mail Express" at bounding box center [441, 124] width 0 height 4
click at [444, 132] on label "USPS Priority Mail Express International" at bounding box center [466, 135] width 51 height 11
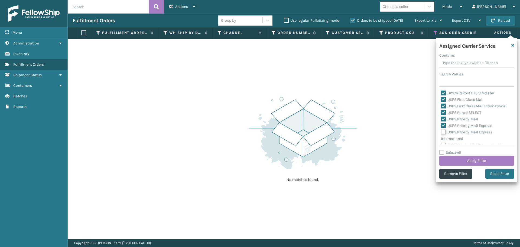
click at [441, 132] on input "USPS Priority Mail Express International" at bounding box center [441, 131] width 0 height 4
click at [443, 141] on label "USPS Priority Mail International" at bounding box center [471, 140] width 60 height 5
click at [441, 141] on input "USPS Priority Mail International" at bounding box center [441, 140] width 0 height 4
click at [460, 159] on button "Apply Filter" at bounding box center [476, 161] width 75 height 10
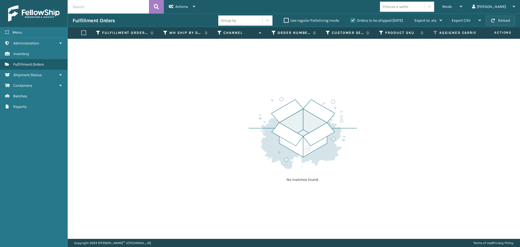
click at [506, 17] on button "Reload" at bounding box center [500, 21] width 29 height 10
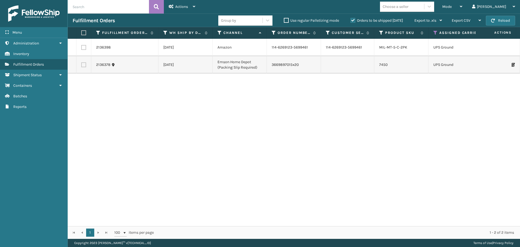
click at [506, 17] on button "Reload" at bounding box center [500, 21] width 29 height 10
click at [507, 20] on button "Reload" at bounding box center [500, 21] width 29 height 10
click at [85, 33] on label at bounding box center [82, 32] width 3 height 5
click at [82, 33] on input "checkbox" at bounding box center [81, 33] width 0 height 4
click at [191, 9] on div "Actions" at bounding box center [182, 7] width 27 height 14
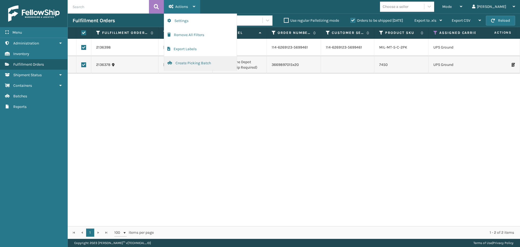
click at [194, 61] on button "Create Picking Batch" at bounding box center [200, 63] width 73 height 14
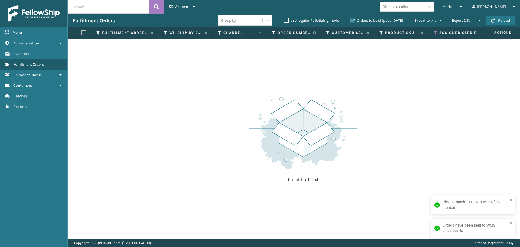
click at [434, 33] on icon at bounding box center [435, 32] width 4 height 5
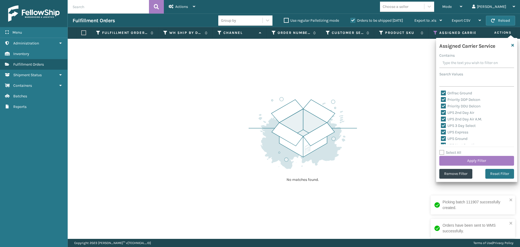
click at [442, 153] on label "Select All" at bounding box center [450, 152] width 22 height 5
click at [442, 150] on input "Select All" at bounding box center [479, 149] width 81 height 1
click at [442, 154] on label "Select All" at bounding box center [450, 152] width 22 height 5
click at [442, 150] on input "Select All" at bounding box center [479, 149] width 81 height 1
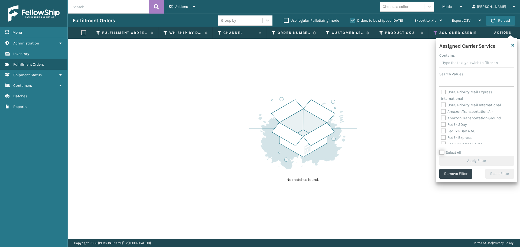
scroll to position [113, 0]
click at [443, 130] on label "FedEx 2Day" at bounding box center [454, 130] width 26 height 5
click at [441, 130] on input "FedEx 2Day" at bounding box center [441, 129] width 0 height 4
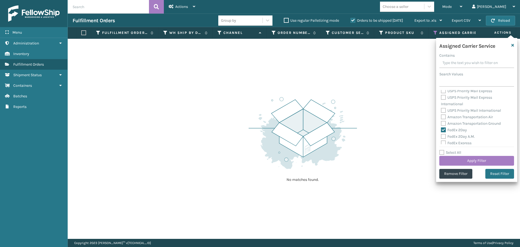
click at [443, 135] on label "FedEx 2Day A.M." at bounding box center [458, 136] width 34 height 5
click at [441, 135] on input "FedEx 2Day A.M." at bounding box center [441, 135] width 0 height 4
click at [443, 141] on label "FedEx Express" at bounding box center [456, 143] width 31 height 5
click at [441, 141] on input "FedEx Express" at bounding box center [441, 142] width 0 height 4
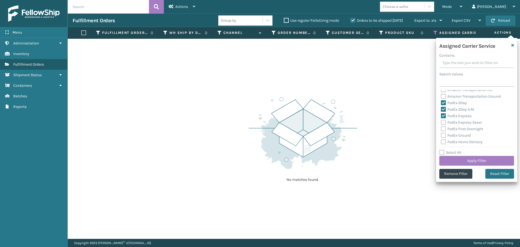
click at [444, 121] on label "FedEx Express Saver" at bounding box center [461, 122] width 41 height 5
click at [441, 121] on input "FedEx Express Saver" at bounding box center [441, 121] width 0 height 4
click at [443, 129] on label "FedEx First Overnight" at bounding box center [462, 129] width 42 height 5
click at [441, 129] on input "FedEx First Overnight" at bounding box center [441, 128] width 0 height 4
click at [443, 134] on label "FedEx Ground" at bounding box center [456, 135] width 30 height 5
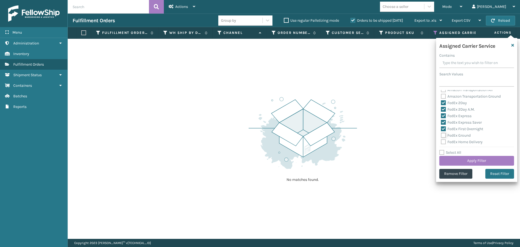
click at [441, 134] on input "FedEx Ground" at bounding box center [441, 134] width 0 height 4
click at [443, 141] on label "FedEx Home Delivery" at bounding box center [462, 142] width 42 height 5
click at [441, 141] on input "FedEx Home Delivery" at bounding box center [441, 141] width 0 height 4
click at [442, 121] on label "FedEx Priority Overnight" at bounding box center [464, 121] width 47 height 5
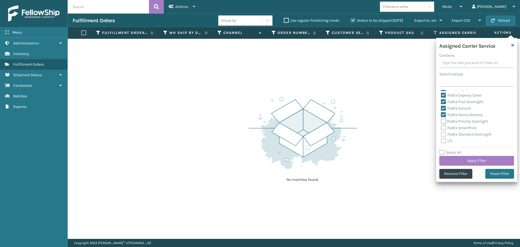
click at [441, 121] on input "FedEx Priority Overnight" at bounding box center [441, 120] width 0 height 4
click at [442, 128] on label "FedEx SmartPost" at bounding box center [458, 127] width 35 height 5
click at [441, 128] on input "FedEx SmartPost" at bounding box center [441, 127] width 0 height 4
click at [442, 135] on label "FedEx Standard Overnight" at bounding box center [466, 134] width 50 height 5
click at [441, 135] on input "FedEx Standard Overnight" at bounding box center [441, 133] width 0 height 4
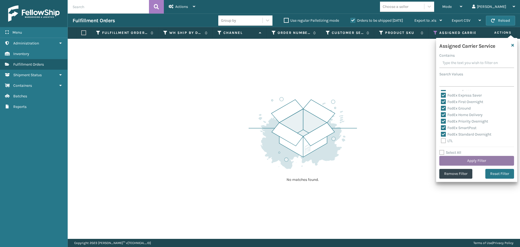
click at [453, 158] on button "Apply Filter" at bounding box center [476, 161] width 75 height 10
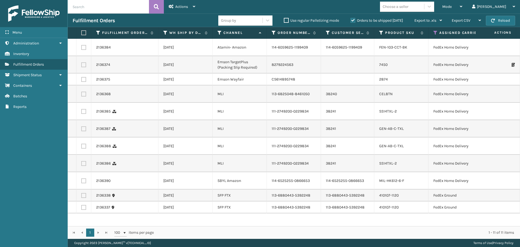
click at [83, 32] on label at bounding box center [82, 32] width 3 height 5
click at [82, 32] on input "checkbox" at bounding box center [81, 33] width 0 height 4
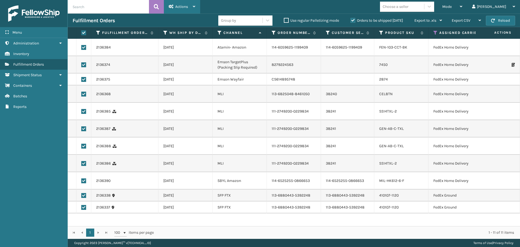
click at [180, 9] on div "Actions" at bounding box center [182, 7] width 27 height 14
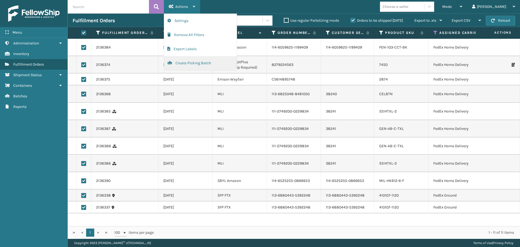
click at [195, 64] on button "Create Picking Batch" at bounding box center [200, 63] width 73 height 14
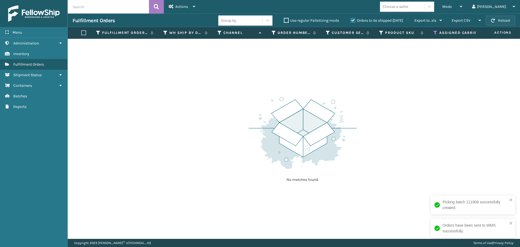
click at [495, 22] on span "button" at bounding box center [493, 21] width 4 height 4
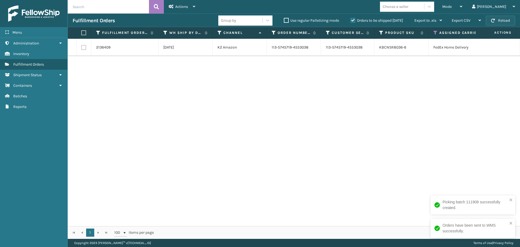
click at [495, 21] on span "button" at bounding box center [493, 21] width 4 height 4
click at [83, 33] on label at bounding box center [82, 32] width 3 height 5
click at [82, 33] on input "checkbox" at bounding box center [81, 33] width 0 height 4
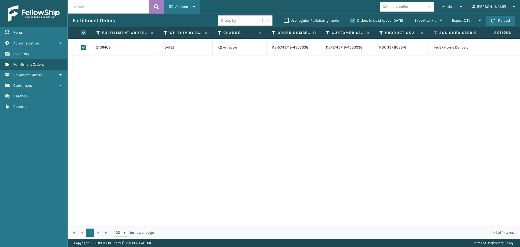
click at [180, 11] on div "Actions" at bounding box center [182, 7] width 27 height 14
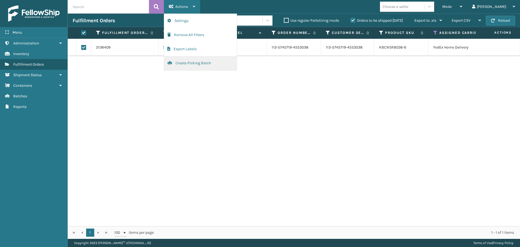
click at [196, 61] on button "Create Picking Batch" at bounding box center [200, 63] width 73 height 14
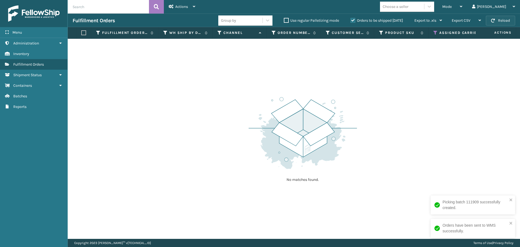
click at [511, 22] on button "Reload" at bounding box center [500, 21] width 29 height 10
click at [503, 20] on button "Reload" at bounding box center [500, 21] width 29 height 10
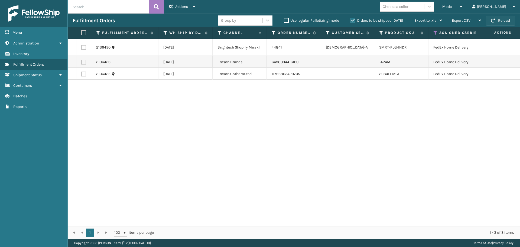
click at [503, 20] on button "Reload" at bounding box center [500, 21] width 29 height 10
drag, startPoint x: 78, startPoint y: 34, endPoint x: 82, endPoint y: 33, distance: 3.7
click at [78, 34] on th at bounding box center [83, 33] width 15 height 12
click at [82, 33] on label at bounding box center [82, 32] width 3 height 5
click at [82, 33] on input "checkbox" at bounding box center [81, 33] width 0 height 4
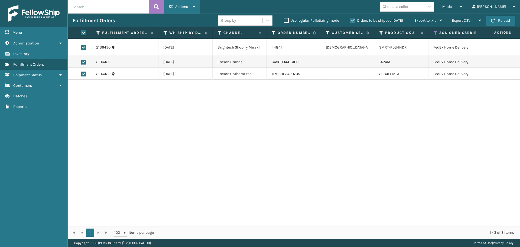
click at [182, 7] on span "Actions" at bounding box center [181, 6] width 13 height 5
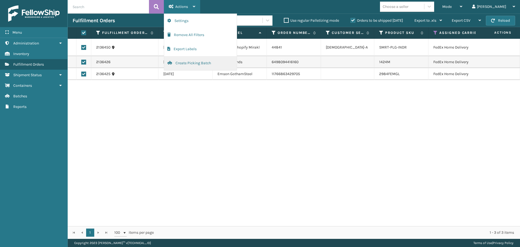
click at [186, 57] on button "Create Picking Batch" at bounding box center [200, 63] width 73 height 14
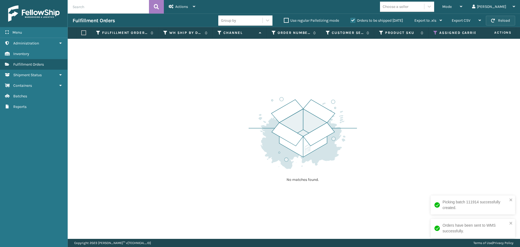
click at [503, 20] on button "Reload" at bounding box center [500, 21] width 29 height 10
click at [438, 33] on div "Assigned Carrier Service" at bounding box center [475, 32] width 84 height 5
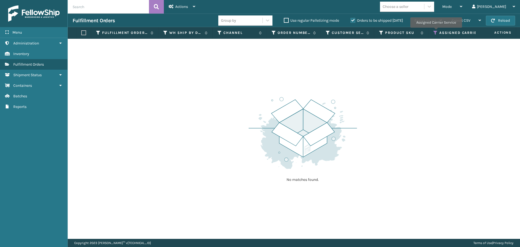
click at [436, 31] on icon at bounding box center [435, 32] width 4 height 5
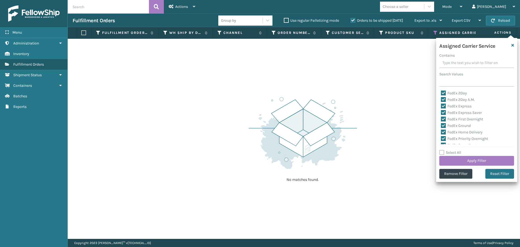
click at [444, 151] on label "Select All" at bounding box center [450, 152] width 22 height 5
click at [444, 150] on input "Select All" at bounding box center [479, 149] width 81 height 1
click at [444, 118] on label "LTL" at bounding box center [447, 117] width 12 height 5
click at [441, 117] on input "LTL" at bounding box center [441, 116] width 0 height 4
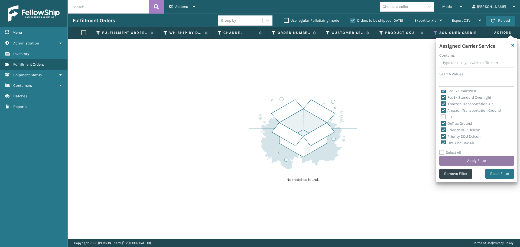
click at [454, 160] on button "Apply Filter" at bounding box center [476, 161] width 75 height 10
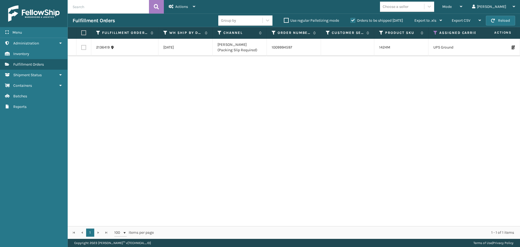
click at [81, 33] on th at bounding box center [83, 33] width 15 height 12
click at [83, 33] on label at bounding box center [82, 32] width 3 height 5
click at [82, 33] on input "checkbox" at bounding box center [81, 33] width 0 height 4
click at [187, 8] on span "Actions" at bounding box center [181, 6] width 13 height 5
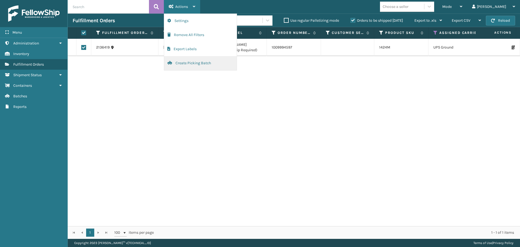
click at [189, 64] on button "Create Picking Batch" at bounding box center [200, 63] width 73 height 14
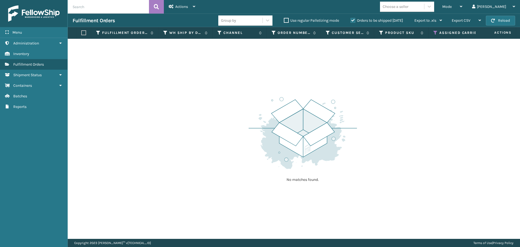
drag, startPoint x: 341, startPoint y: 82, endPoint x: 360, endPoint y: 76, distance: 20.1
click at [341, 82] on div "No matches found." at bounding box center [294, 139] width 452 height 200
click at [502, 19] on button "Reload" at bounding box center [500, 21] width 29 height 10
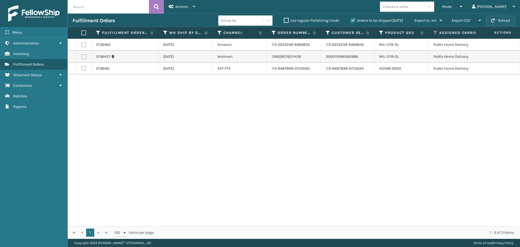
click at [502, 19] on button "Reload" at bounding box center [500, 21] width 29 height 10
click at [80, 33] on th at bounding box center [83, 33] width 15 height 12
click at [82, 33] on label at bounding box center [82, 32] width 3 height 5
click at [82, 33] on input "checkbox" at bounding box center [81, 33] width 0 height 4
click at [205, 10] on div "Mode Regular Mode Picking Mode Labeling Mode Exit Scan Mode Choose a seller [PE…" at bounding box center [360, 7] width 320 height 14
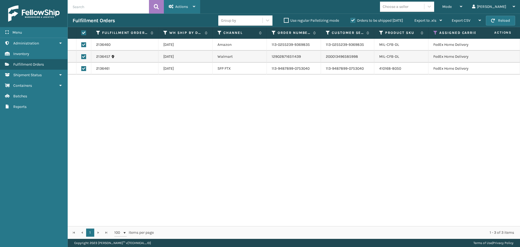
click at [193, 9] on div "Actions" at bounding box center [182, 7] width 27 height 14
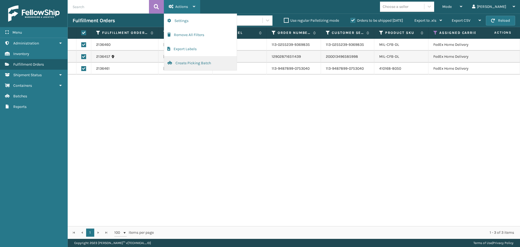
click at [194, 63] on button "Create Picking Batch" at bounding box center [200, 63] width 73 height 14
